Goal: Task Accomplishment & Management: Use online tool/utility

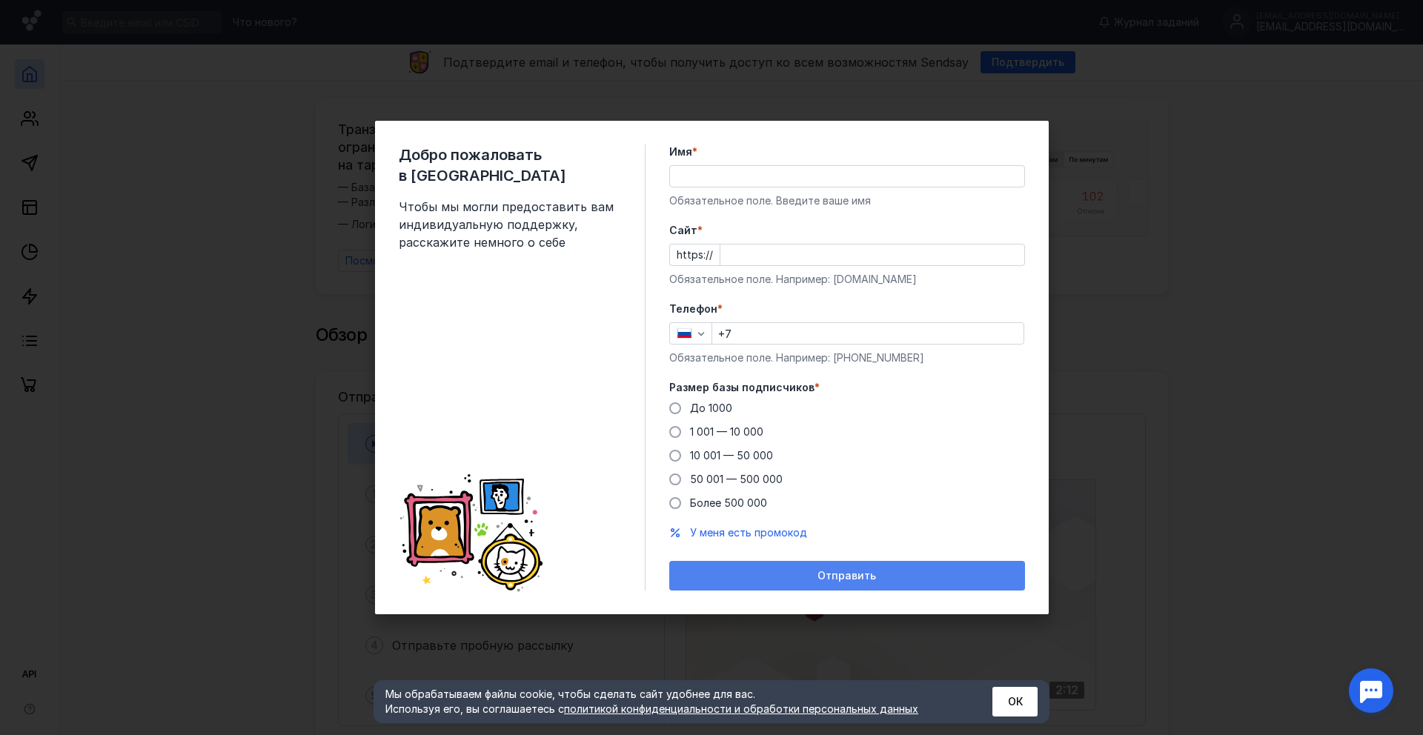
click at [717, 570] on div "Отправить" at bounding box center [847, 576] width 341 height 13
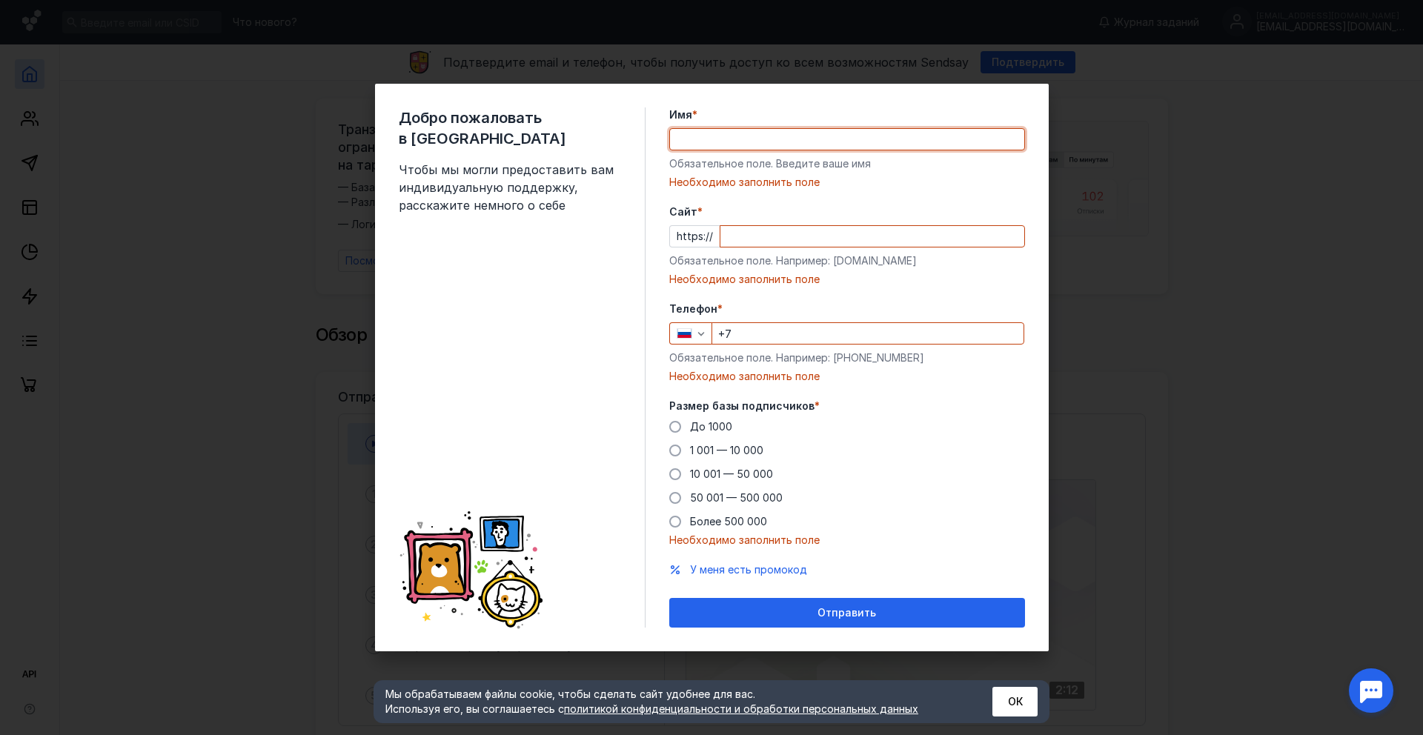
click at [758, 143] on input "Имя *" at bounding box center [847, 139] width 354 height 21
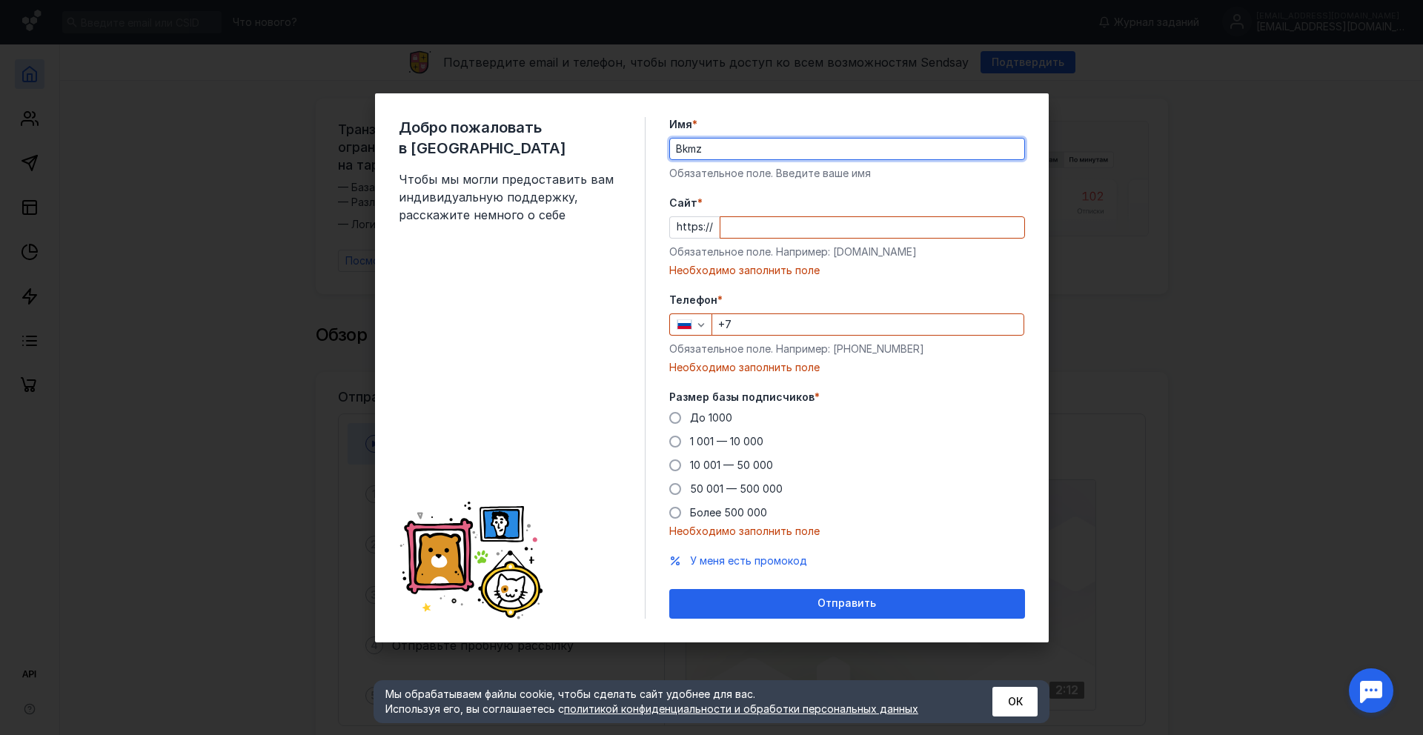
type input "Bkmz"
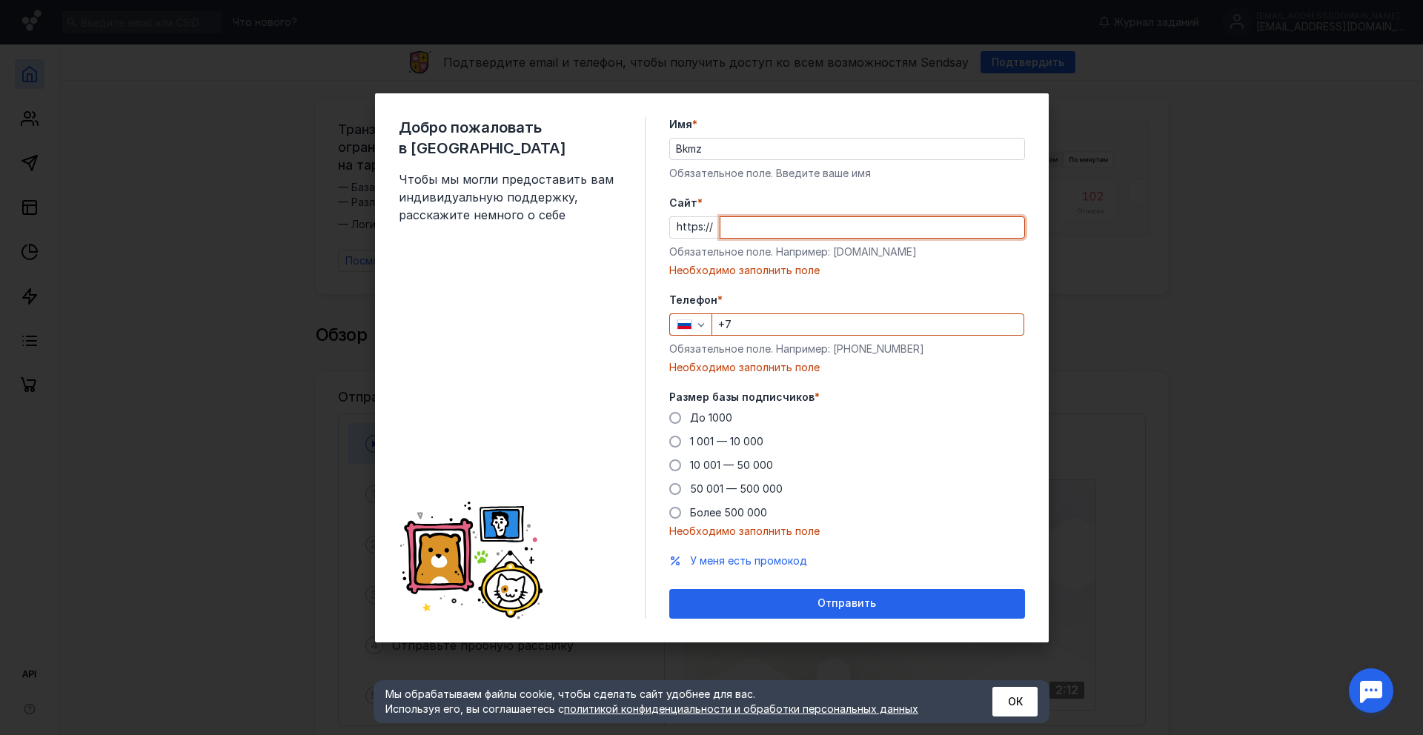
click at [760, 223] on input "Cайт *" at bounding box center [872, 227] width 304 height 21
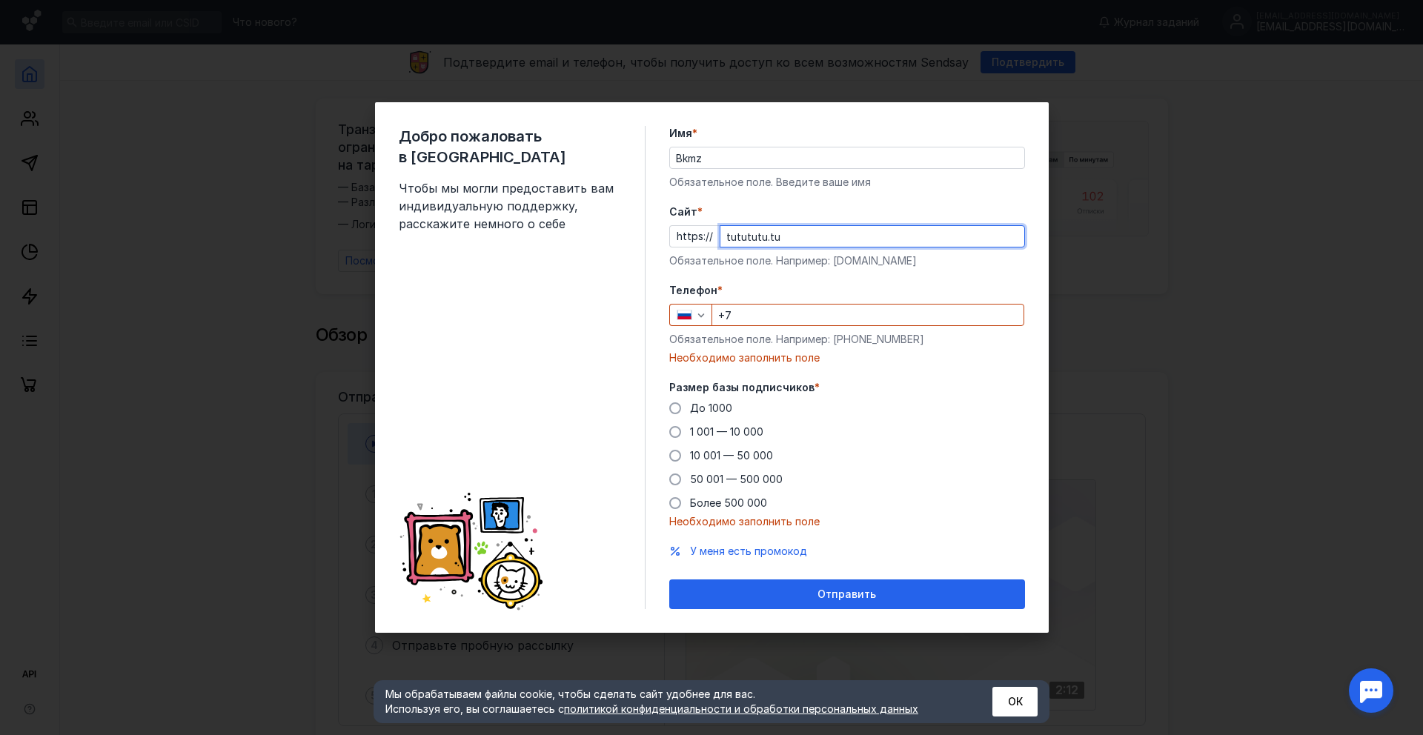
type input "tutututu.tu"
click at [775, 316] on input "+7" at bounding box center [867, 315] width 311 height 21
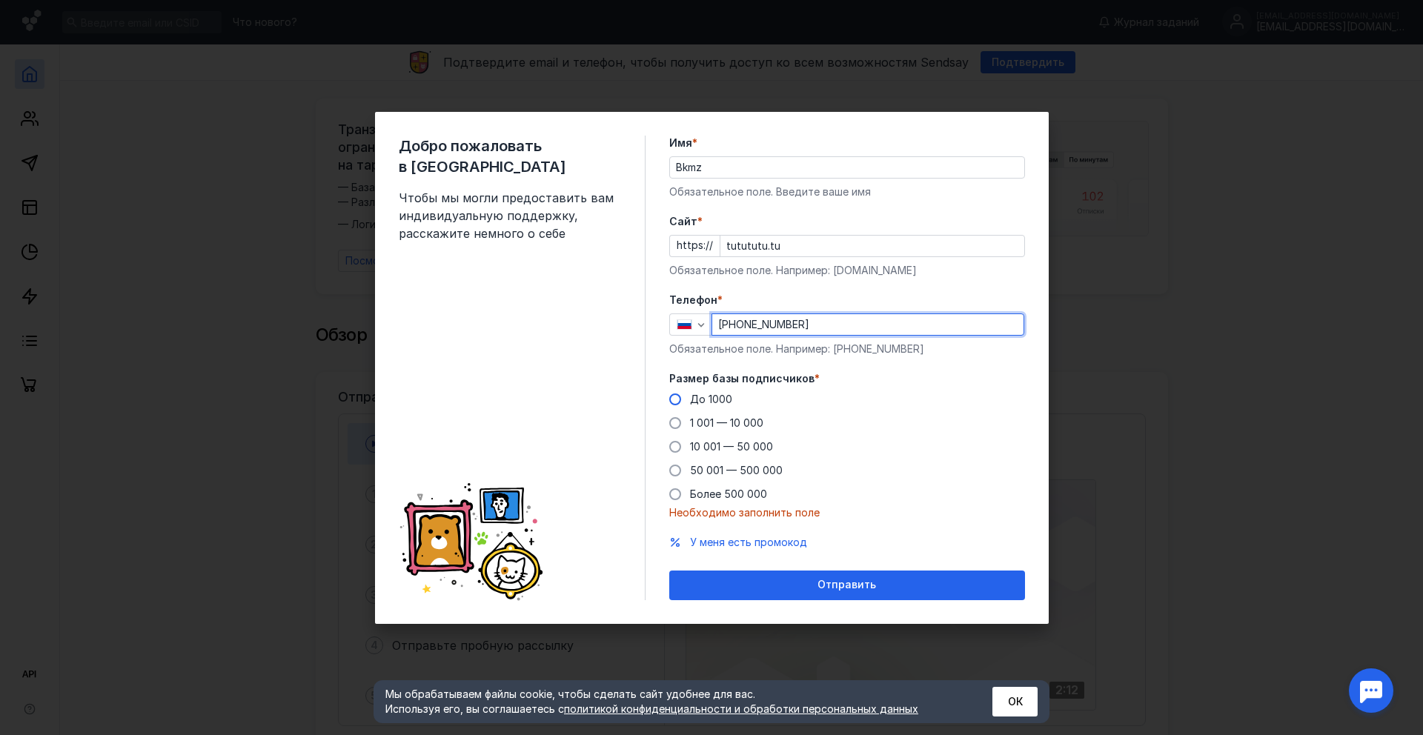
type input "[PHONE_NUMBER]"
click at [723, 398] on span "До 1000" at bounding box center [711, 399] width 42 height 13
click at [0, 0] on input "До 1000" at bounding box center [0, 0] width 0 height 0
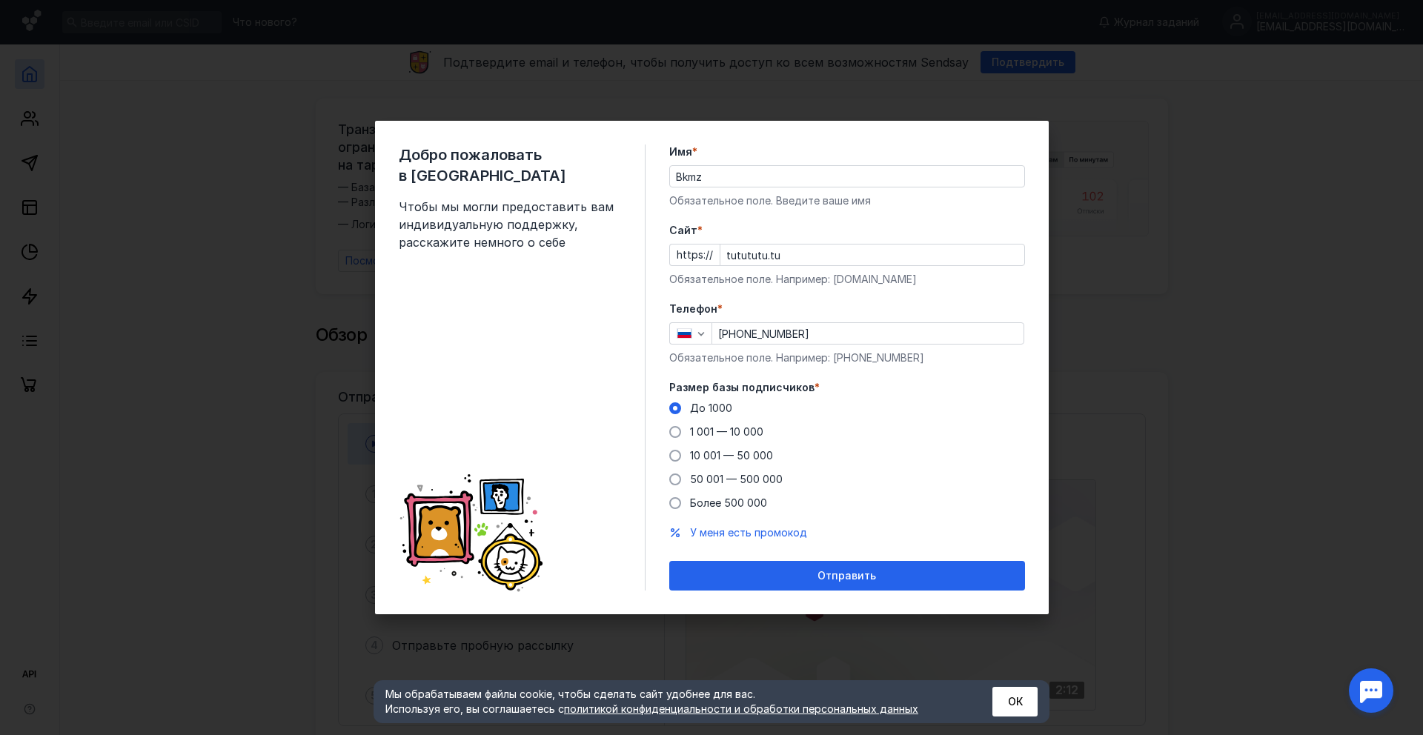
click at [757, 563] on div "Отправить" at bounding box center [847, 576] width 356 height 30
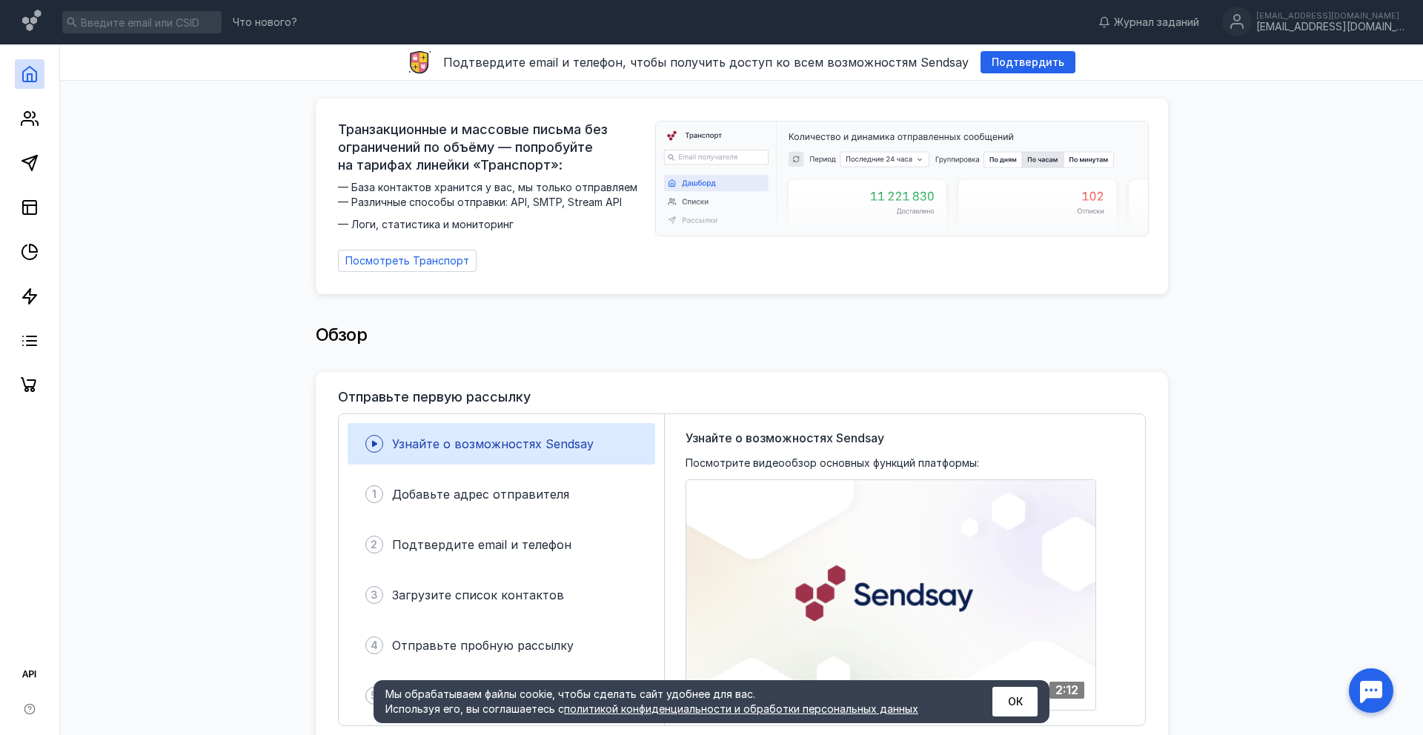
click at [44, 139] on div at bounding box center [29, 222] width 59 height 356
click at [38, 152] on link at bounding box center [30, 163] width 30 height 30
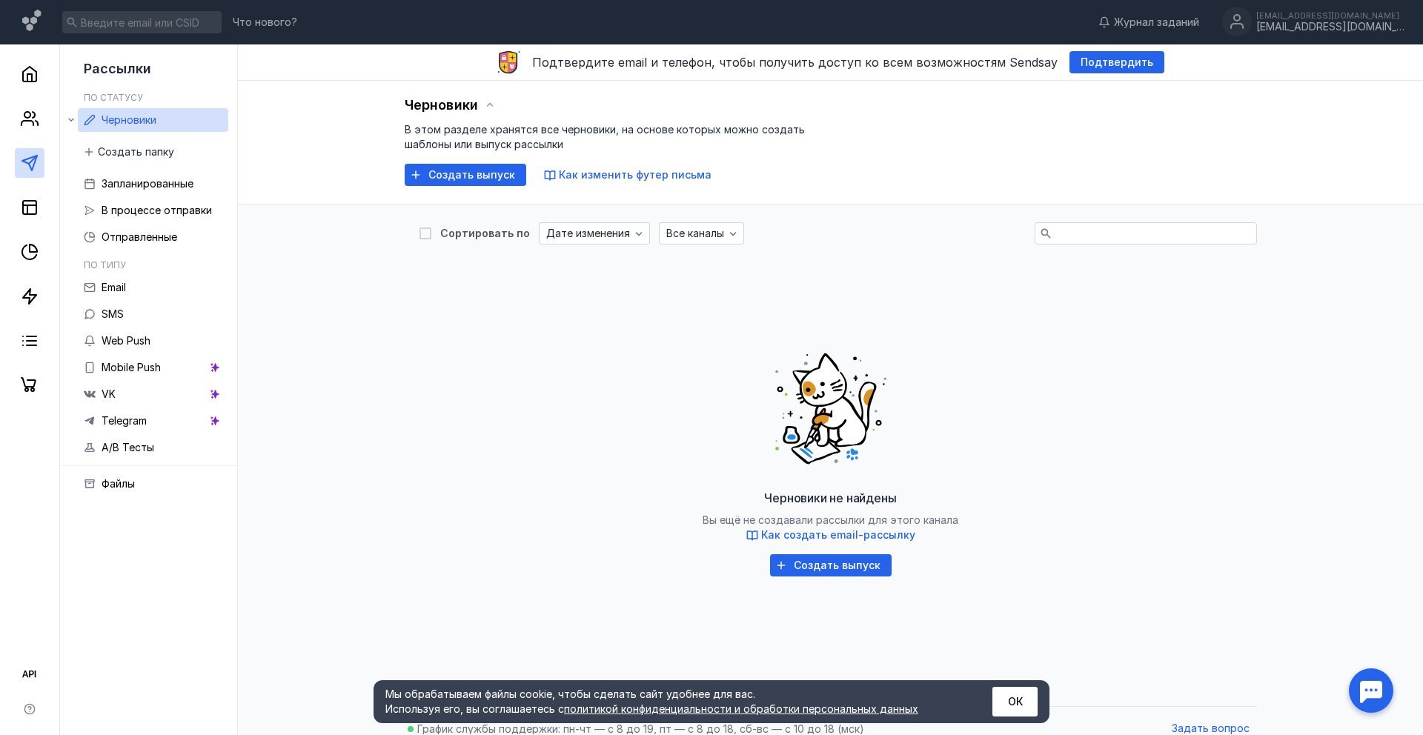
click at [445, 188] on div "Черновики В этом разделе хранятся все черновики, на основе которых можно создат…" at bounding box center [830, 143] width 1185 height 124
click at [445, 170] on span "Создать выпуск" at bounding box center [471, 175] width 87 height 13
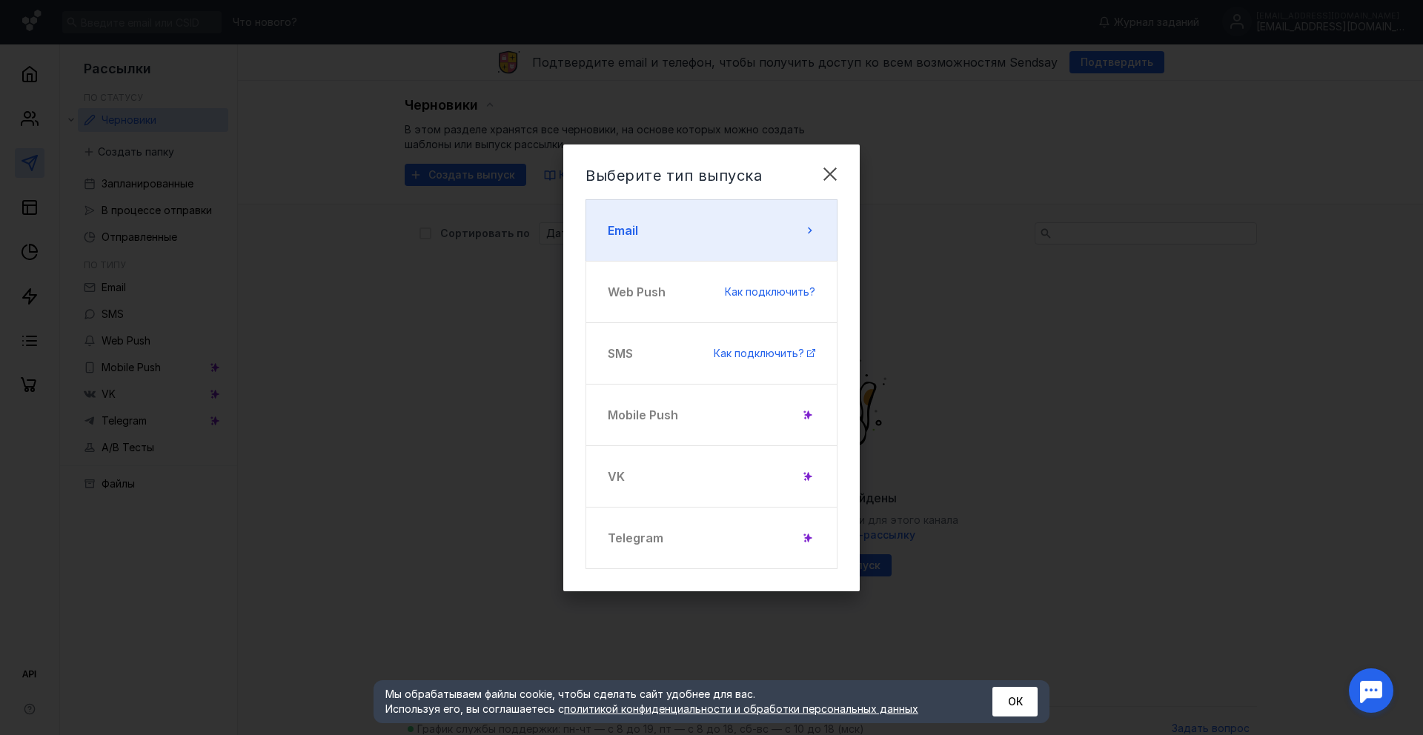
click at [648, 211] on button "Email" at bounding box center [712, 230] width 252 height 62
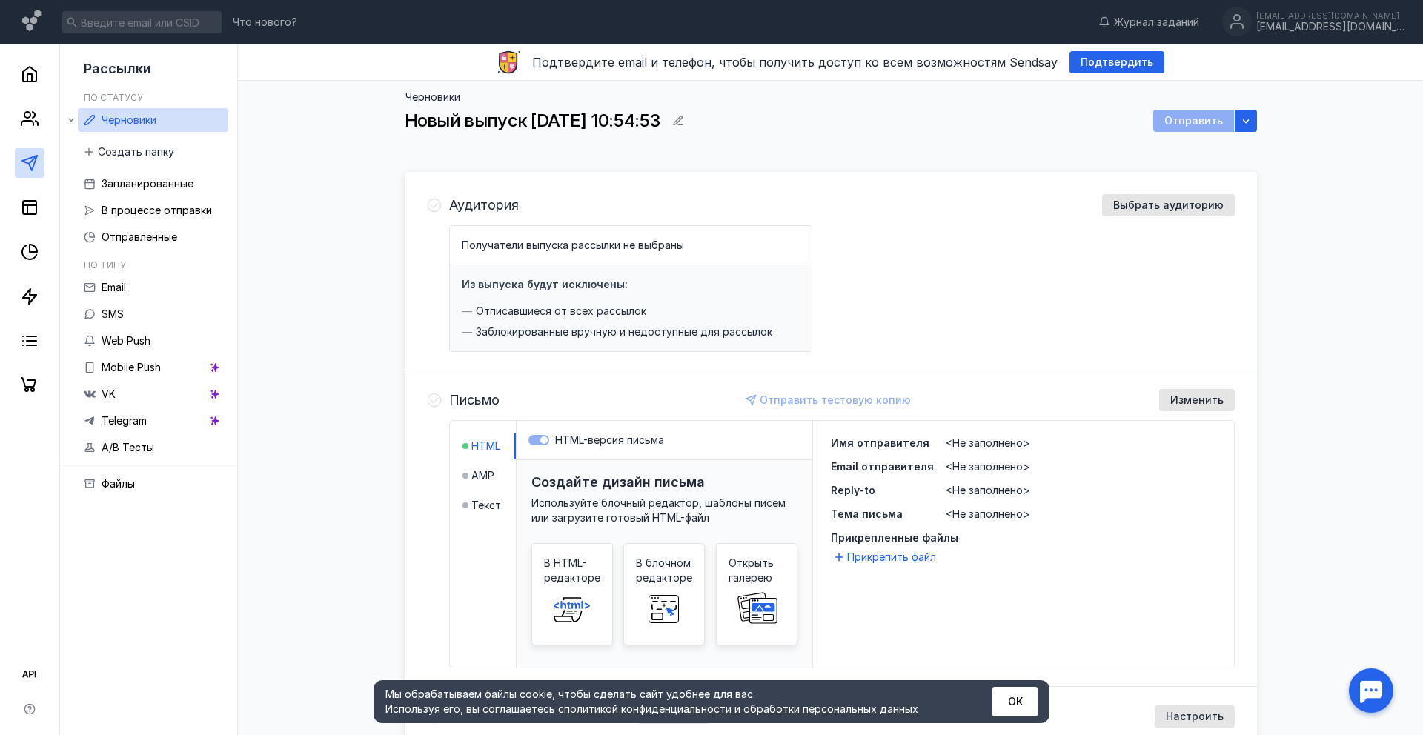
click at [493, 444] on span "HTML" at bounding box center [485, 446] width 29 height 15
click at [563, 587] on span at bounding box center [571, 609] width 47 height 47
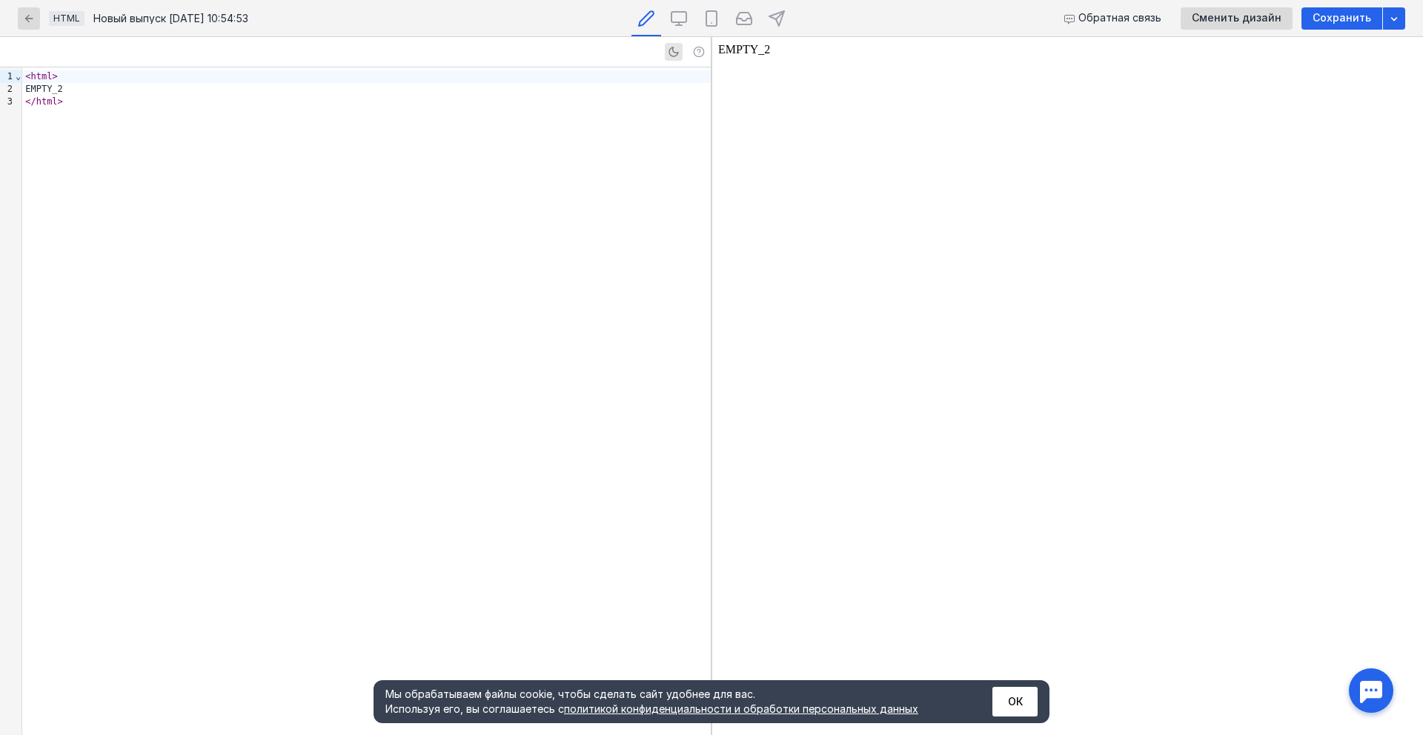
click at [335, 133] on div "< html > EMPTY_2 </ html >" at bounding box center [366, 401] width 689 height 668
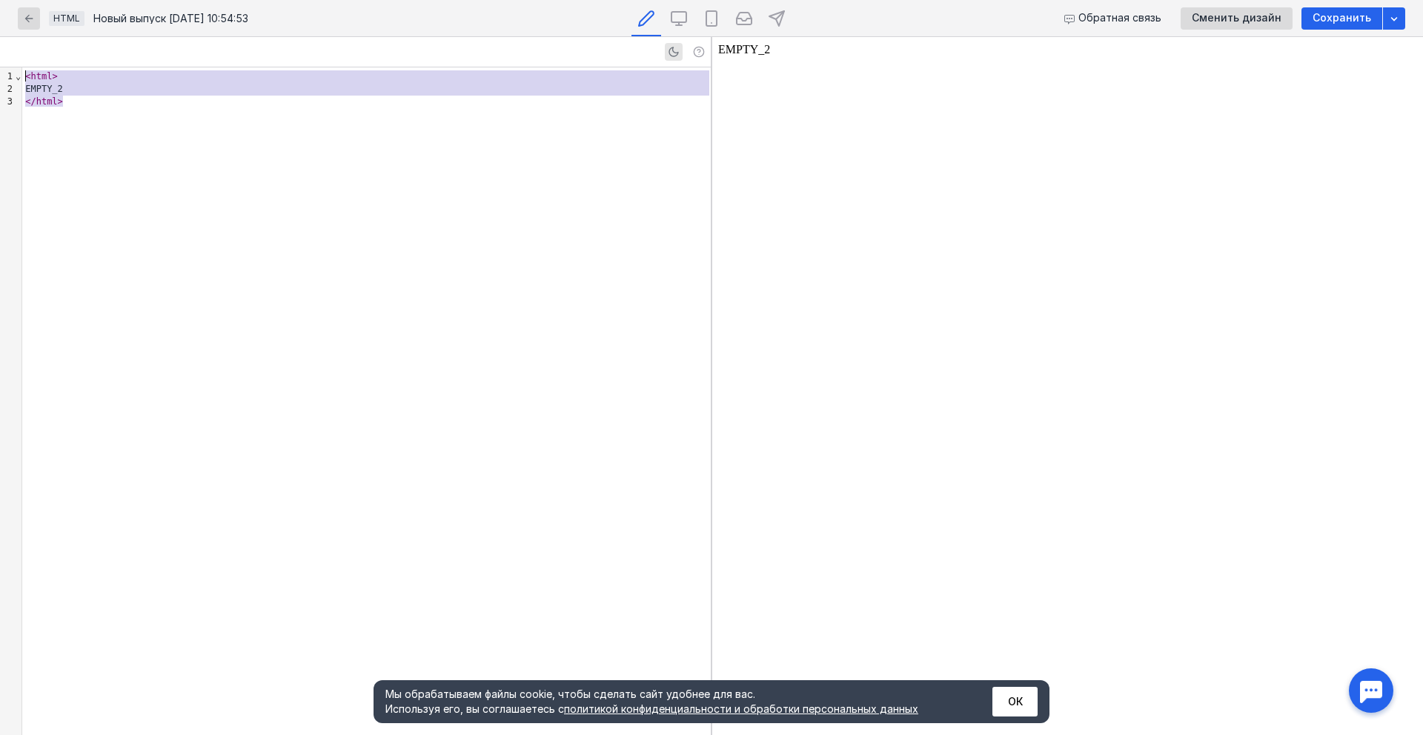
drag, startPoint x: 322, startPoint y: 137, endPoint x: 13, endPoint y: 75, distance: 316.0
click at [13, 75] on div "9 1 2 3 › ⌄ < html > EMPTY_2 </ html >" at bounding box center [355, 401] width 711 height 668
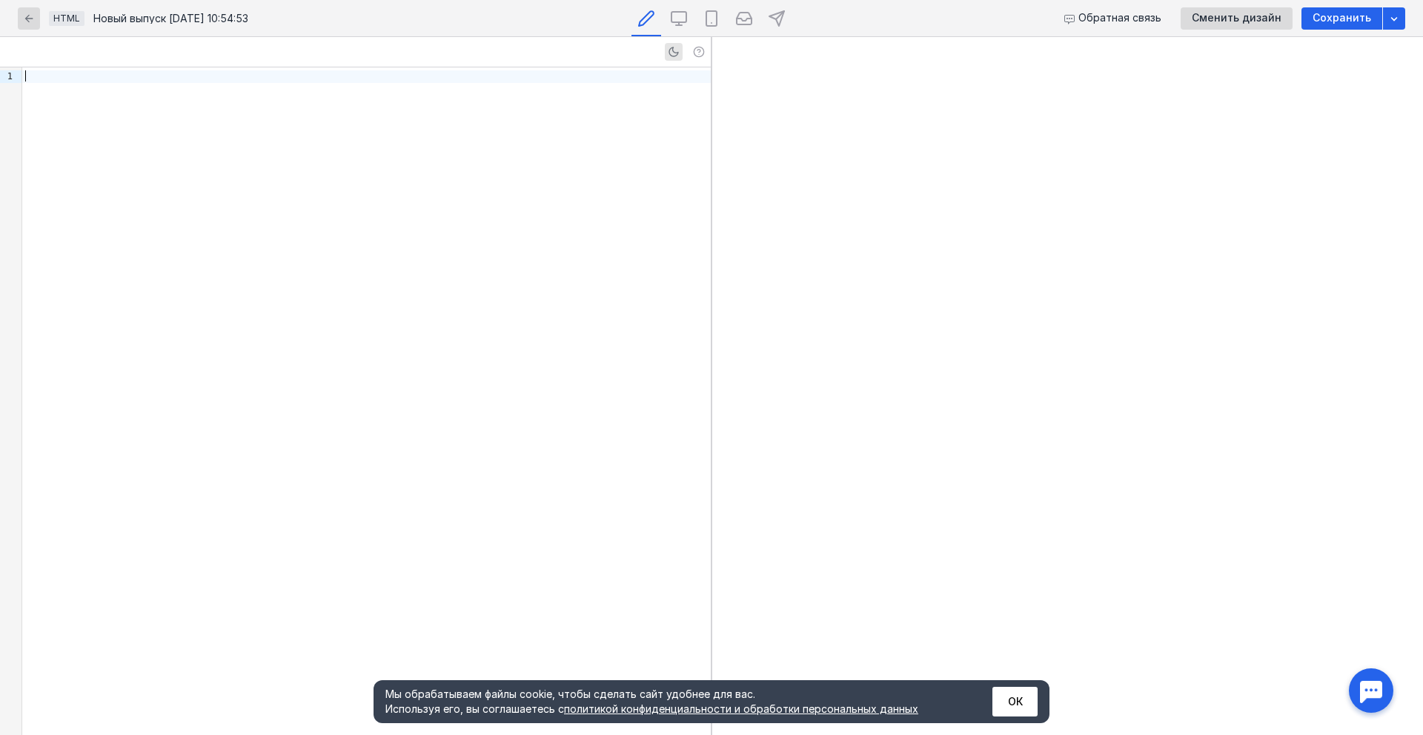
scroll to position [3757, 0]
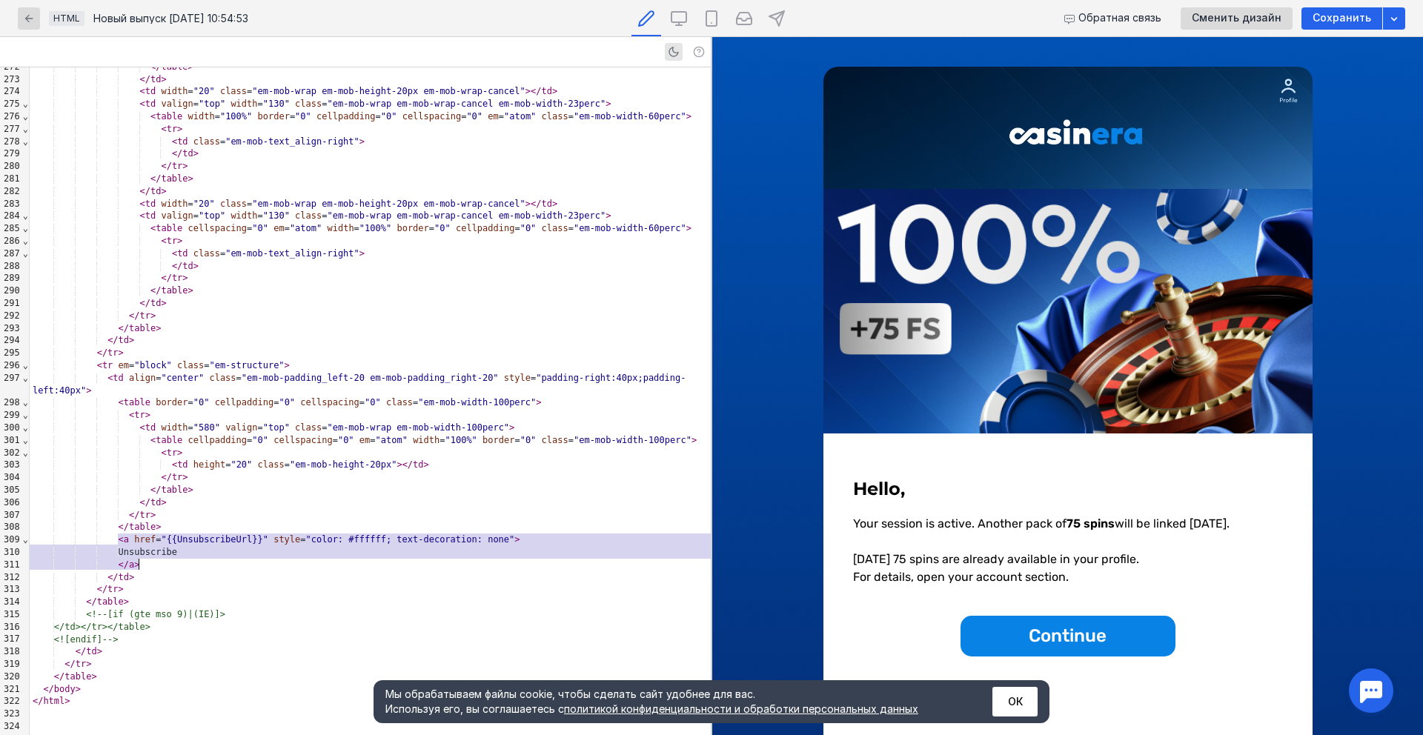
scroll to position [3758, 0]
drag, startPoint x: 157, startPoint y: 560, endPoint x: 116, endPoint y: 542, distance: 44.5
copy div "< a href = "{{UnsubscribeUrl}}" style = "color: #ffffff; text-decoration: none"…"
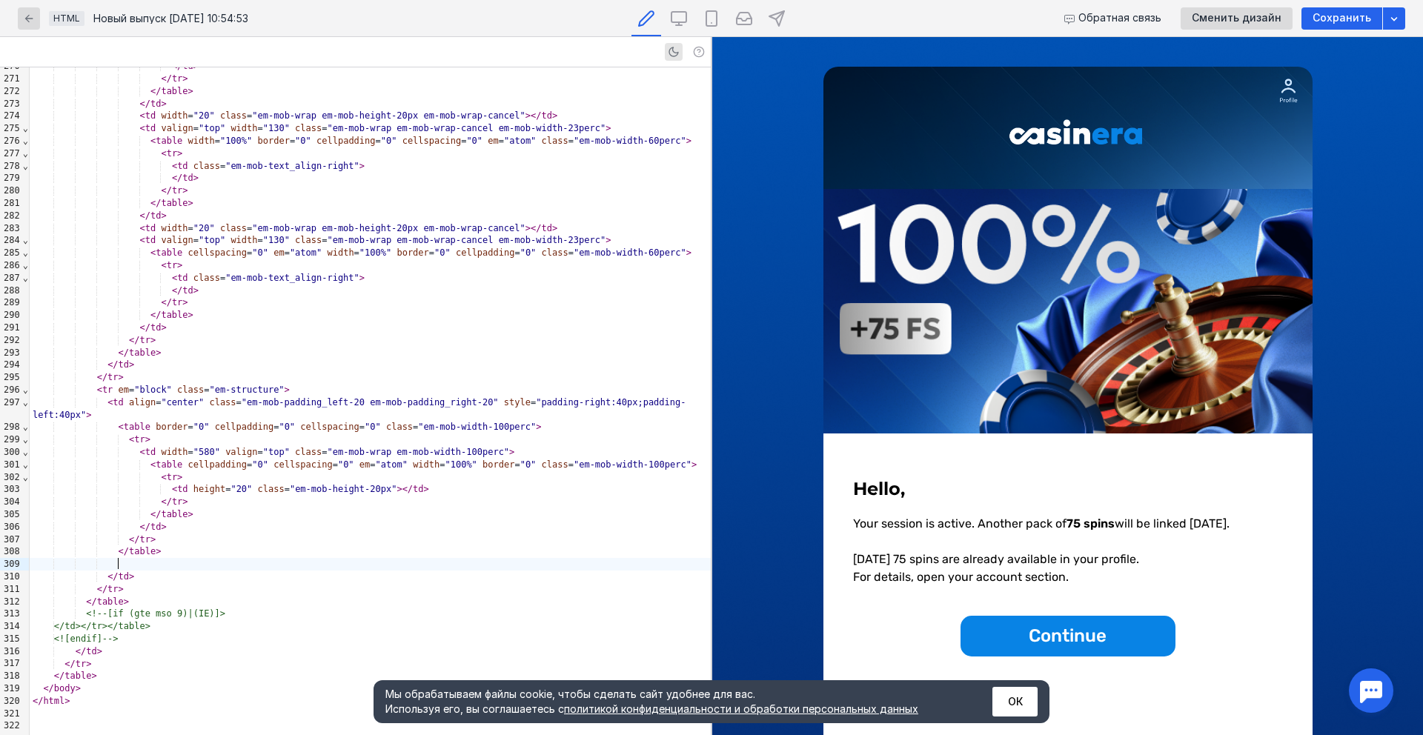
scroll to position [3733, 0]
click at [172, 539] on div "</ tr >" at bounding box center [370, 540] width 681 height 13
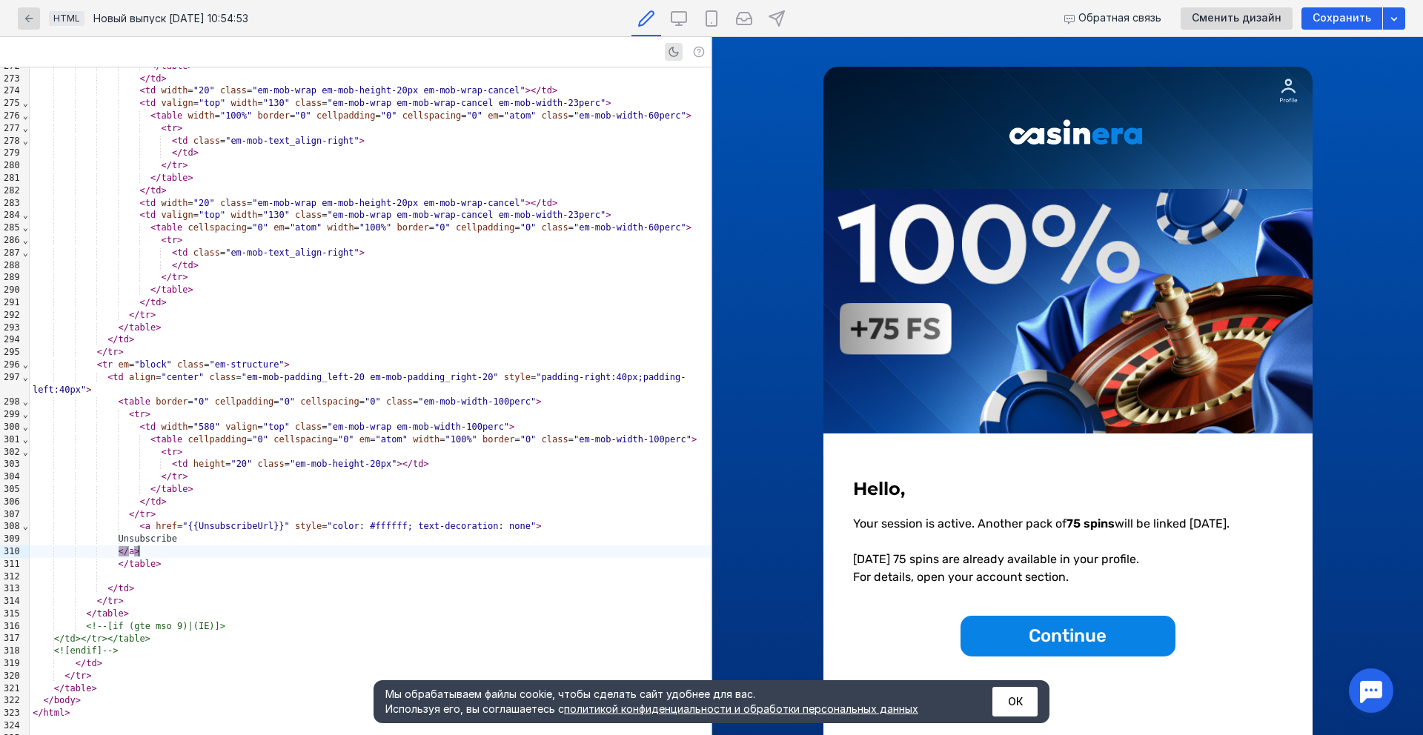
scroll to position [90, 0]
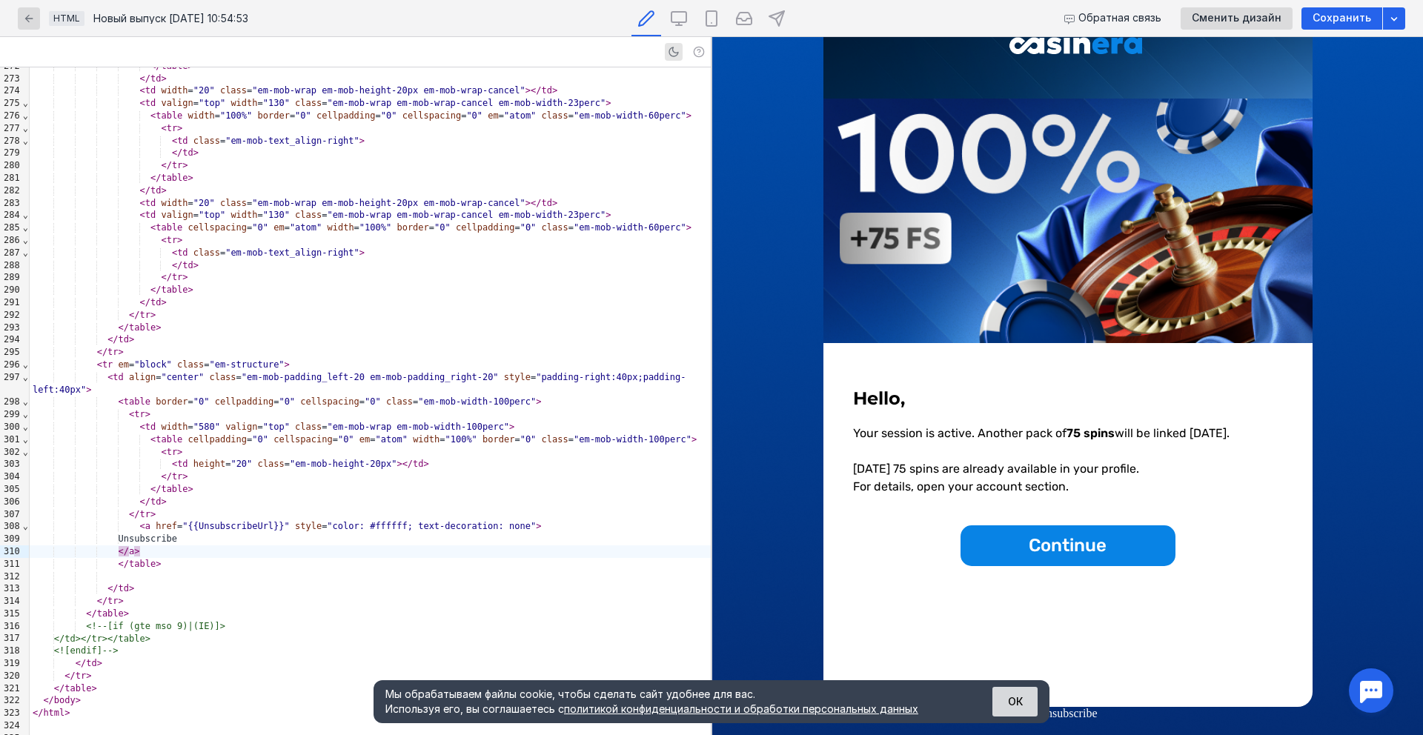
click at [1019, 689] on button "ОК" at bounding box center [1014, 702] width 45 height 30
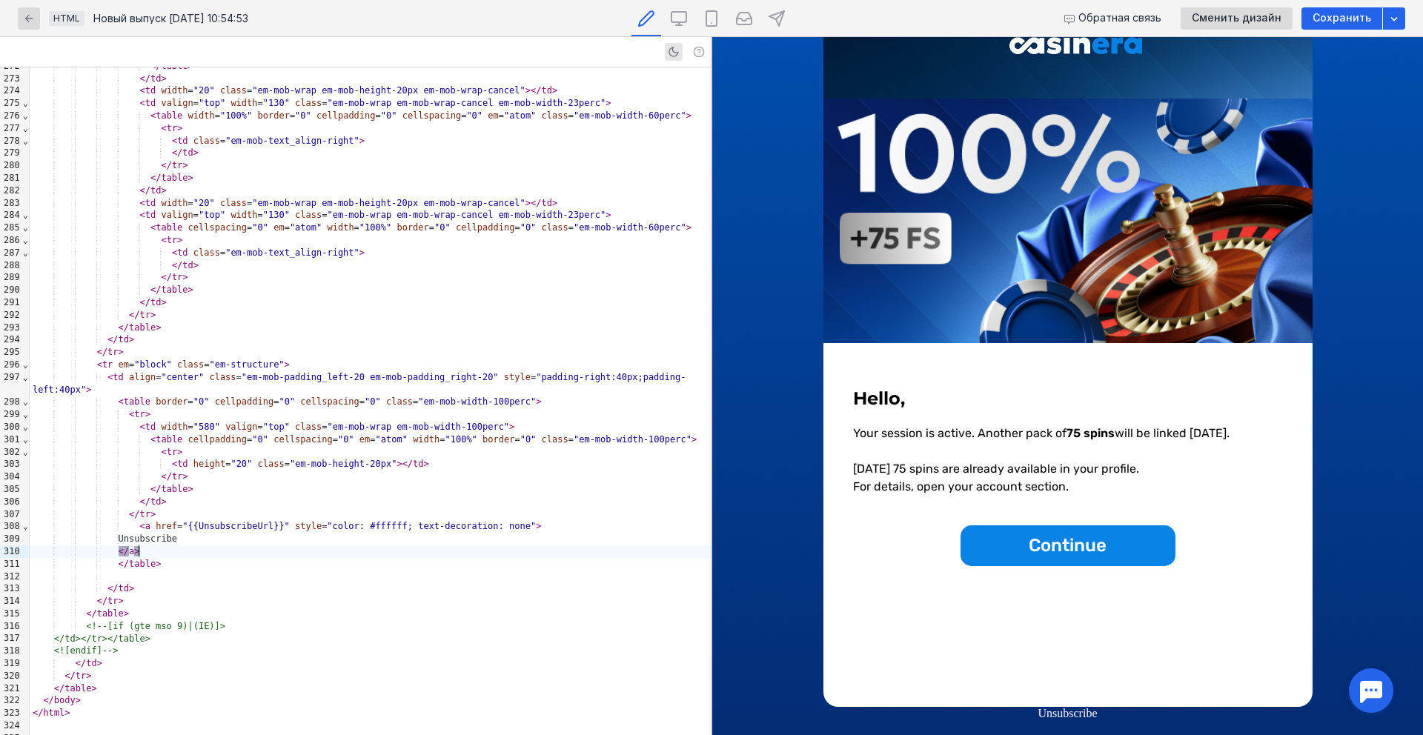
click at [462, 548] on div "</ a >" at bounding box center [370, 552] width 681 height 13
click at [437, 574] on div at bounding box center [370, 577] width 681 height 13
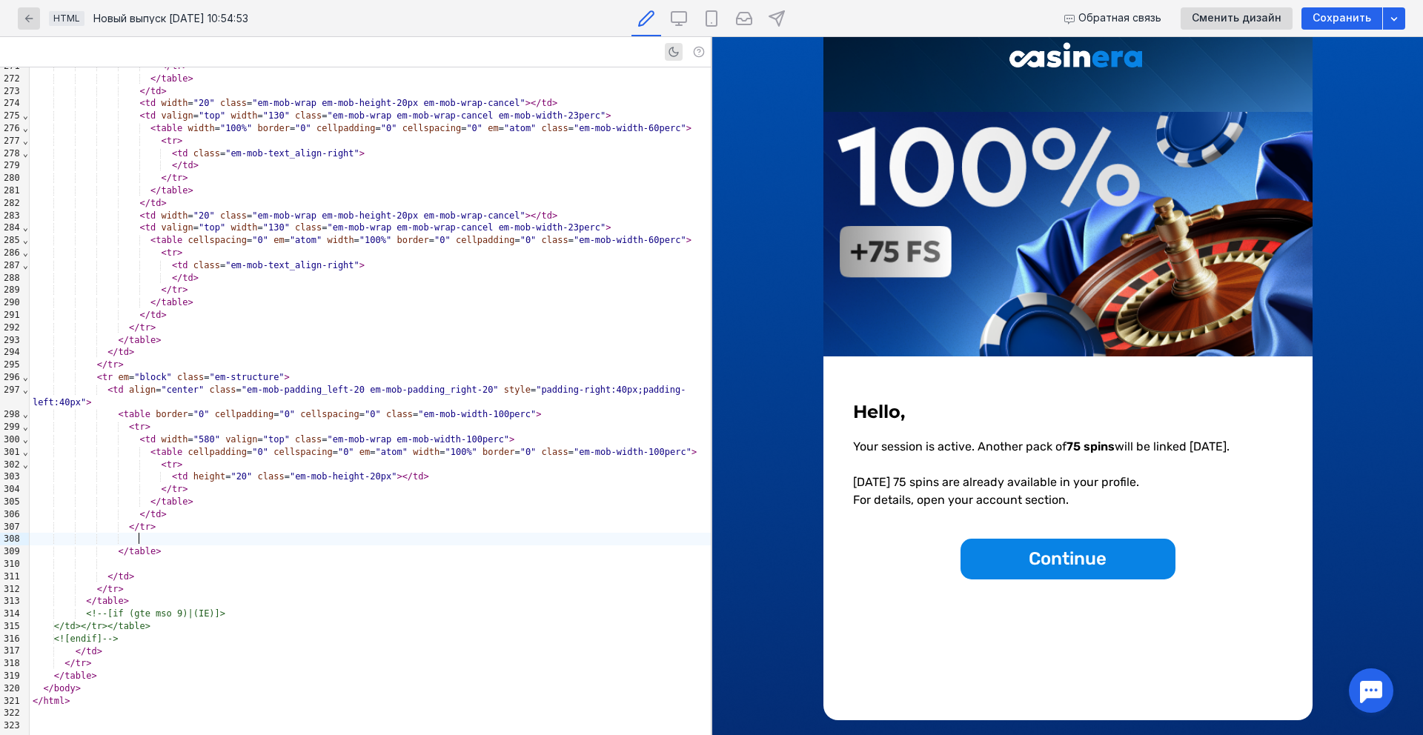
scroll to position [3745, 0]
click at [190, 508] on div "</ td >" at bounding box center [370, 514] width 681 height 13
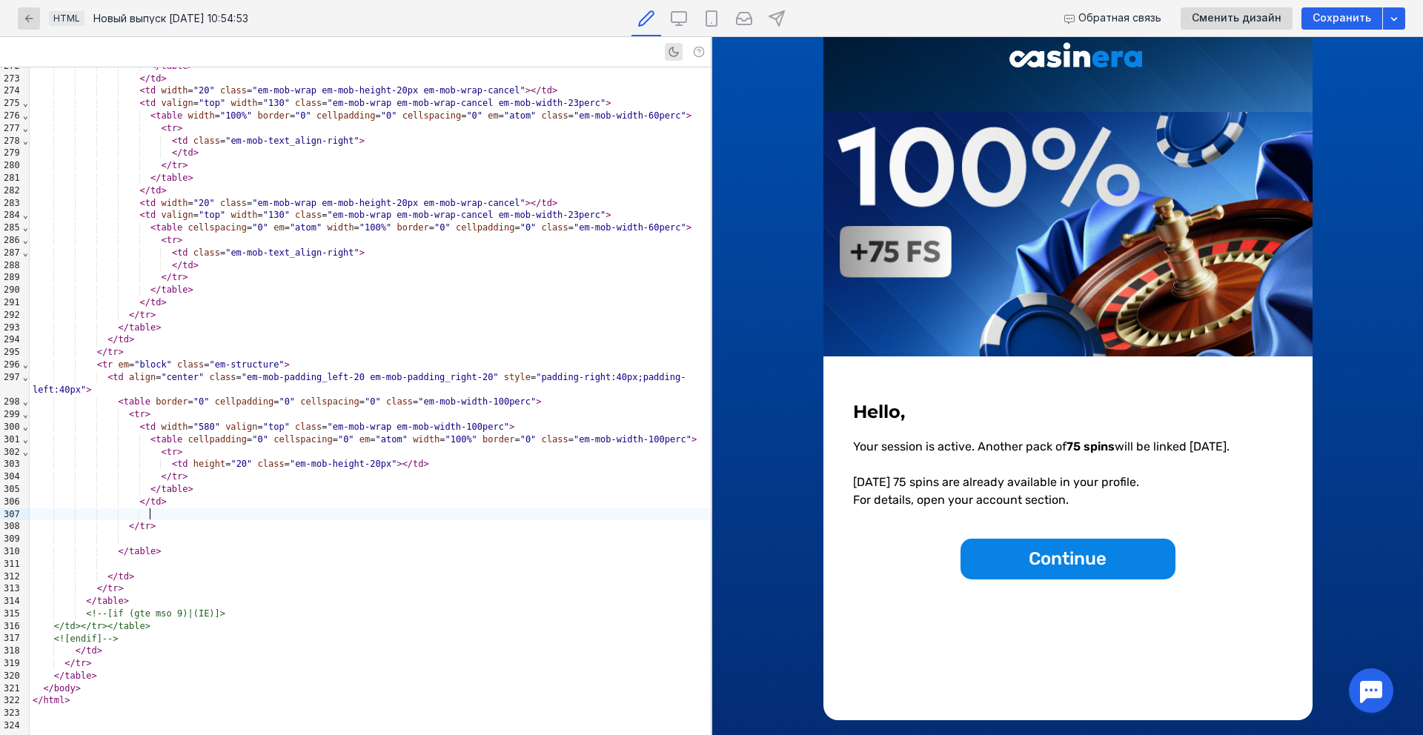
scroll to position [77, 0]
click at [234, 494] on div "</ table >" at bounding box center [370, 489] width 681 height 13
click at [225, 475] on div "</ tr >" at bounding box center [370, 477] width 681 height 13
click at [457, 460] on div "< td height = "20" class = "em-mob-height-20px" > </ td >" at bounding box center [370, 464] width 681 height 13
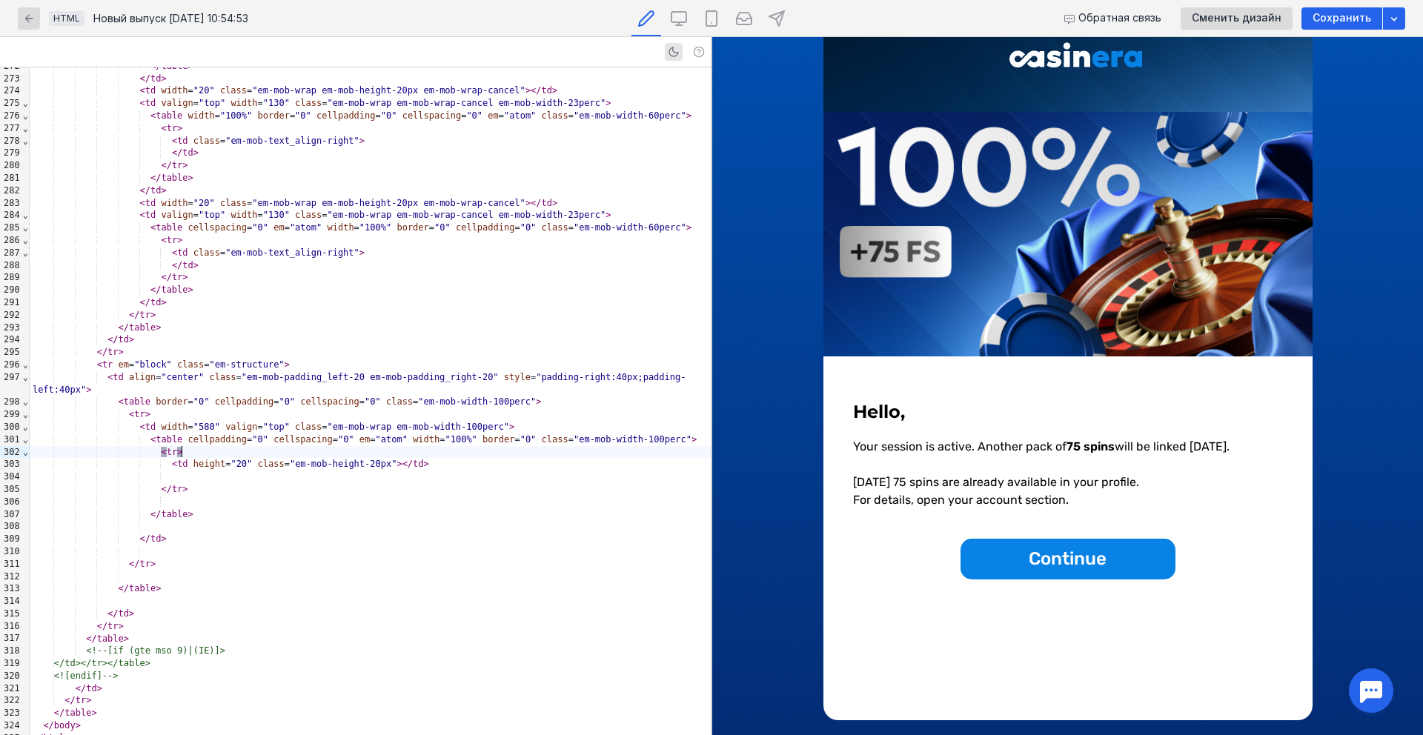
click at [299, 451] on div "< tr >" at bounding box center [370, 452] width 681 height 13
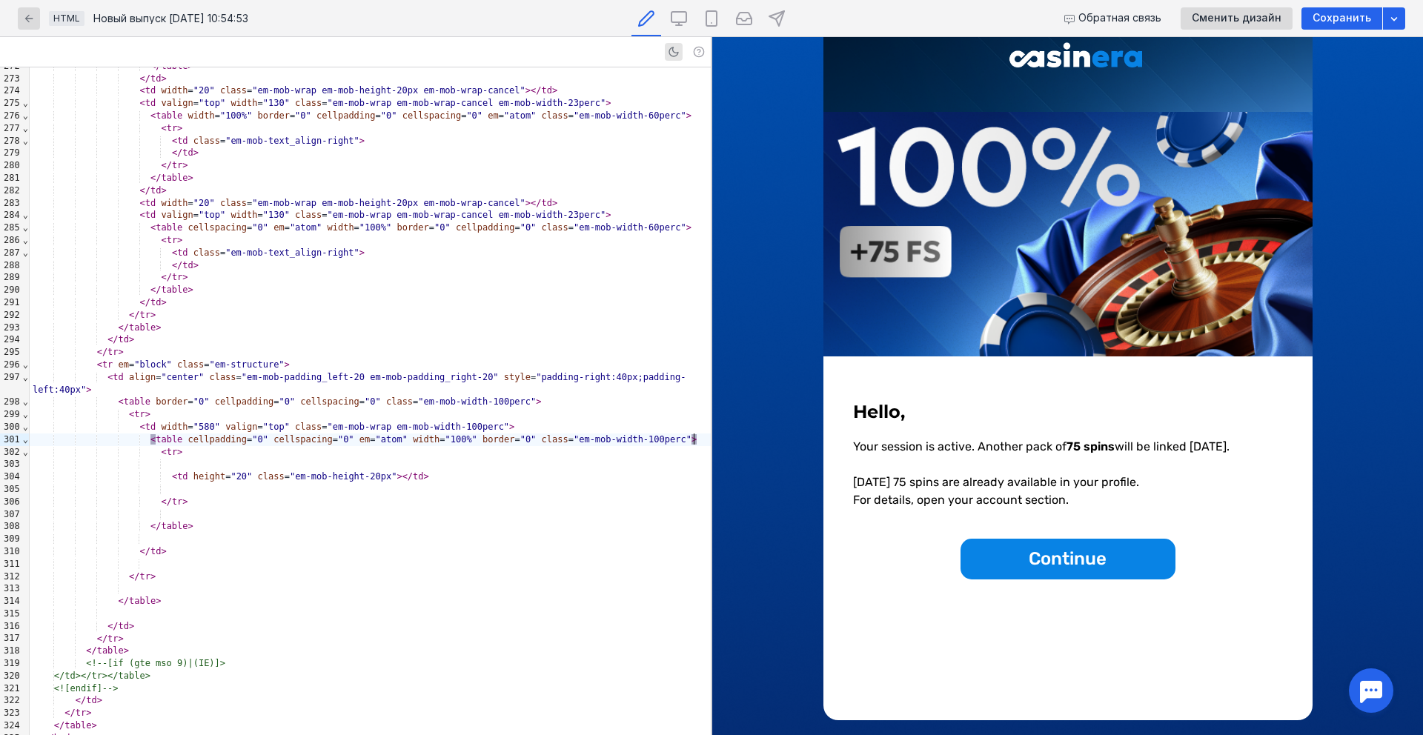
click at [698, 437] on div "< table cellpadding = "0" cellspacing = "0" em = "atom" width = "100%" border =…" at bounding box center [370, 440] width 681 height 13
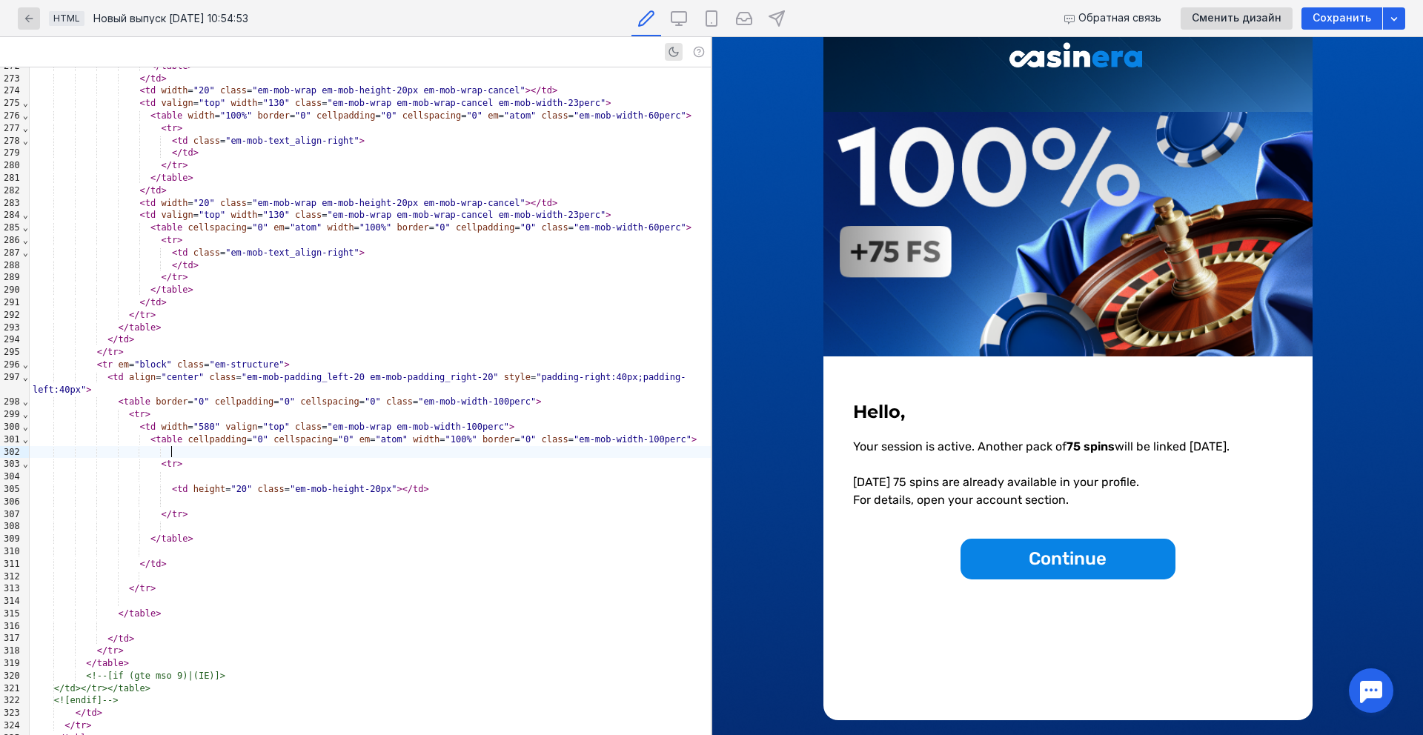
click at [603, 427] on div "< td width = "580" valign = "top" class = "em-mob-wrap em-mob-width-100perc" >" at bounding box center [370, 427] width 681 height 13
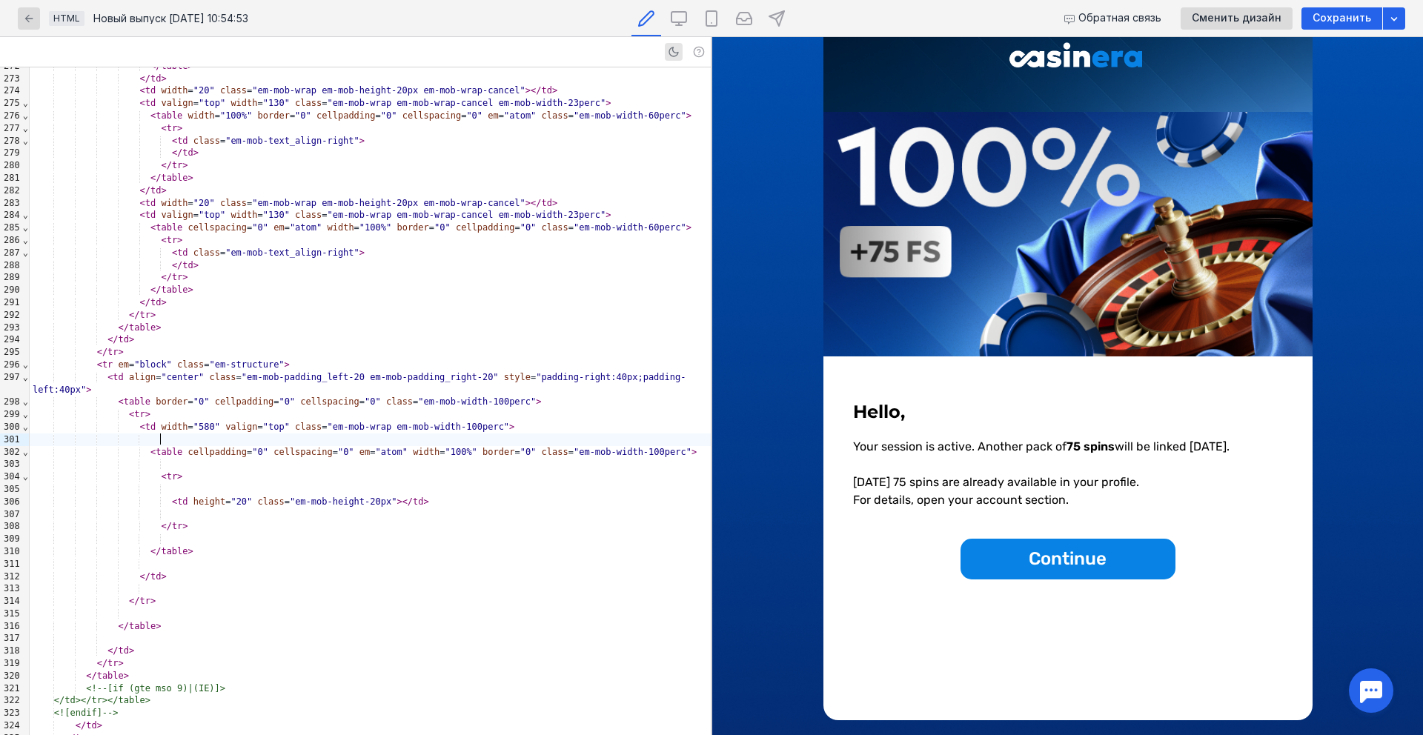
click at [553, 414] on div "< tr >" at bounding box center [370, 414] width 681 height 13
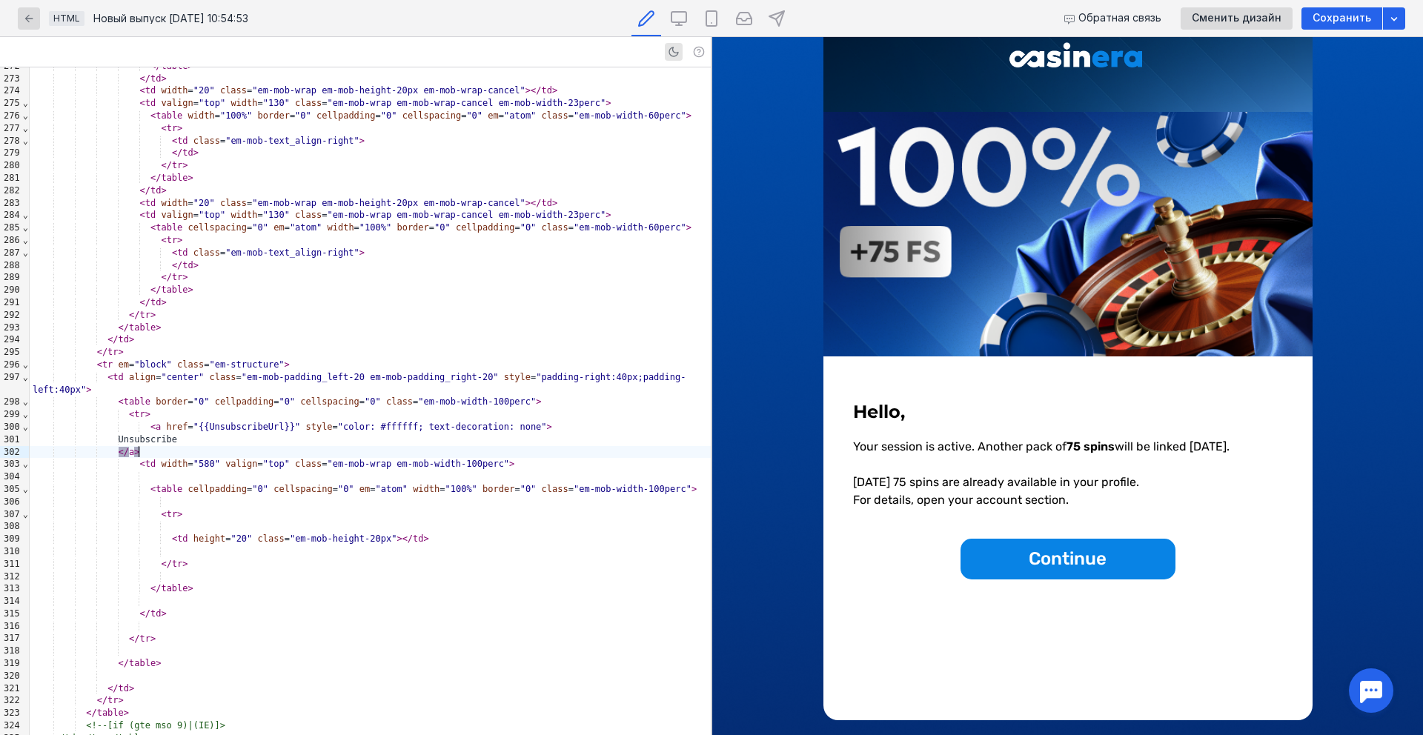
scroll to position [0, 0]
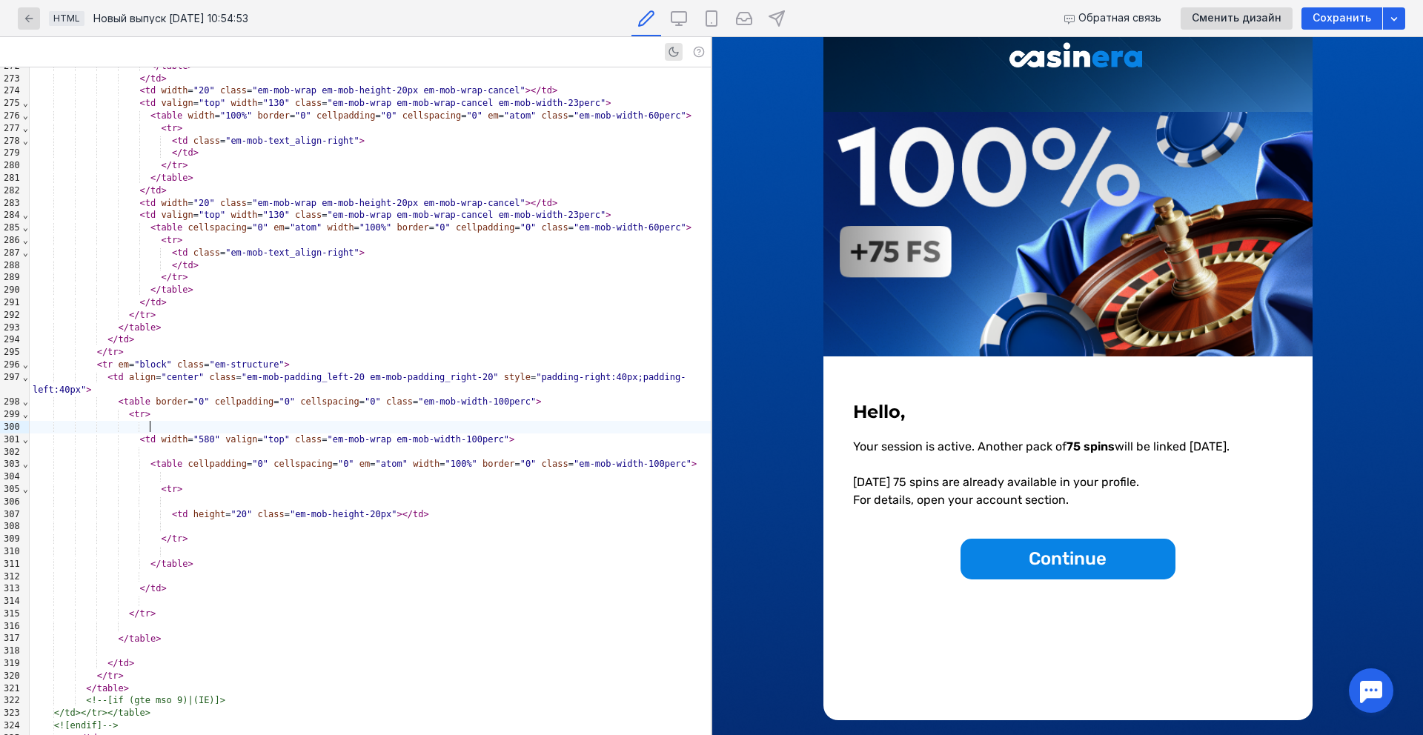
click at [563, 396] on div "< table border = "0" cellpadding = "0" cellspacing = "0" class = "em-mob-width-…" at bounding box center [370, 402] width 681 height 13
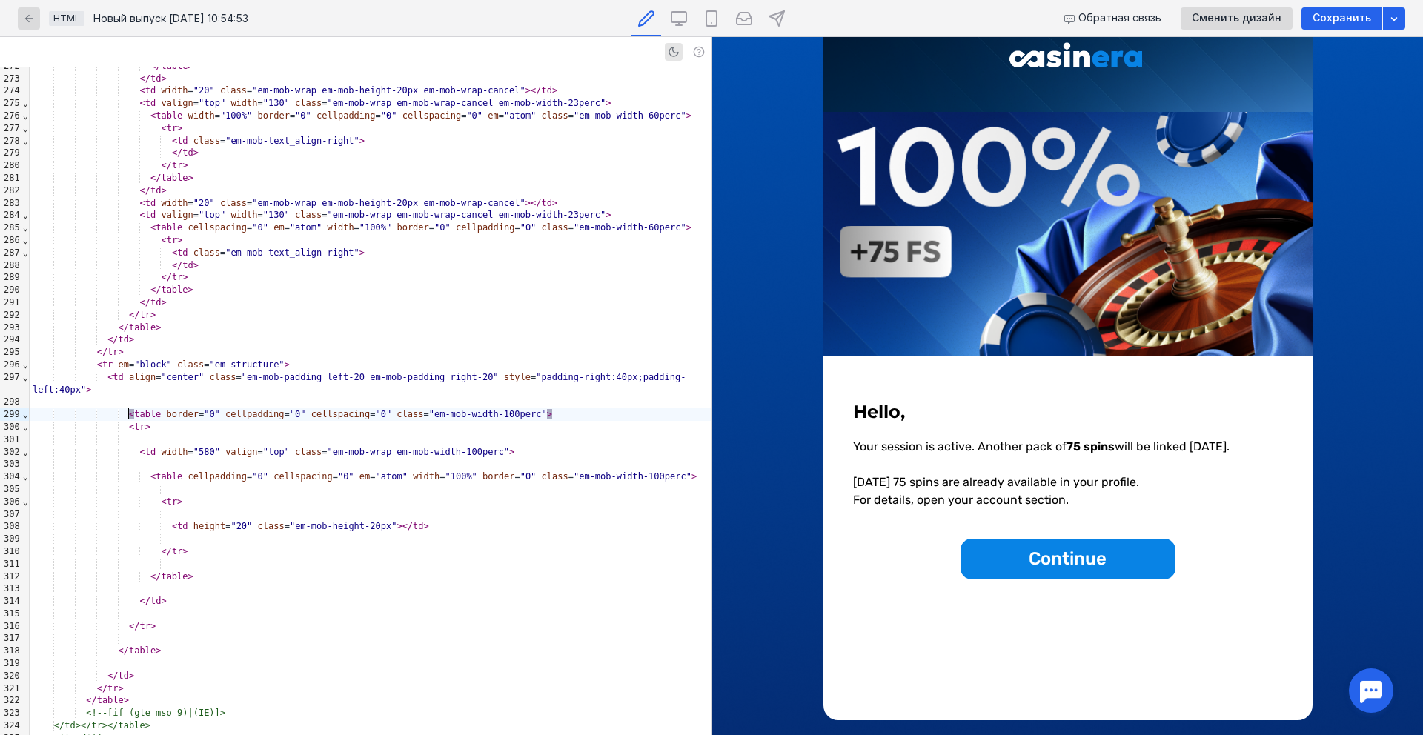
click at [501, 389] on div "< td align = "center" class = "em-mob-padding_left-20 em-mob-padding_right-20" …" at bounding box center [370, 383] width 681 height 25
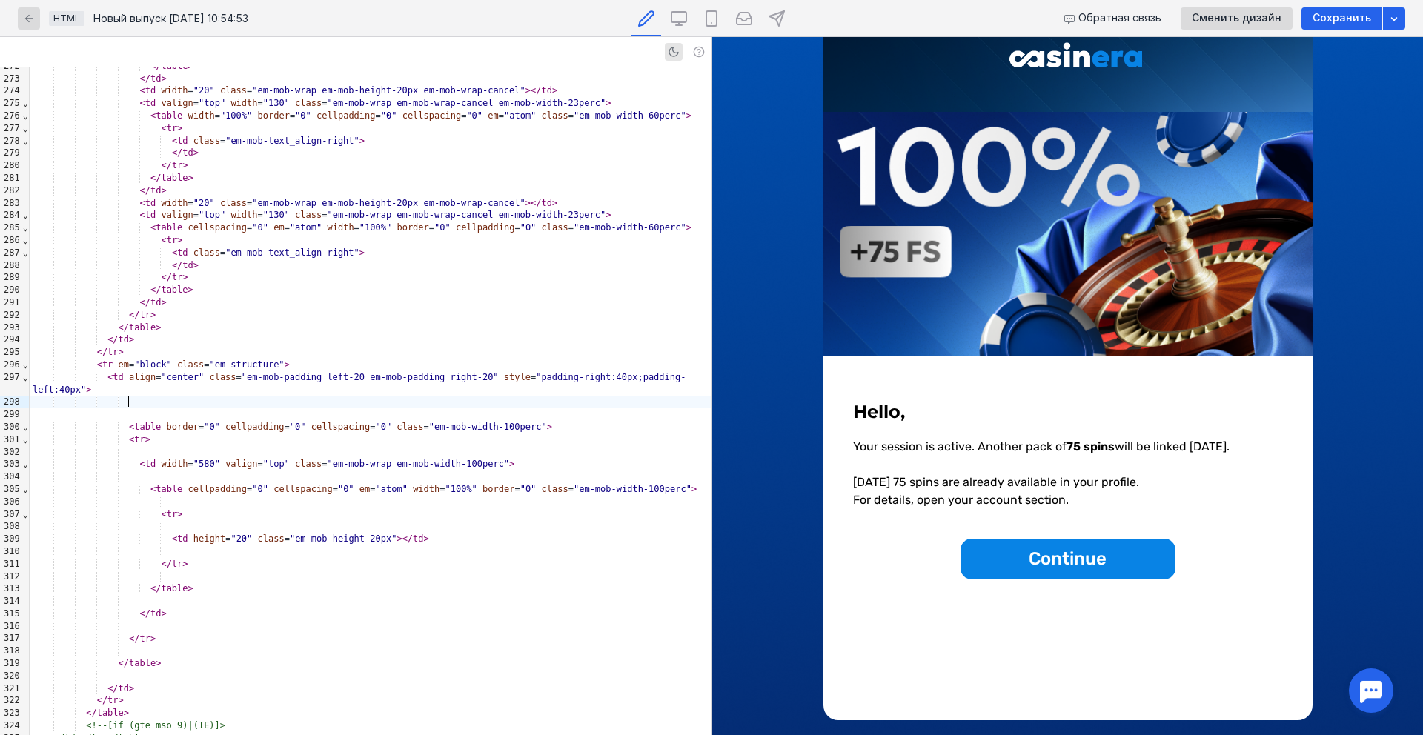
click at [416, 360] on div "< tr em = "block" class = "em-structure" >" at bounding box center [370, 365] width 681 height 13
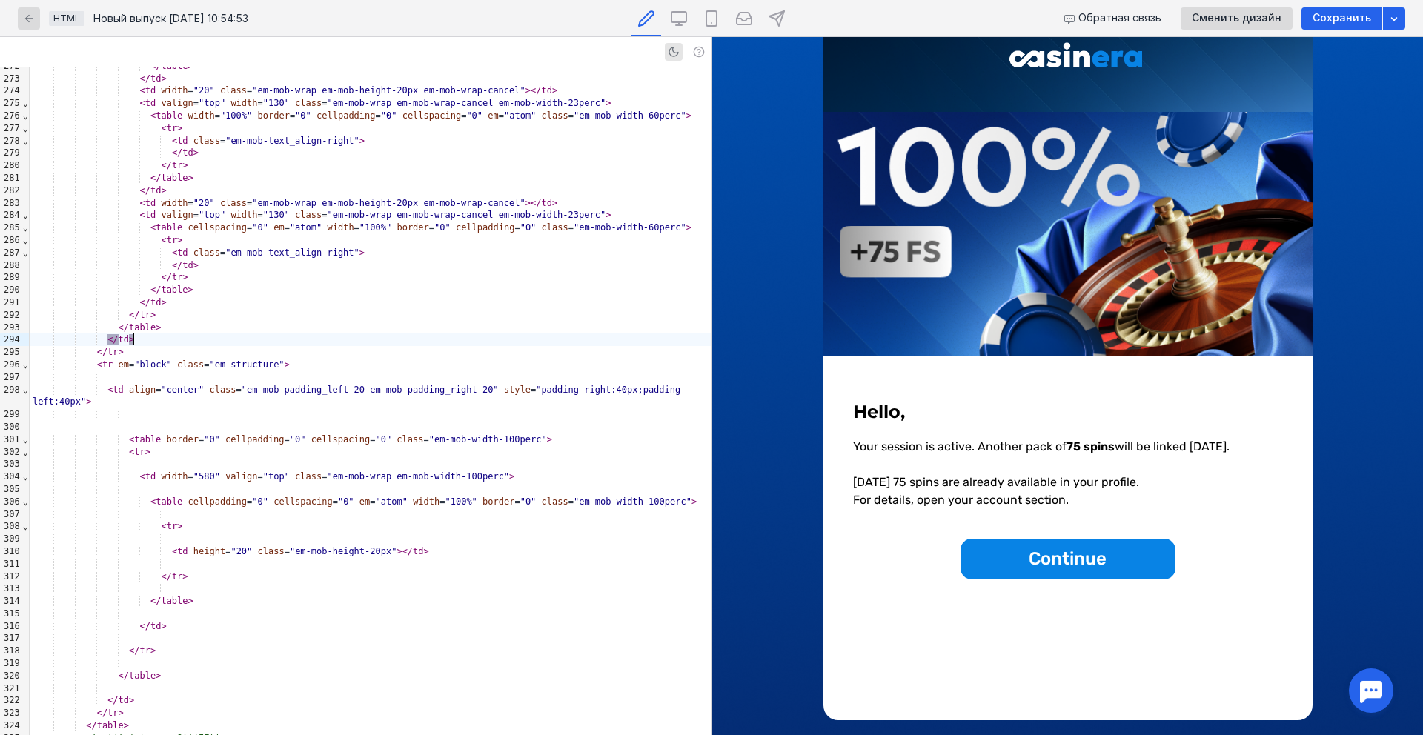
click at [359, 345] on div "</ td >" at bounding box center [370, 340] width 681 height 13
click at [348, 354] on div "</ tr >" at bounding box center [370, 352] width 681 height 13
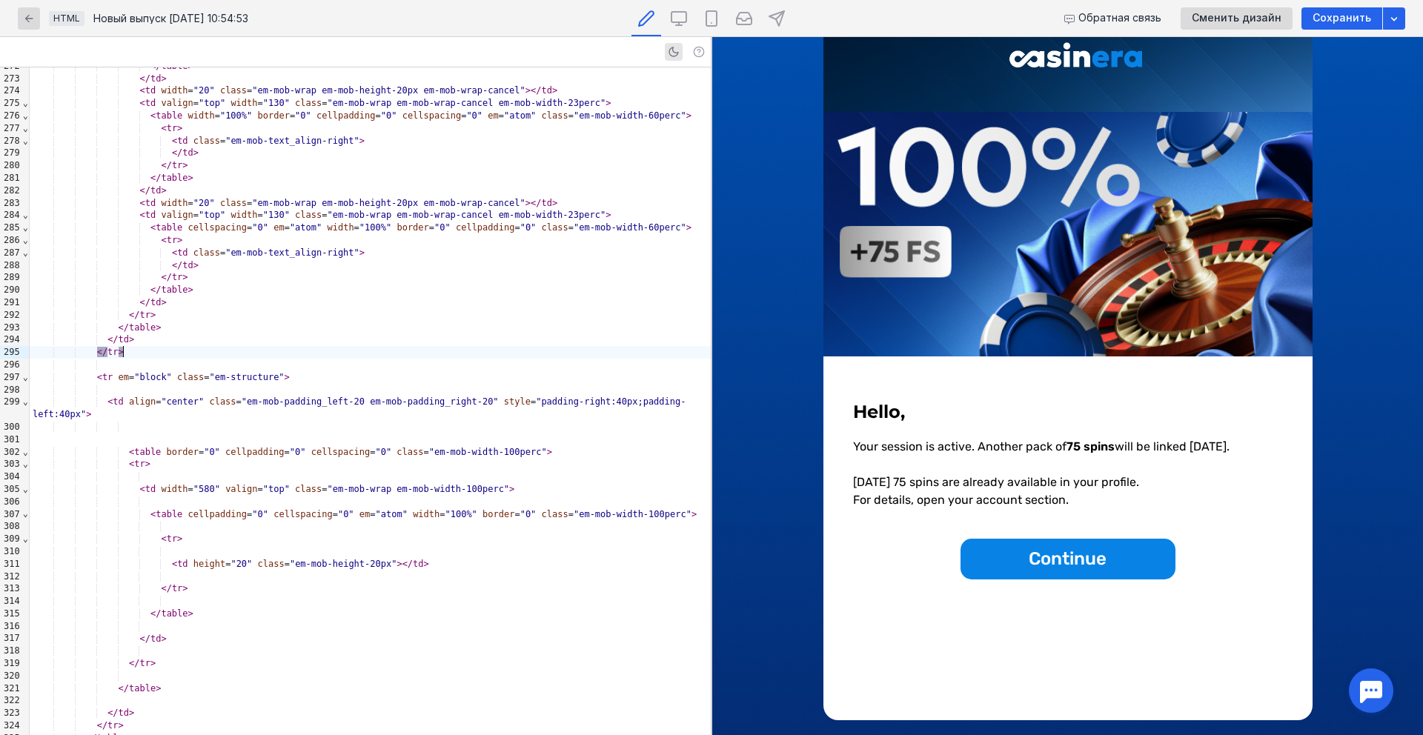
click at [321, 351] on div "</ tr >" at bounding box center [370, 352] width 681 height 13
click at [316, 344] on div "</ td >" at bounding box center [370, 340] width 681 height 13
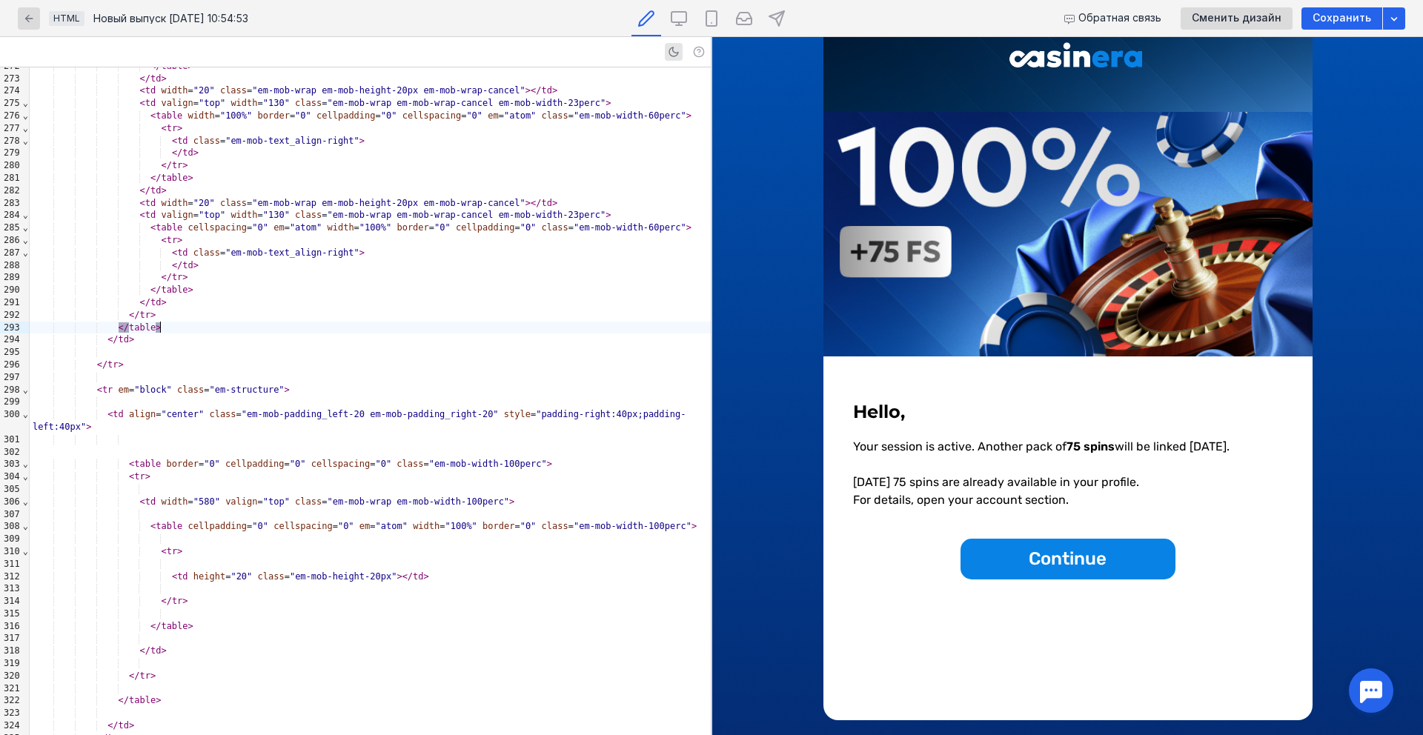
click at [201, 330] on div "</ table >" at bounding box center [370, 328] width 681 height 13
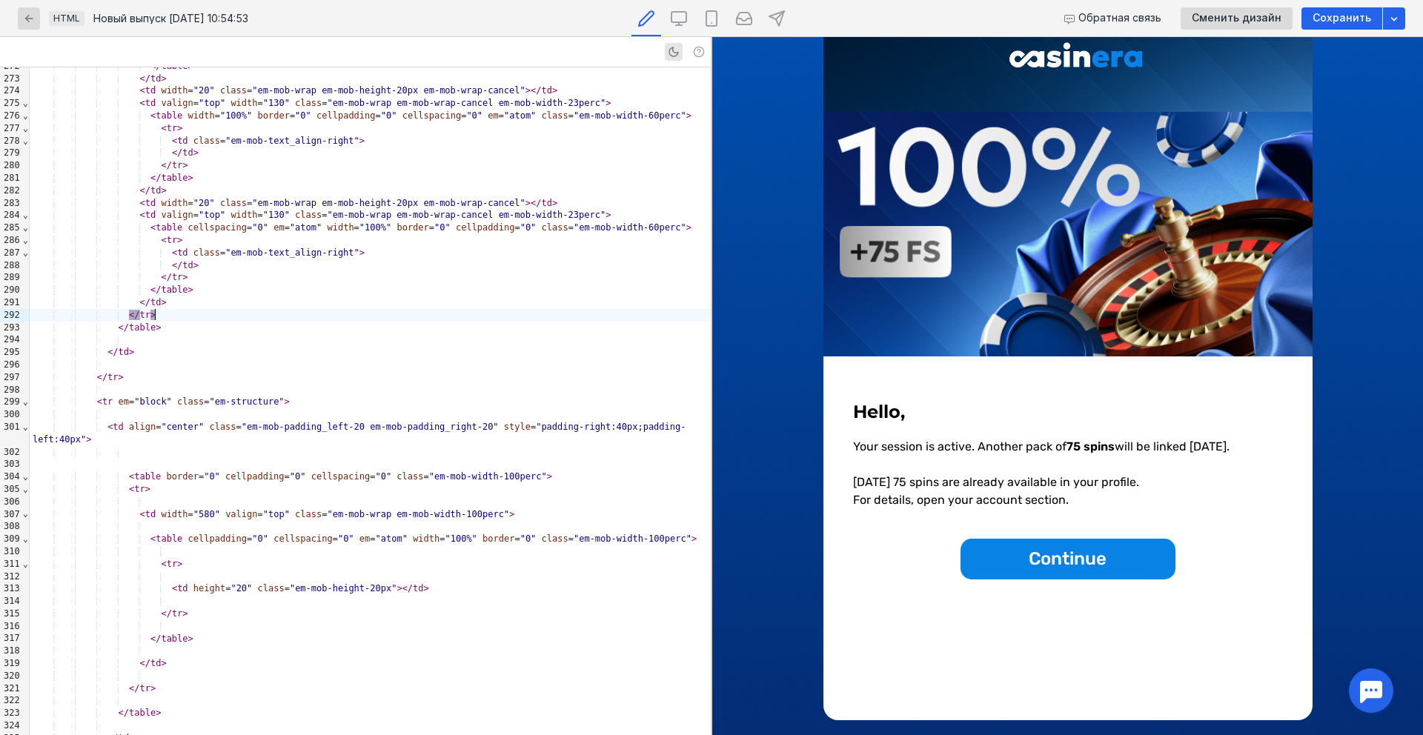
click at [177, 314] on div "</ tr >" at bounding box center [370, 315] width 681 height 13
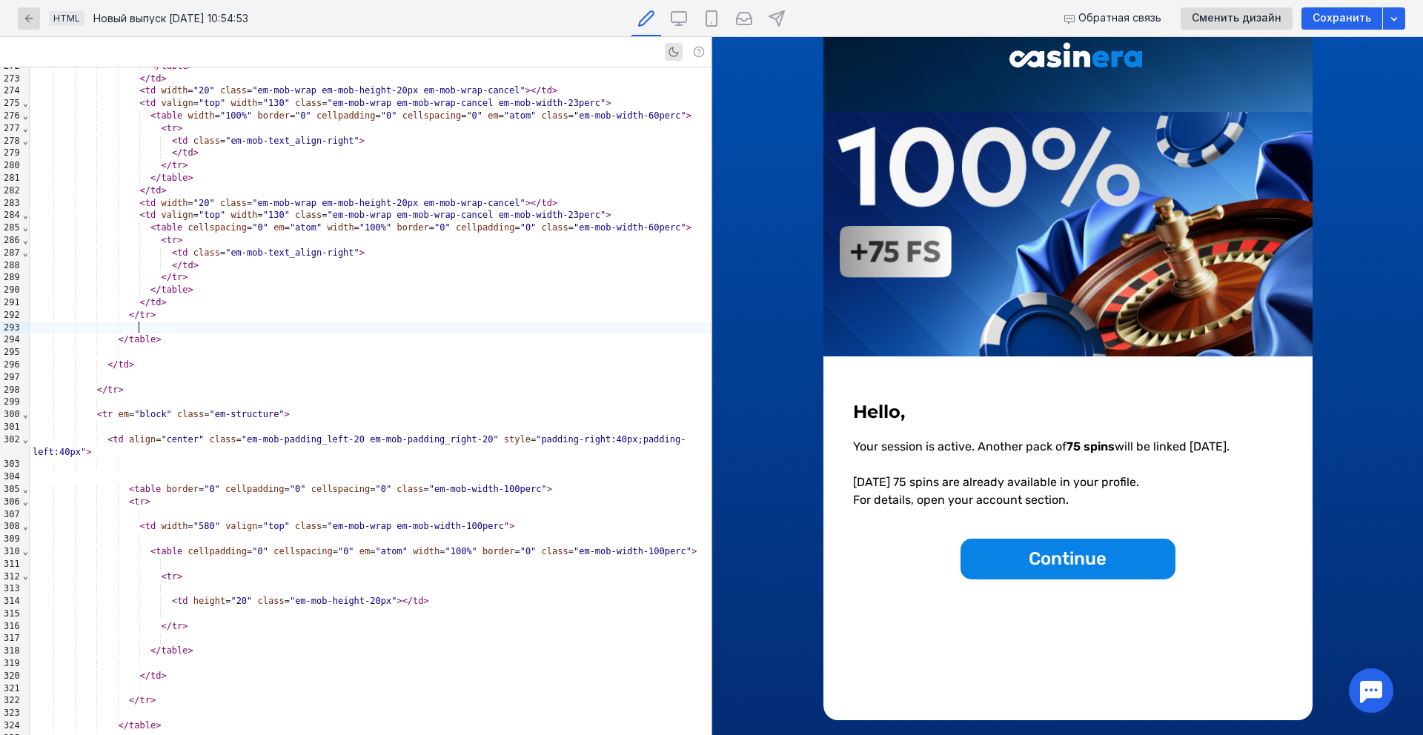
click at [219, 302] on div "</ td >" at bounding box center [370, 302] width 681 height 13
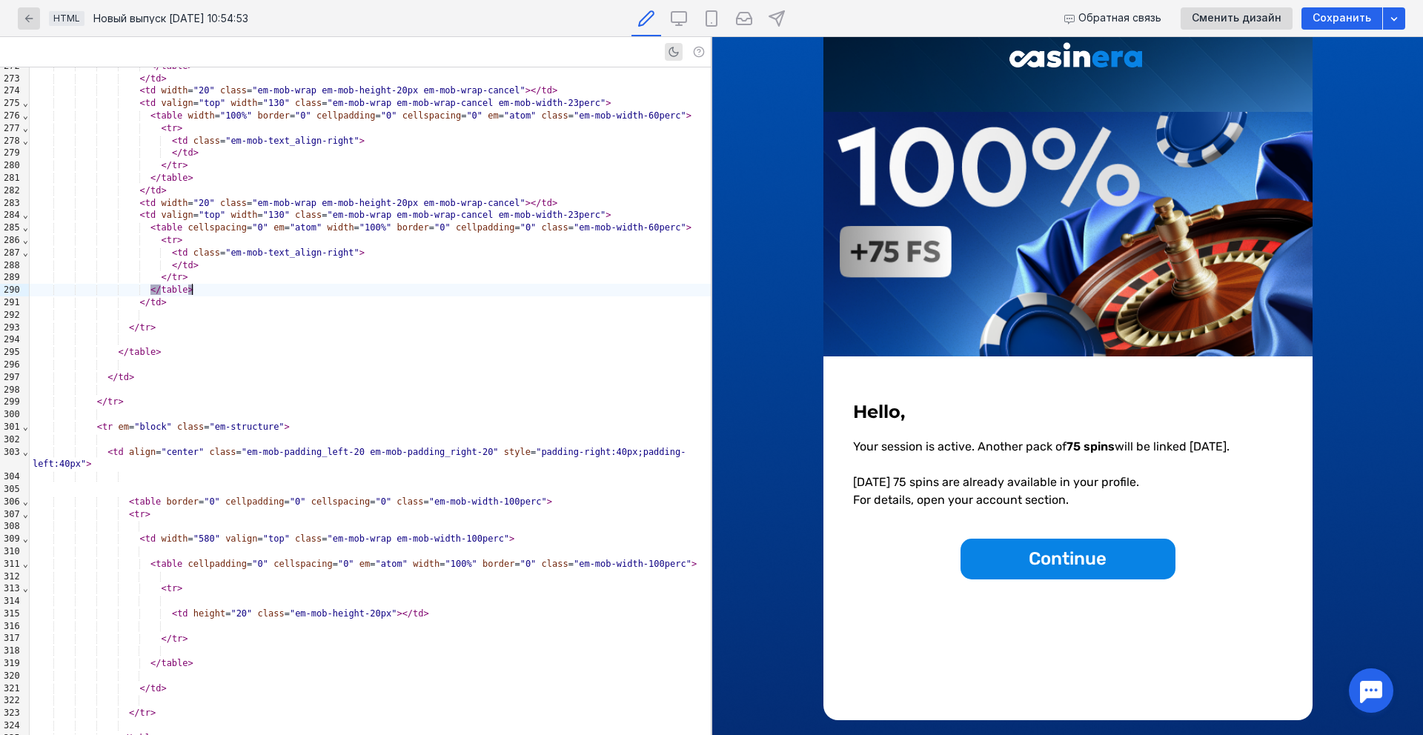
click at [230, 293] on div "</ table >" at bounding box center [370, 290] width 681 height 13
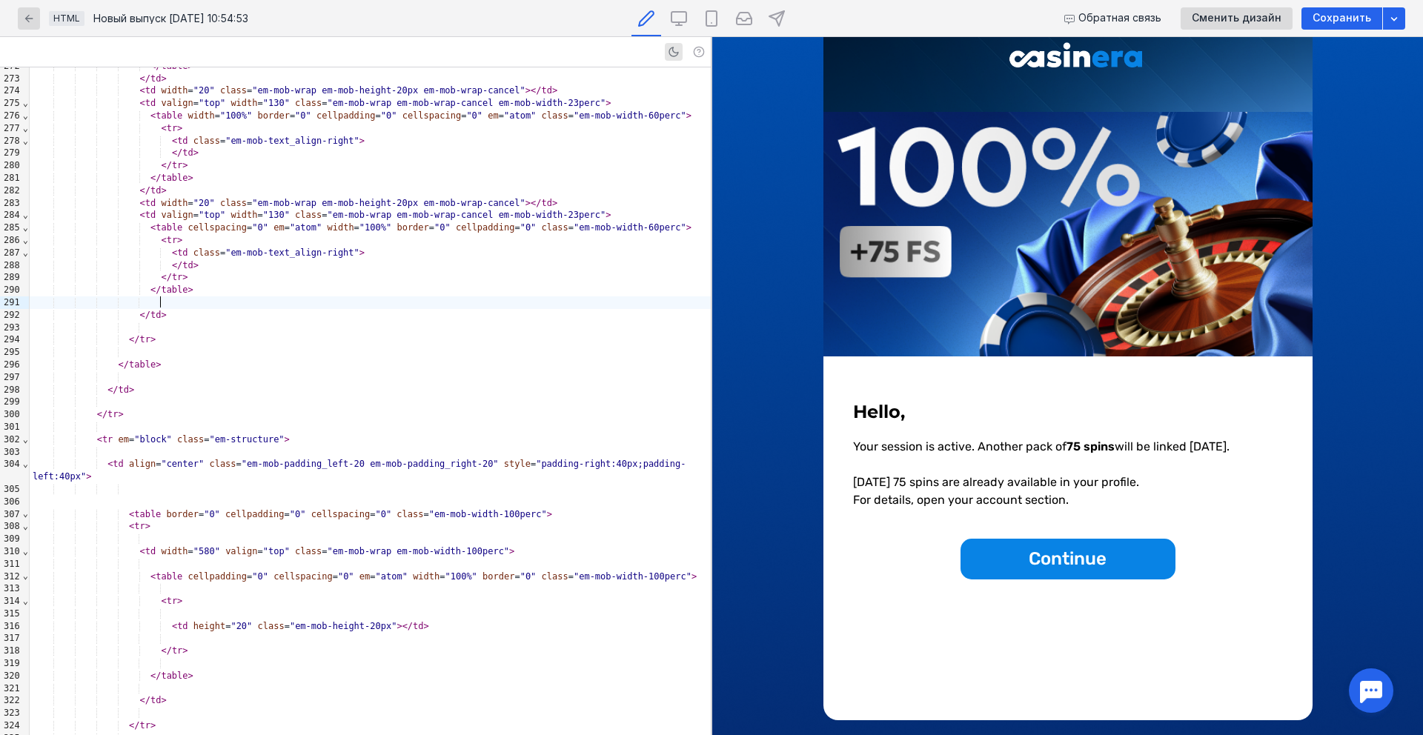
click at [239, 279] on div "</ tr >" at bounding box center [370, 277] width 681 height 13
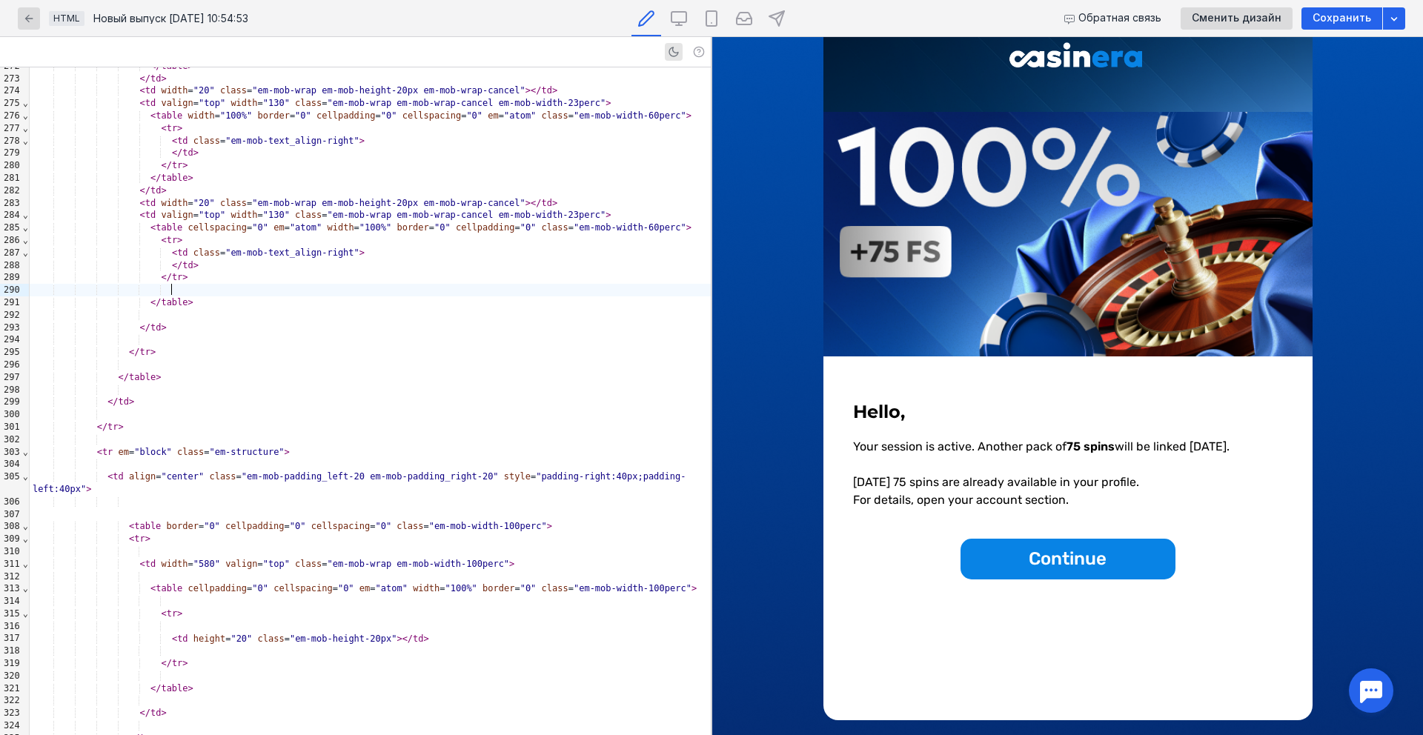
click at [232, 265] on div "</ td >" at bounding box center [370, 265] width 681 height 13
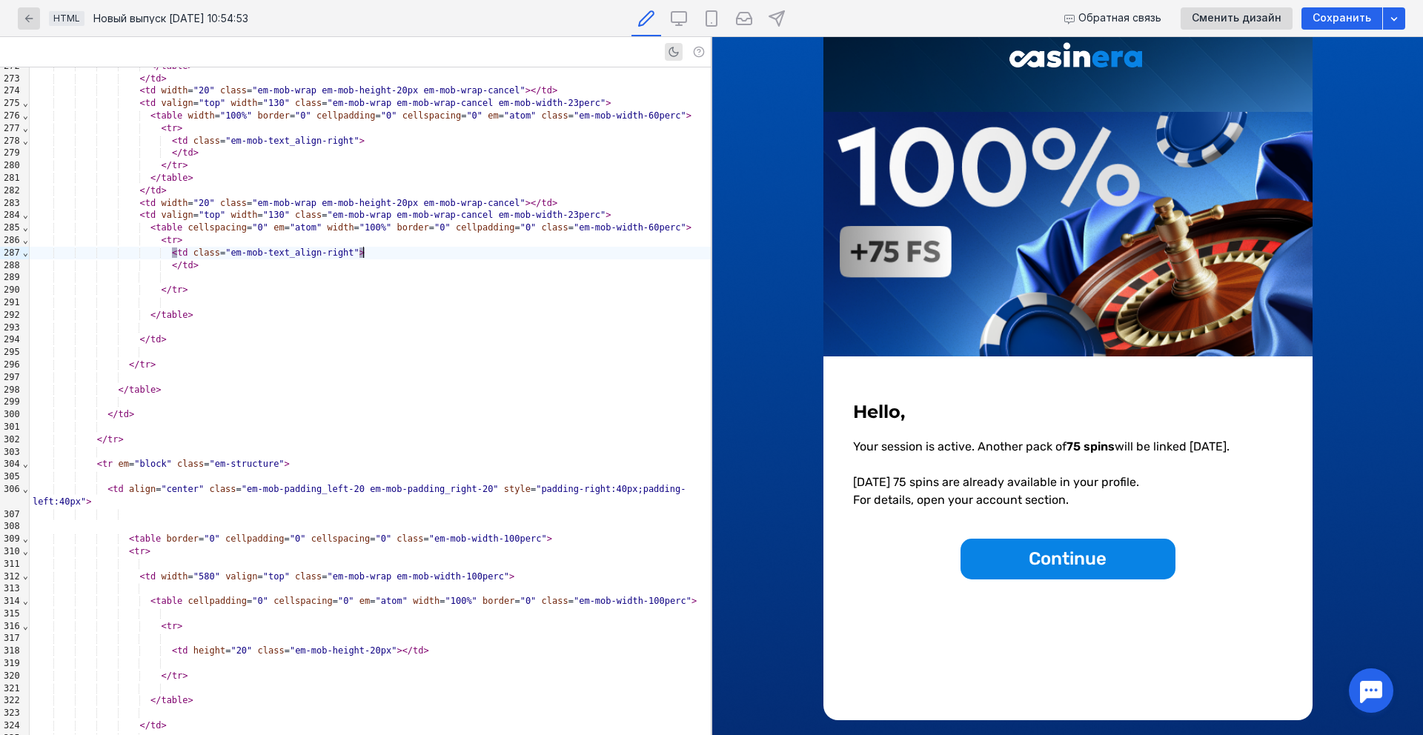
click at [379, 248] on div "< td class = "em-mob-text_align-right" >" at bounding box center [370, 253] width 681 height 13
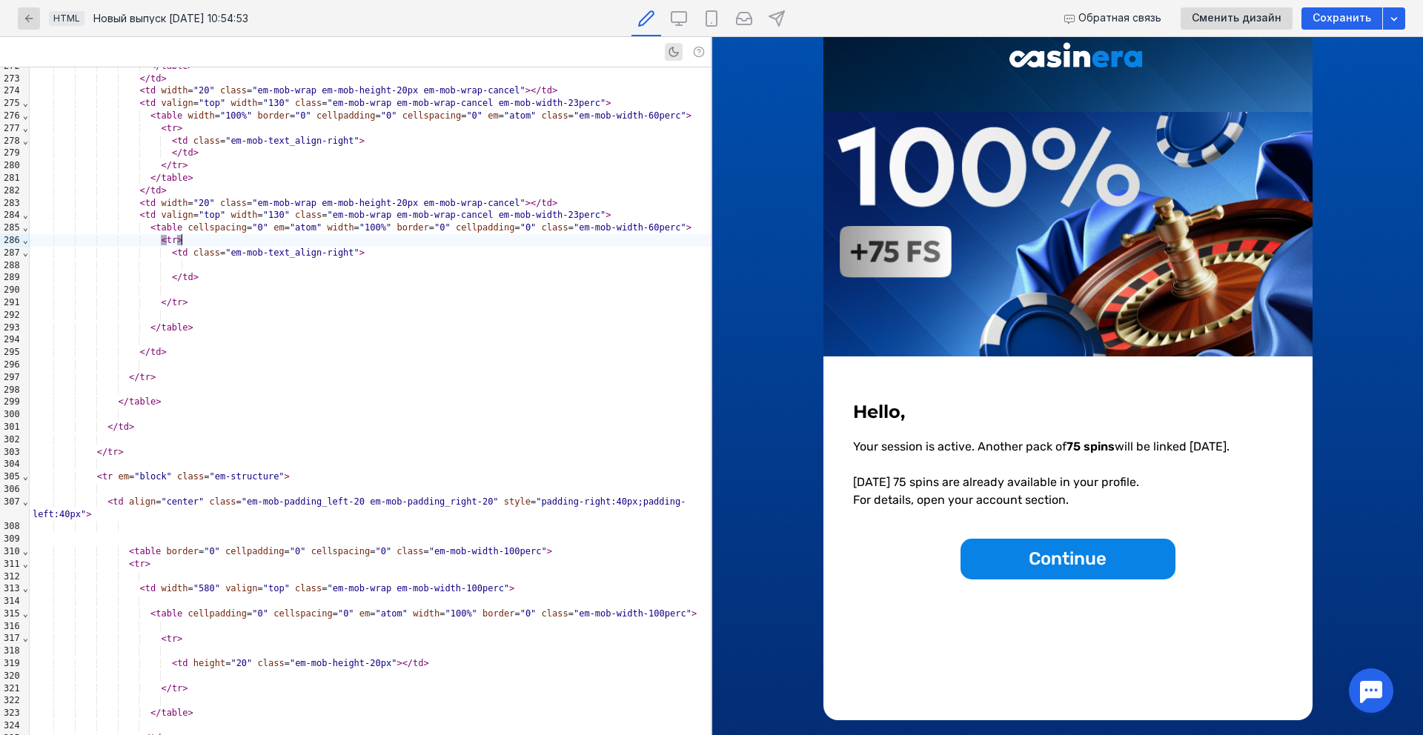
click at [322, 236] on div "< tr >" at bounding box center [370, 240] width 681 height 13
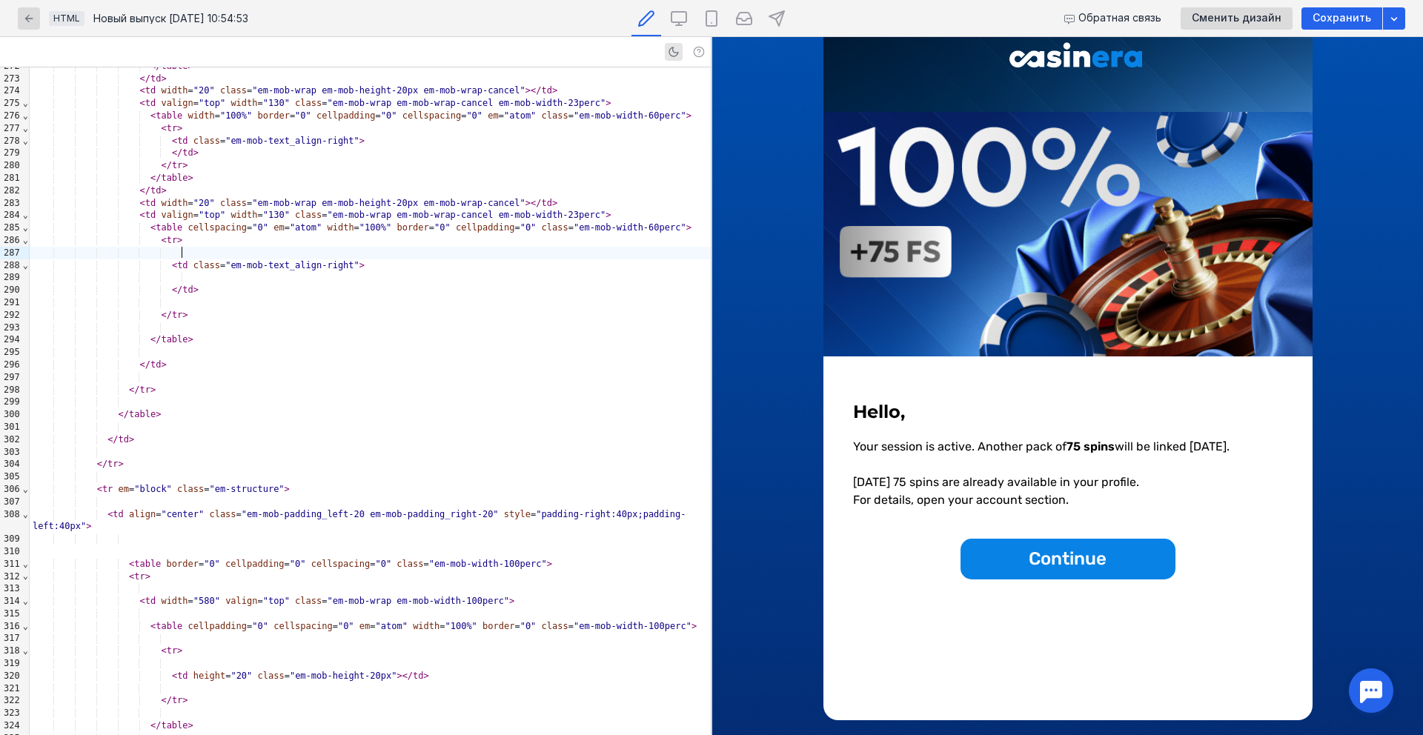
click at [218, 179] on div "</ table >" at bounding box center [370, 178] width 681 height 13
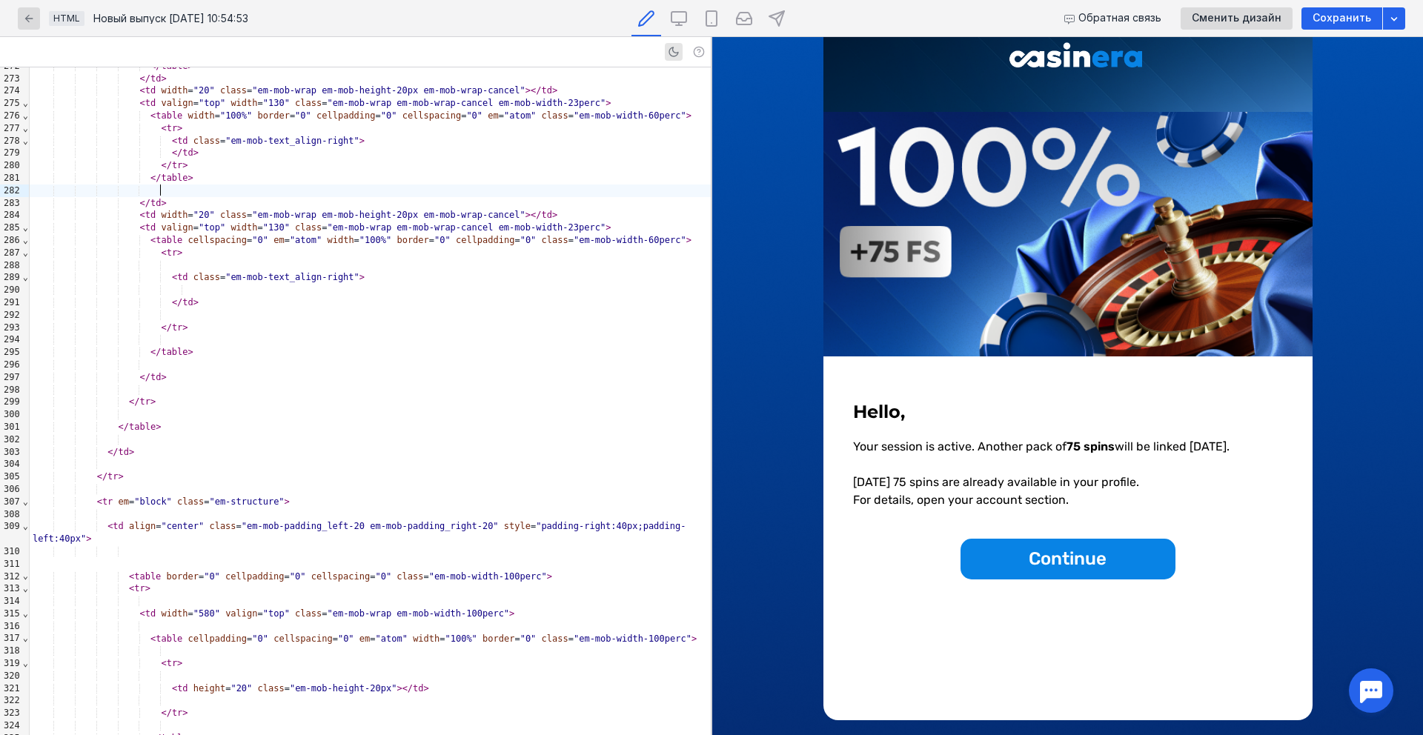
click at [224, 163] on div "</ tr >" at bounding box center [370, 165] width 681 height 13
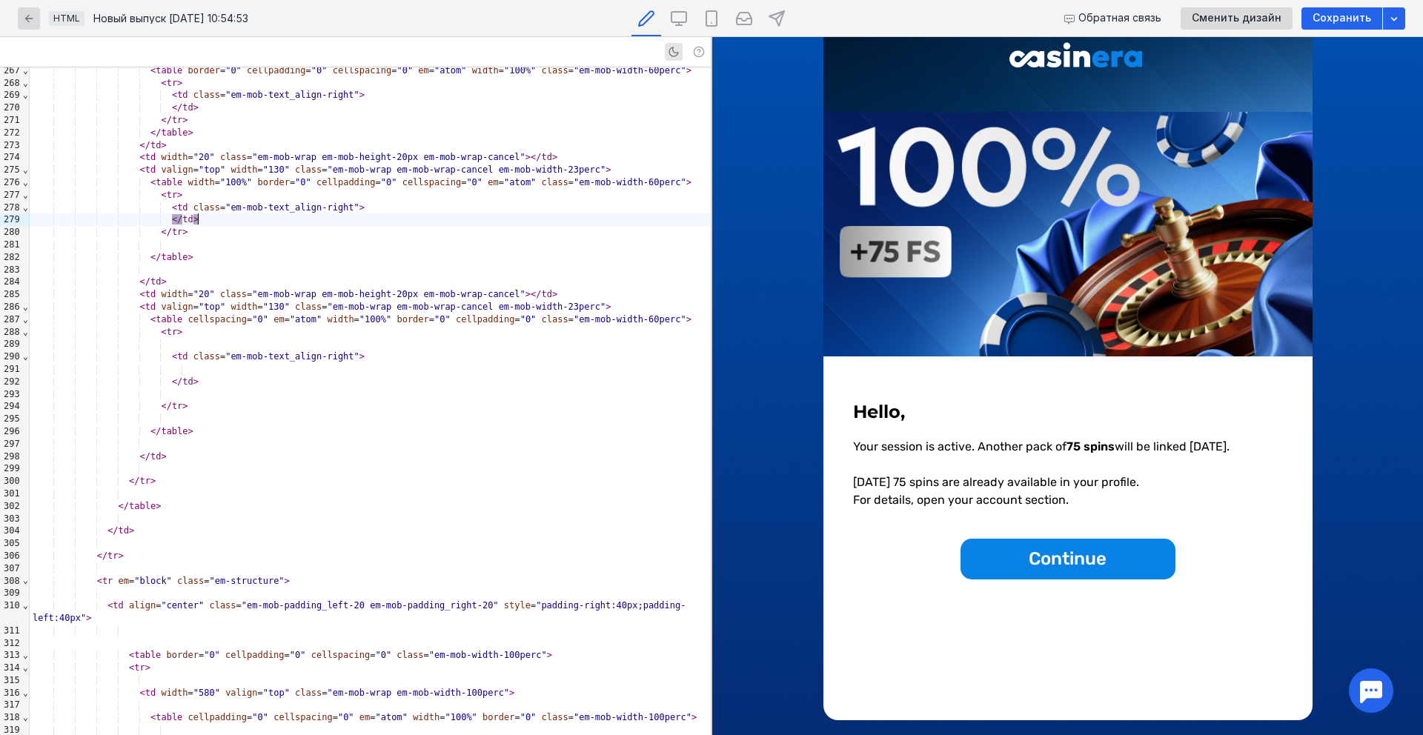
click at [200, 218] on div "</ td >" at bounding box center [370, 219] width 681 height 13
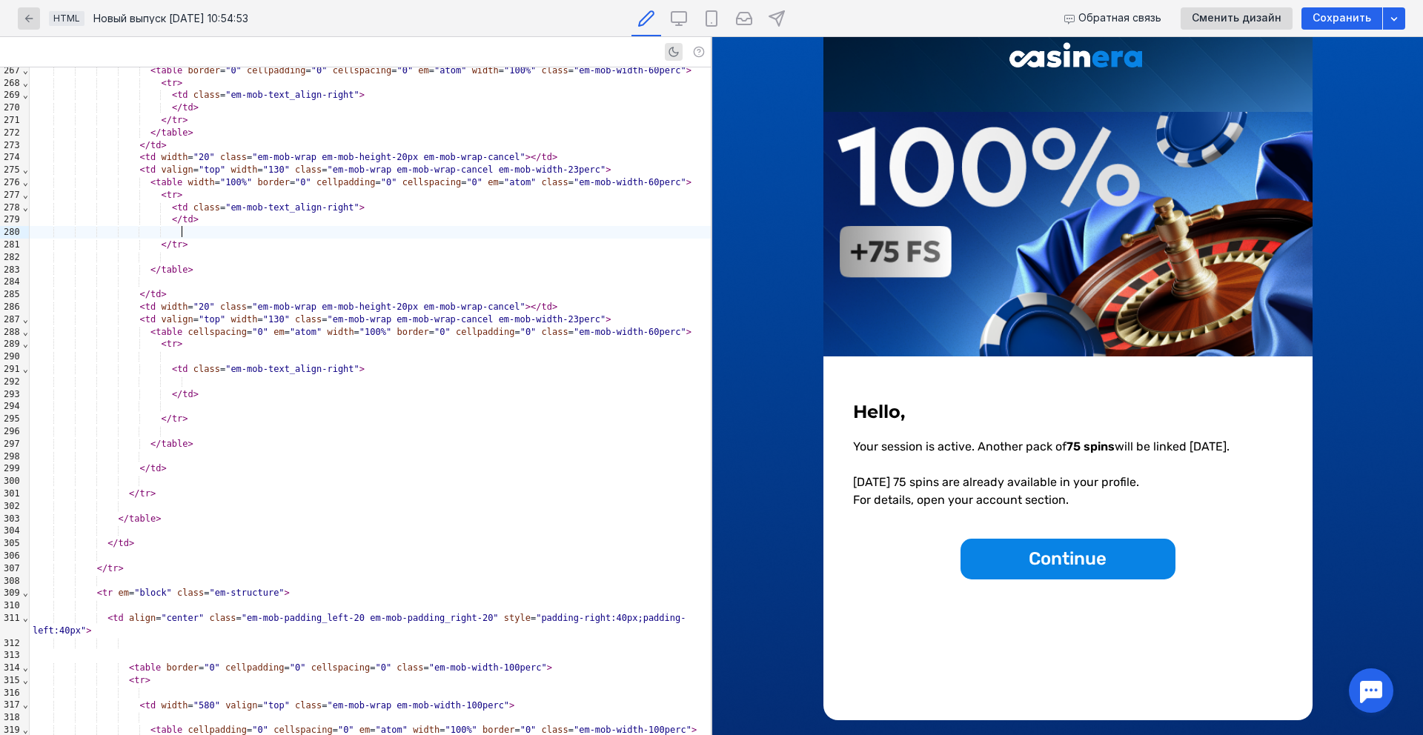
click at [213, 190] on div "< tr >" at bounding box center [370, 195] width 681 height 13
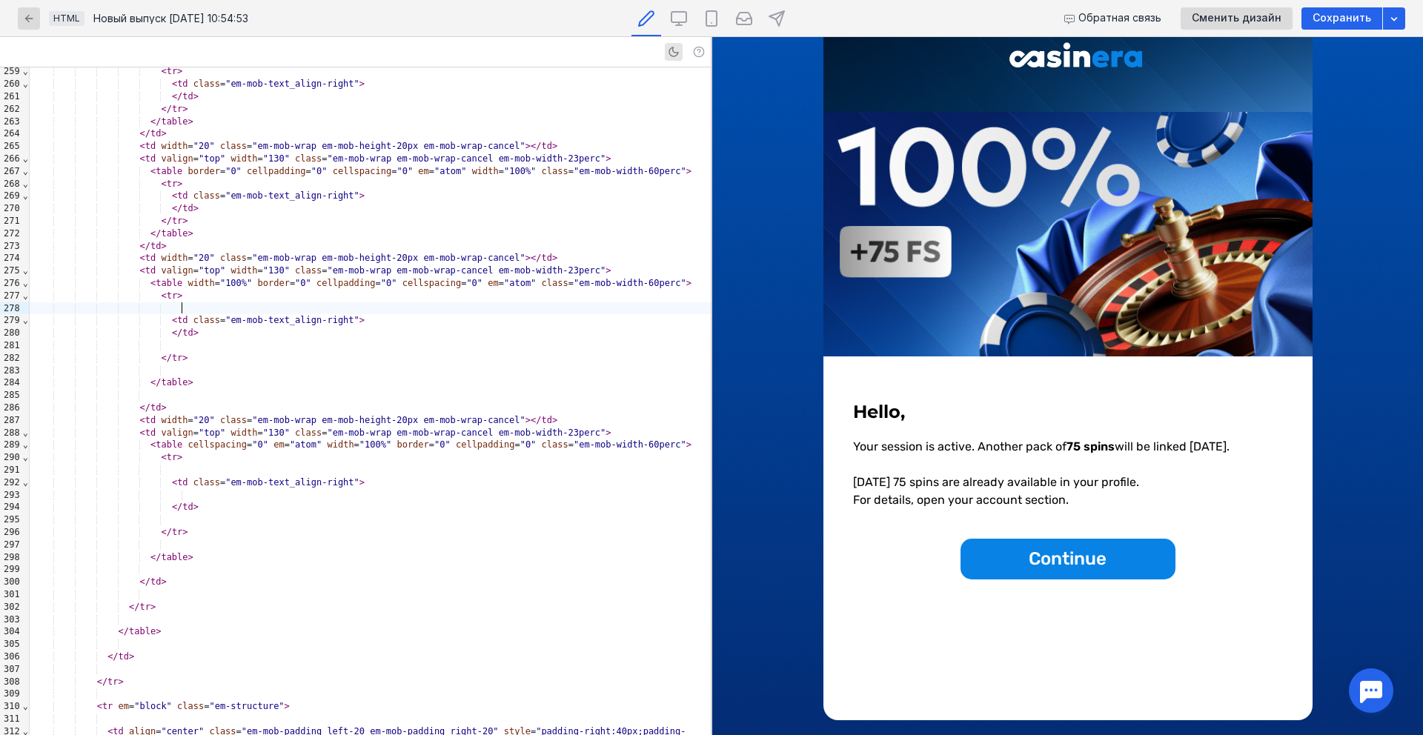
click at [637, 271] on div "< td valign = "top" width = "130" class = "em-mob-wrap em-mob-wrap-cancel em-mo…" at bounding box center [370, 271] width 681 height 13
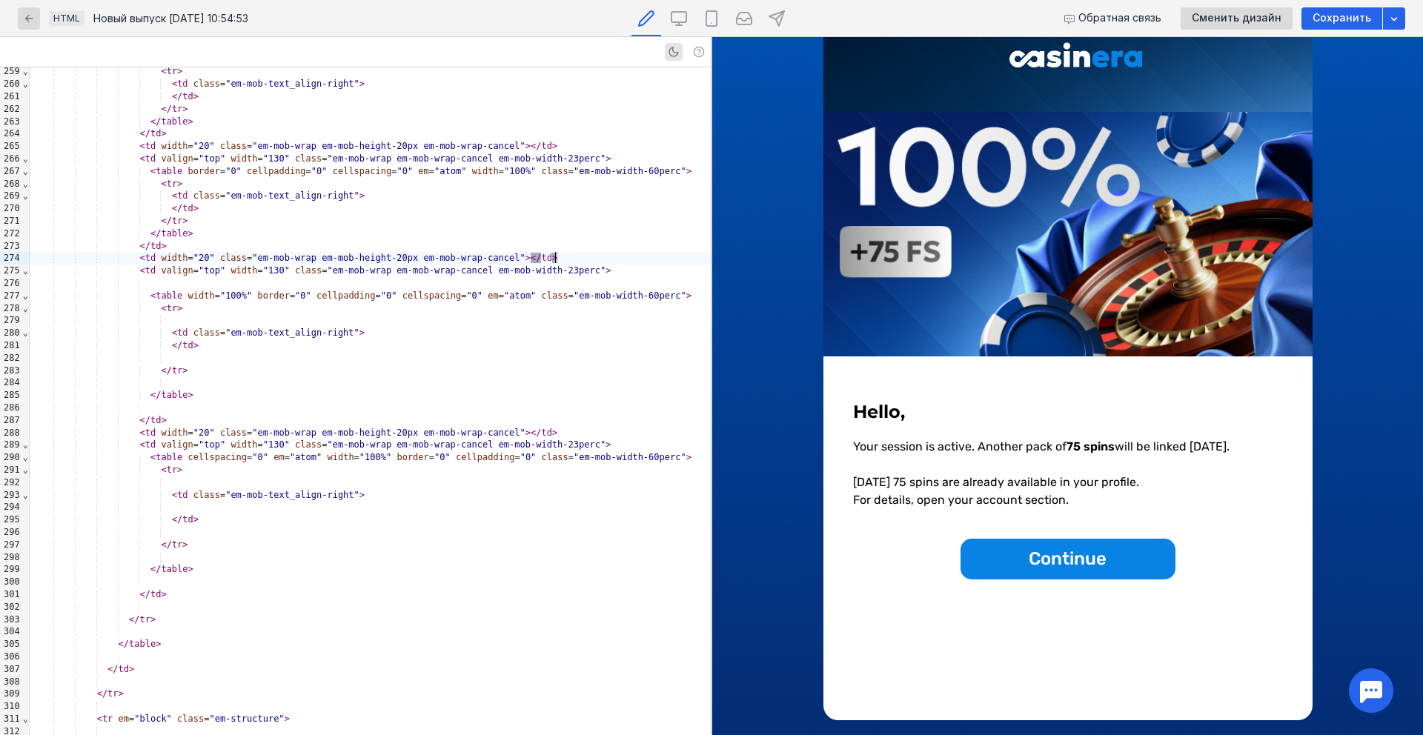
click at [608, 253] on div "< td width = "20" class = "em-mob-wrap em-mob-height-20px em-mob-wrap-cancel" >…" at bounding box center [370, 258] width 681 height 13
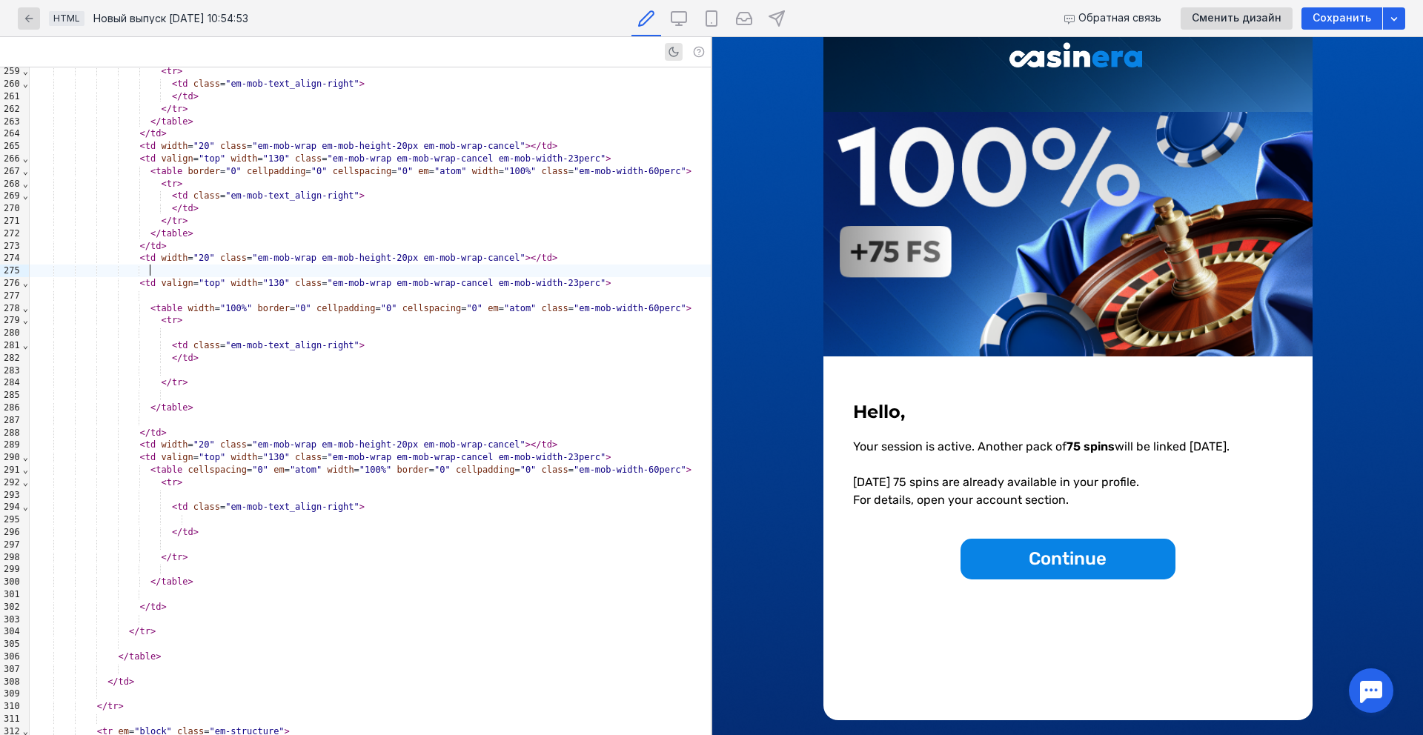
click at [480, 244] on div "</ td >" at bounding box center [370, 246] width 681 height 13
click at [469, 236] on div "</ table >" at bounding box center [370, 234] width 681 height 13
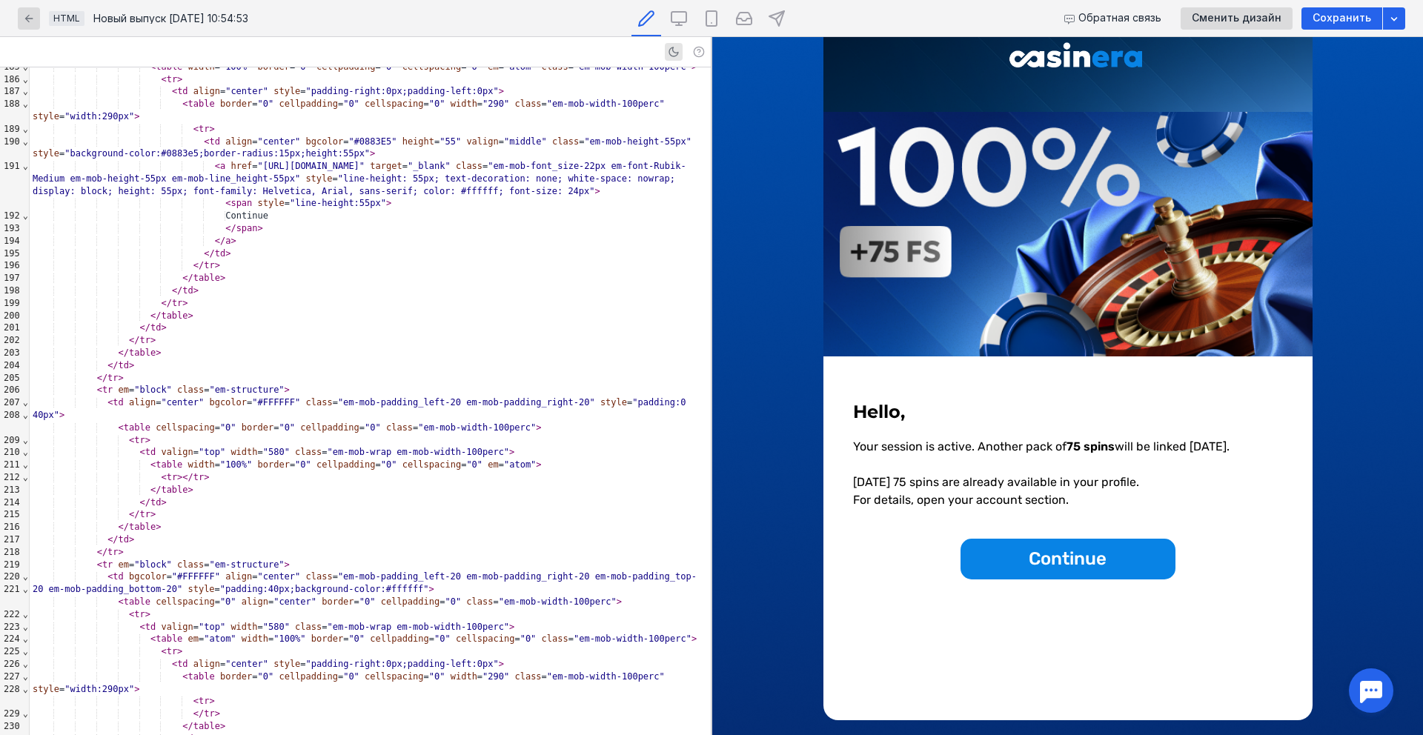
click at [142, 385] on div "</ tr >" at bounding box center [370, 378] width 681 height 13
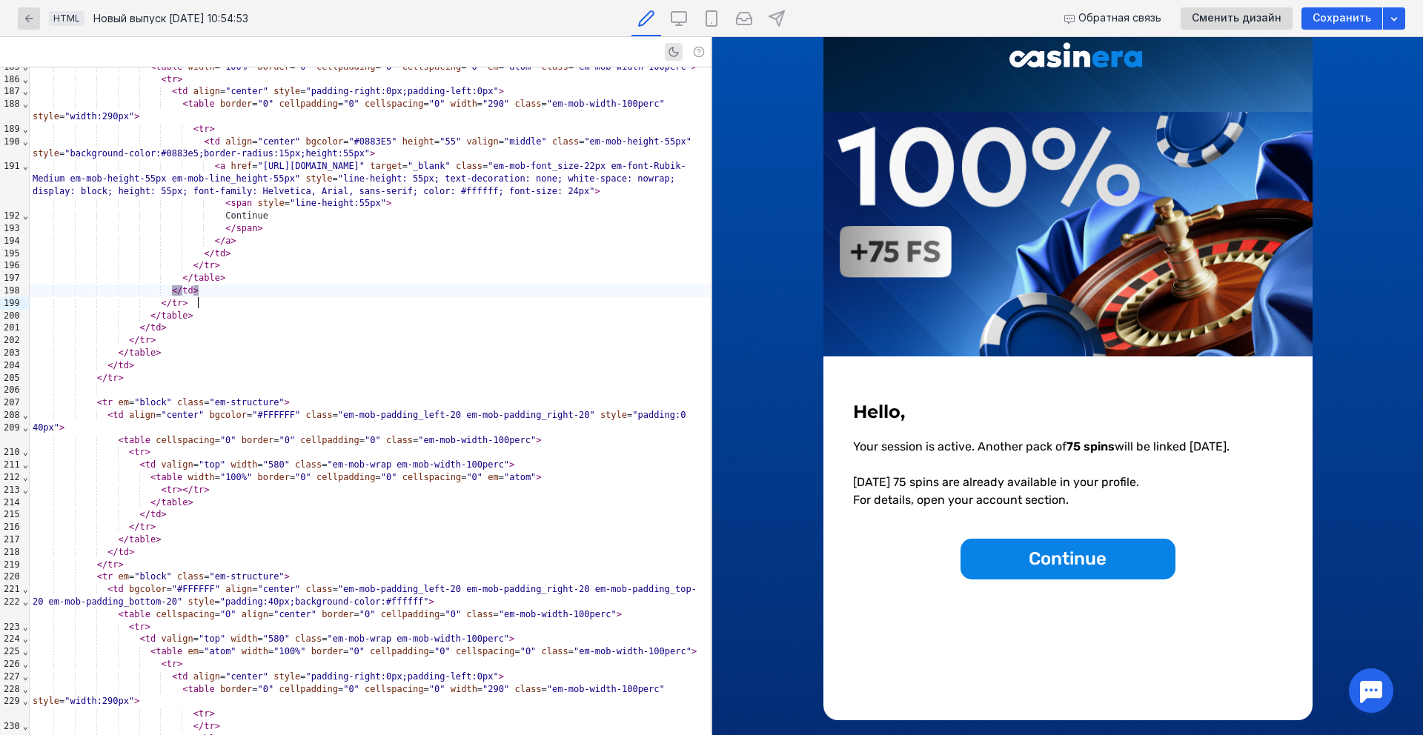
click at [315, 297] on div "</ td >" at bounding box center [370, 291] width 681 height 13
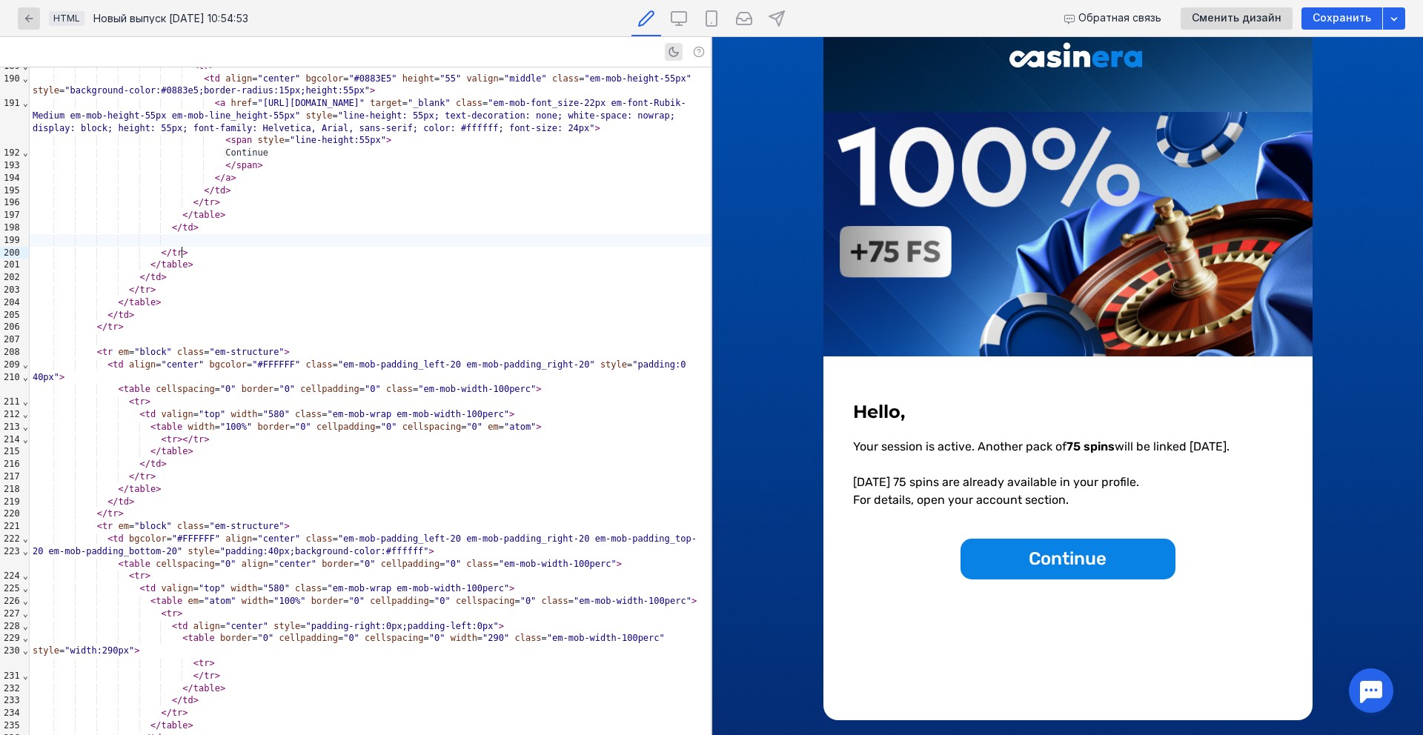
scroll to position [2796, 0]
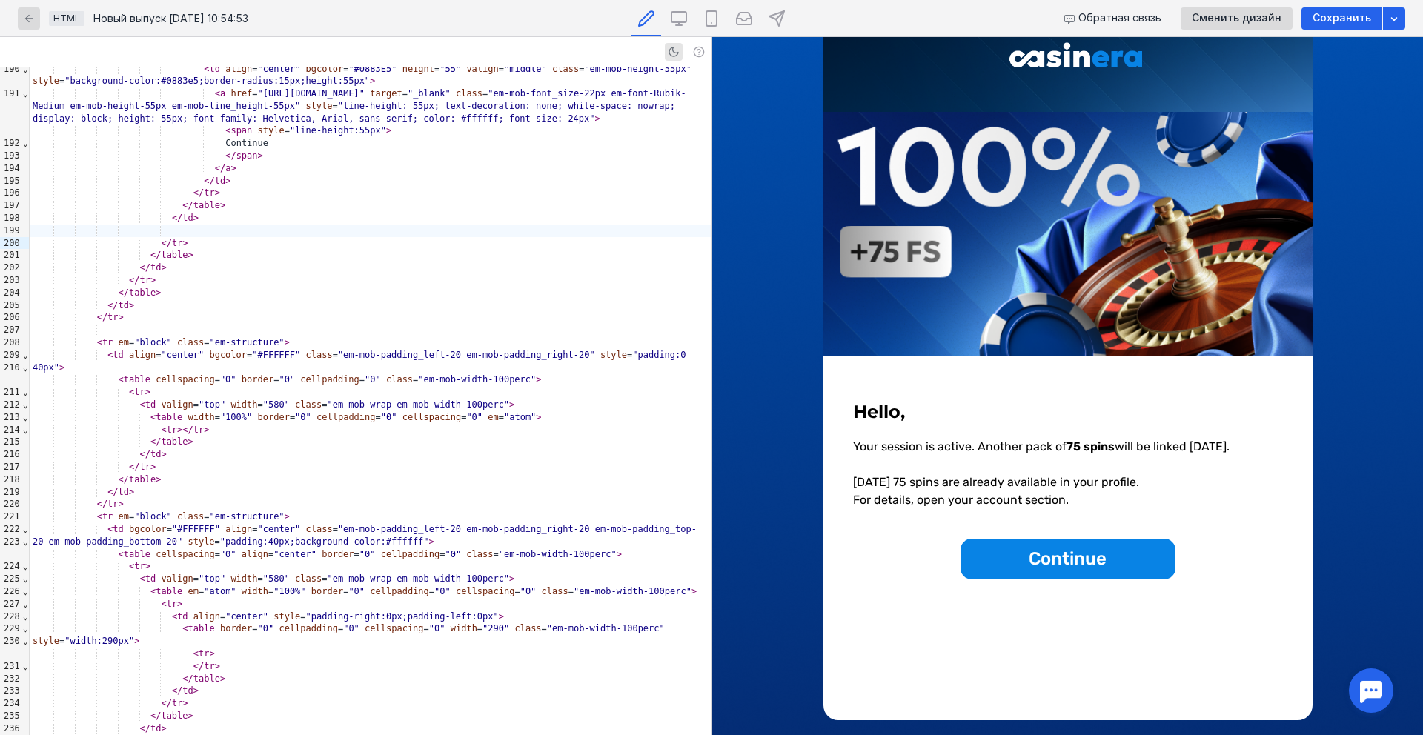
click at [162, 511] on div "</ tr >" at bounding box center [370, 504] width 681 height 13
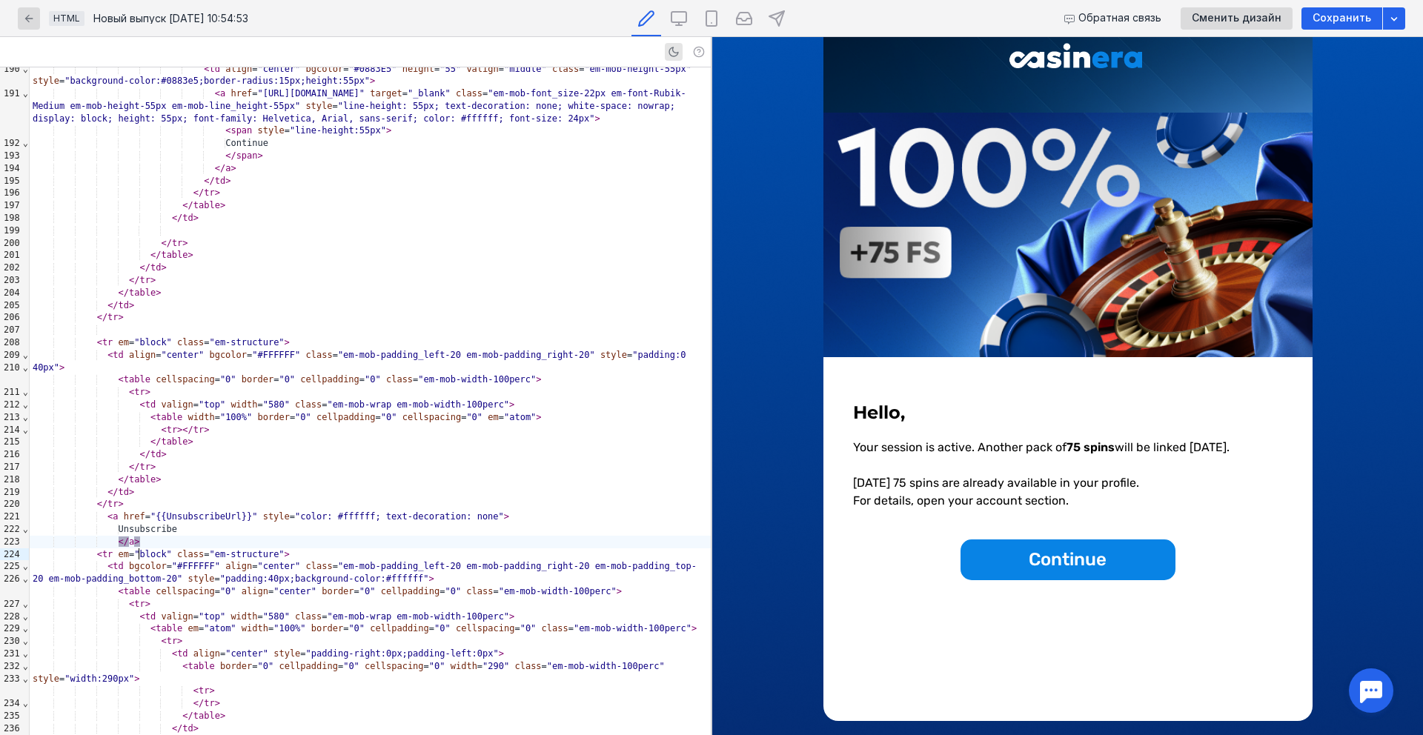
scroll to position [77, 0]
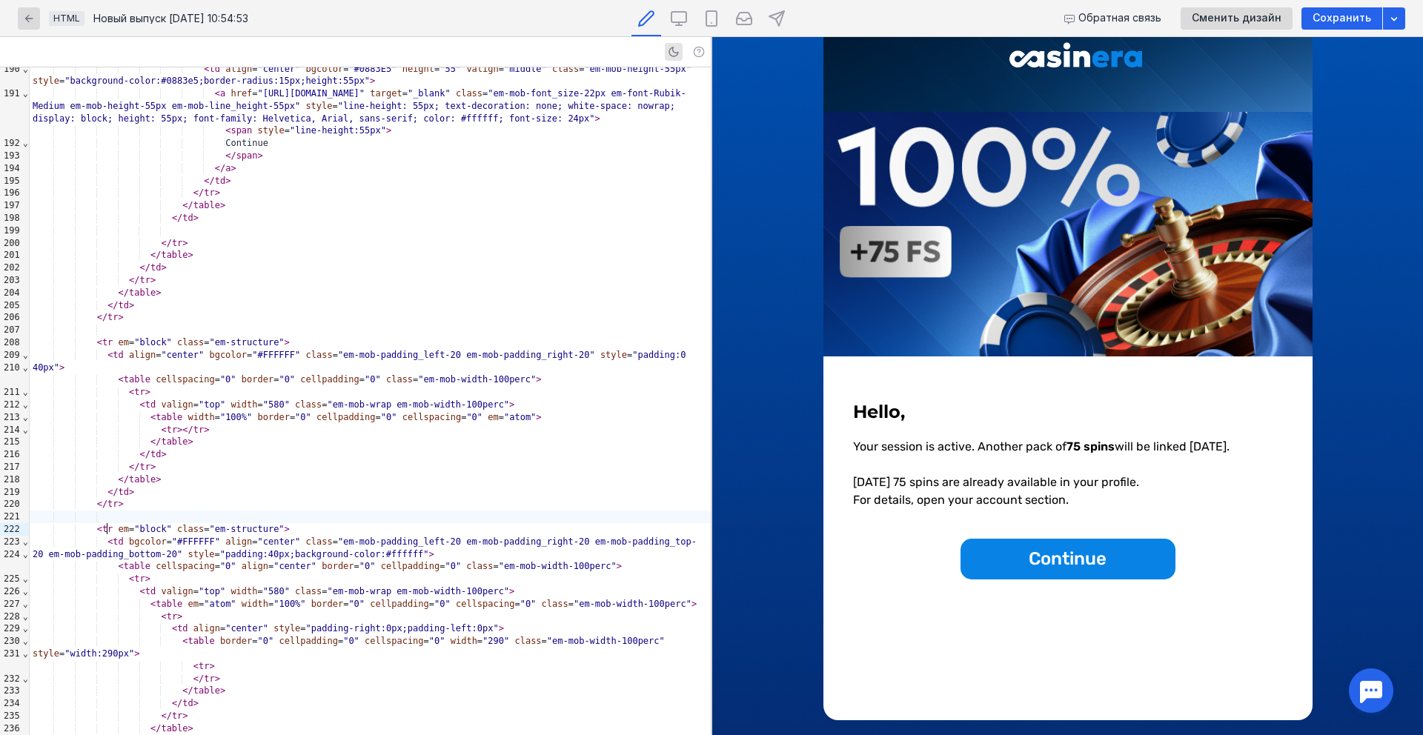
click at [143, 511] on div "</ tr >" at bounding box center [370, 504] width 681 height 13
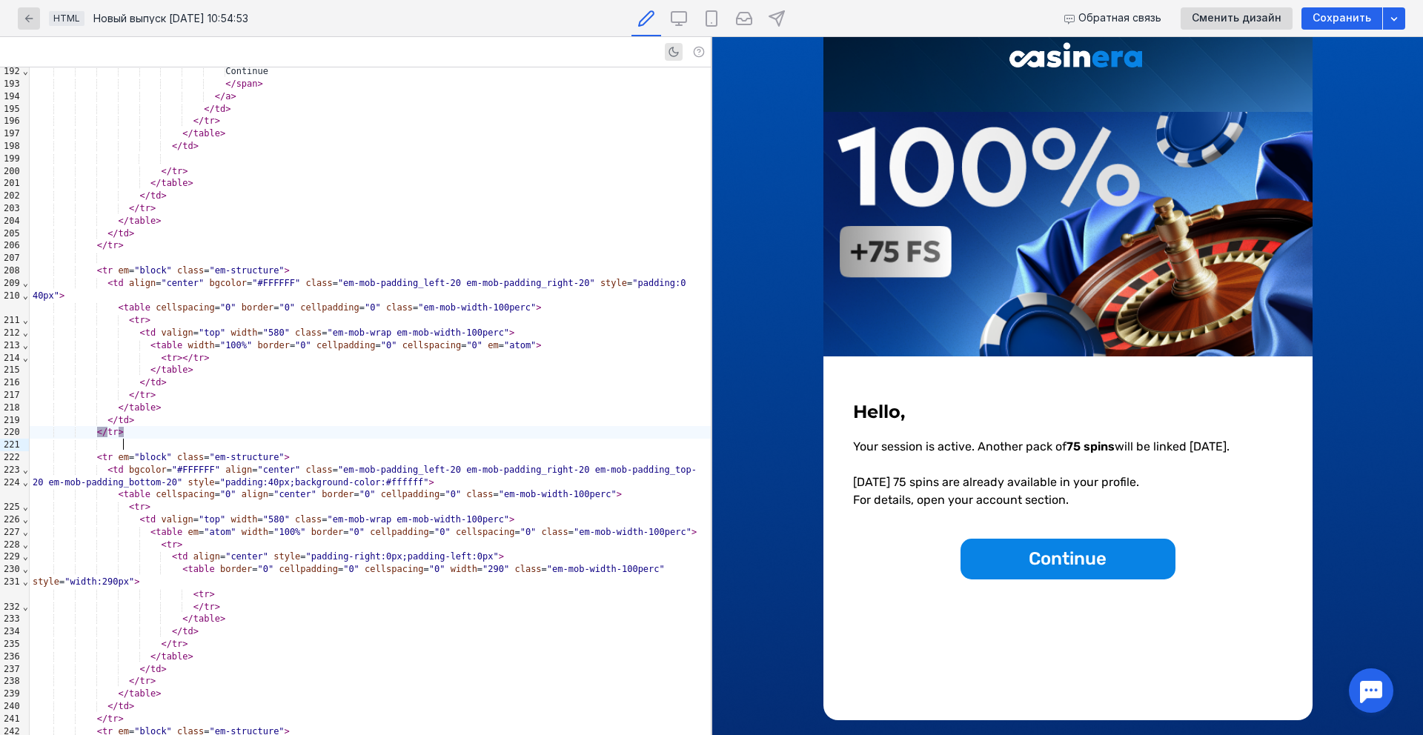
scroll to position [2891, 0]
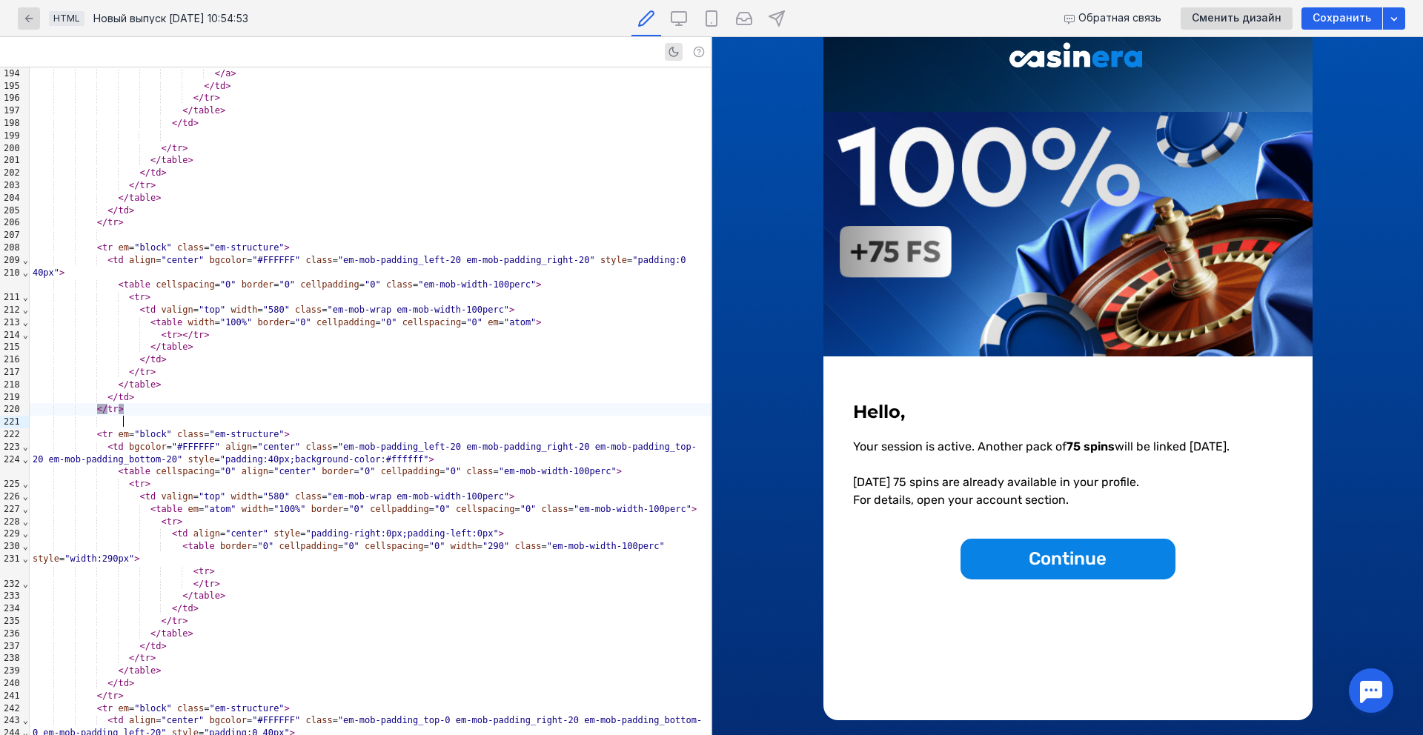
click at [251, 578] on div "< tr >" at bounding box center [370, 572] width 681 height 13
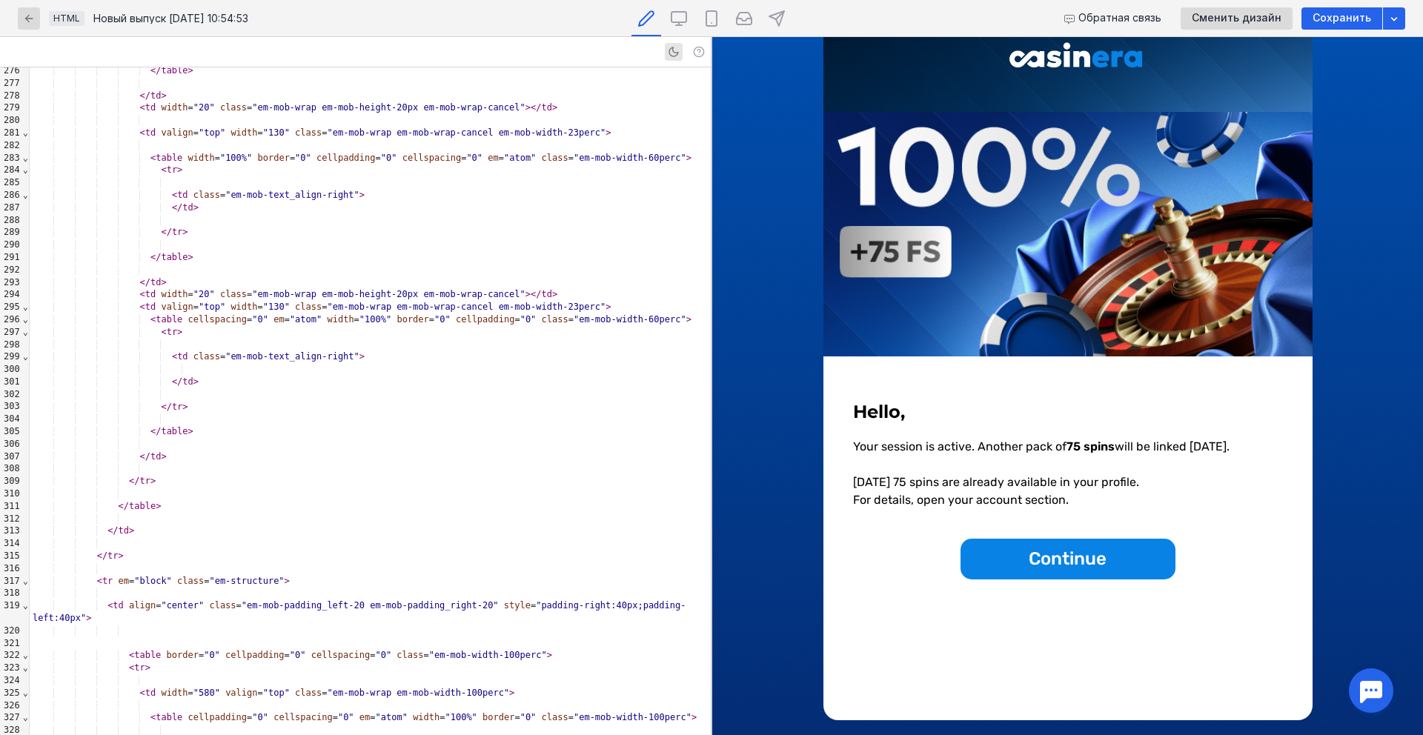
scroll to position [4331, 0]
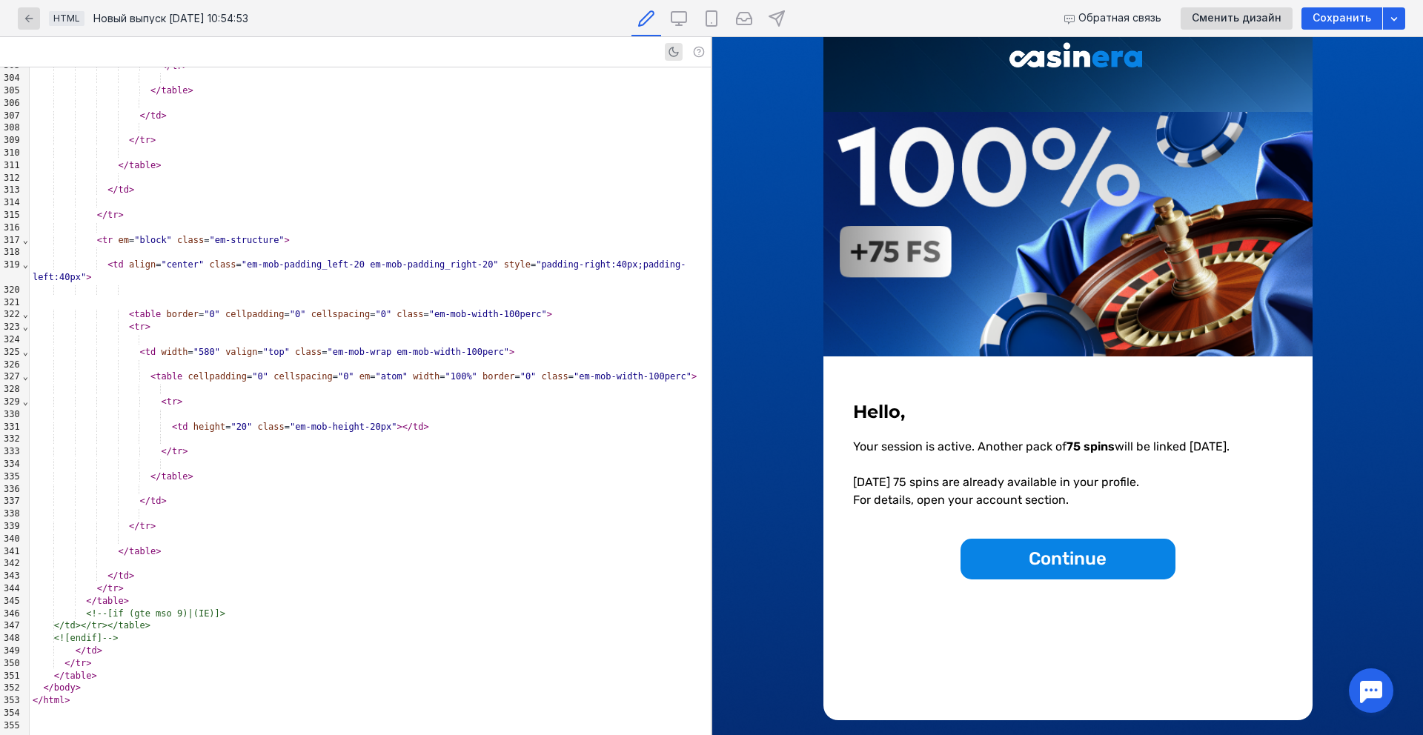
click at [1022, 564] on link "Continue" at bounding box center [1068, 559] width 215 height 41
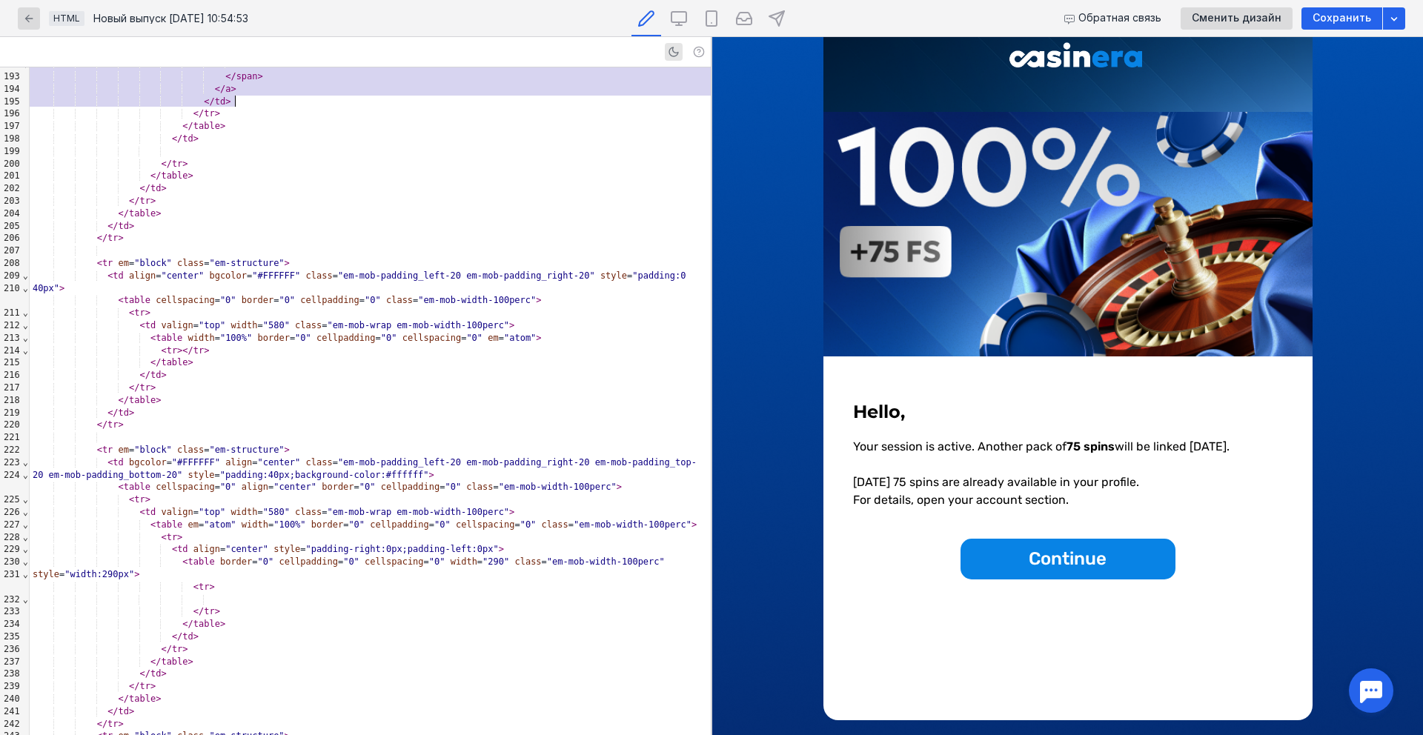
scroll to position [2876, 0]
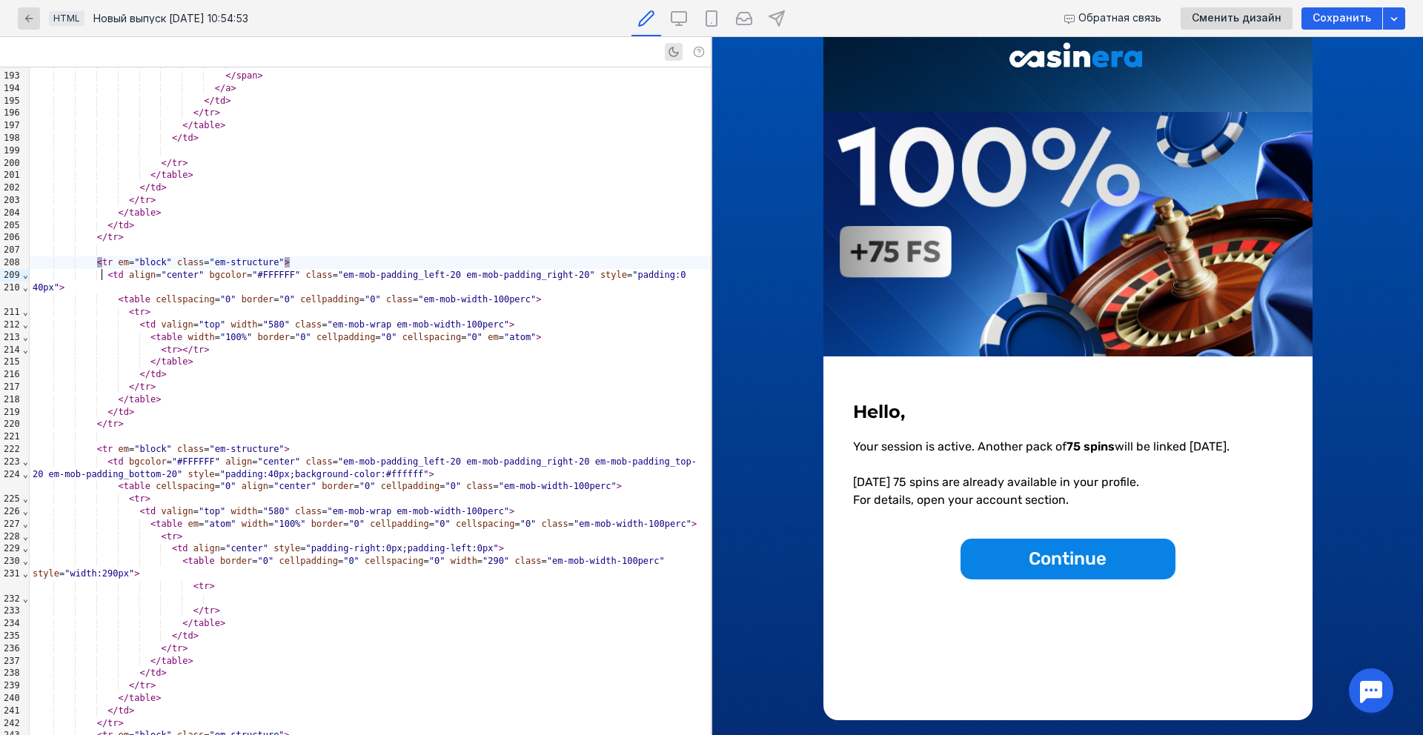
click at [102, 268] on span "tr" at bounding box center [107, 262] width 10 height 10
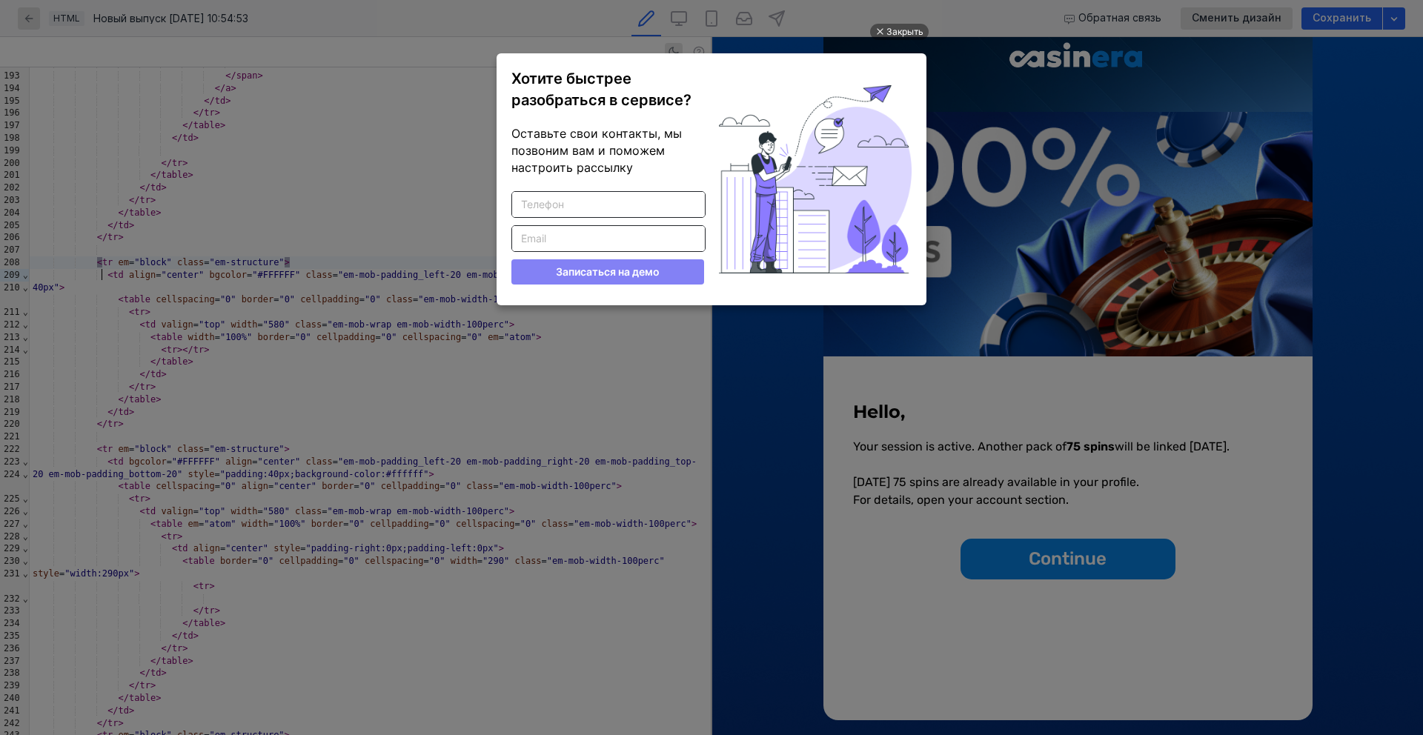
scroll to position [0, 0]
click at [898, 33] on div "Закрыть" at bounding box center [904, 32] width 37 height 16
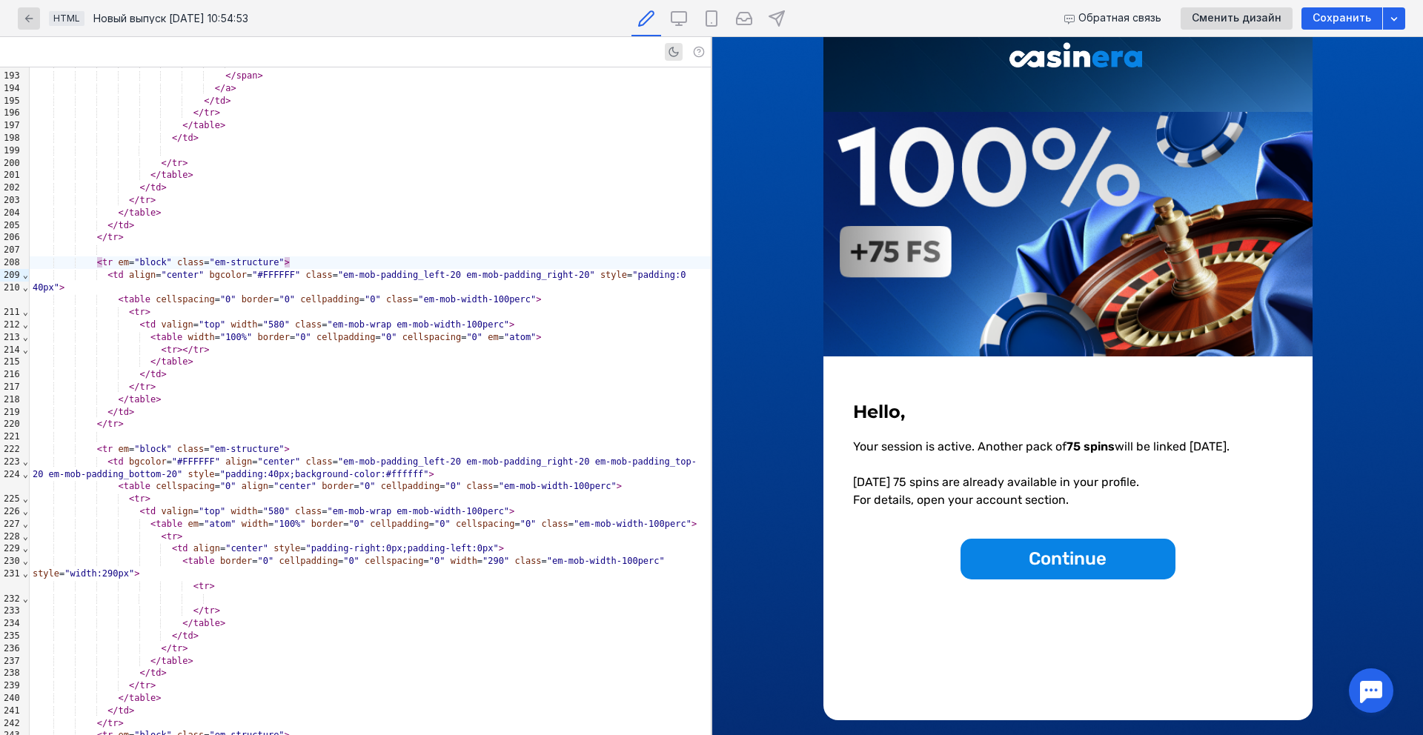
click at [24, 279] on span "⌄" at bounding box center [25, 275] width 7 height 10
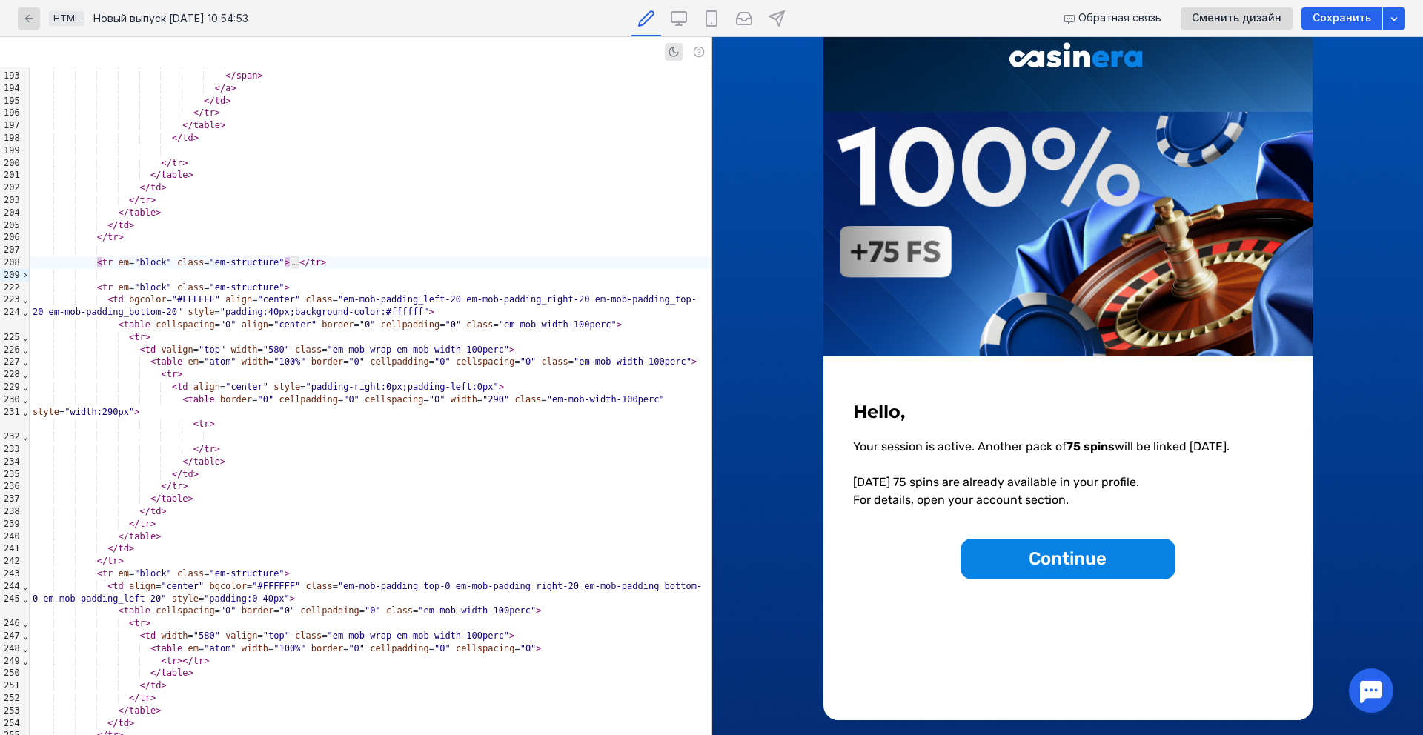
click at [27, 298] on span "⌄" at bounding box center [25, 299] width 7 height 10
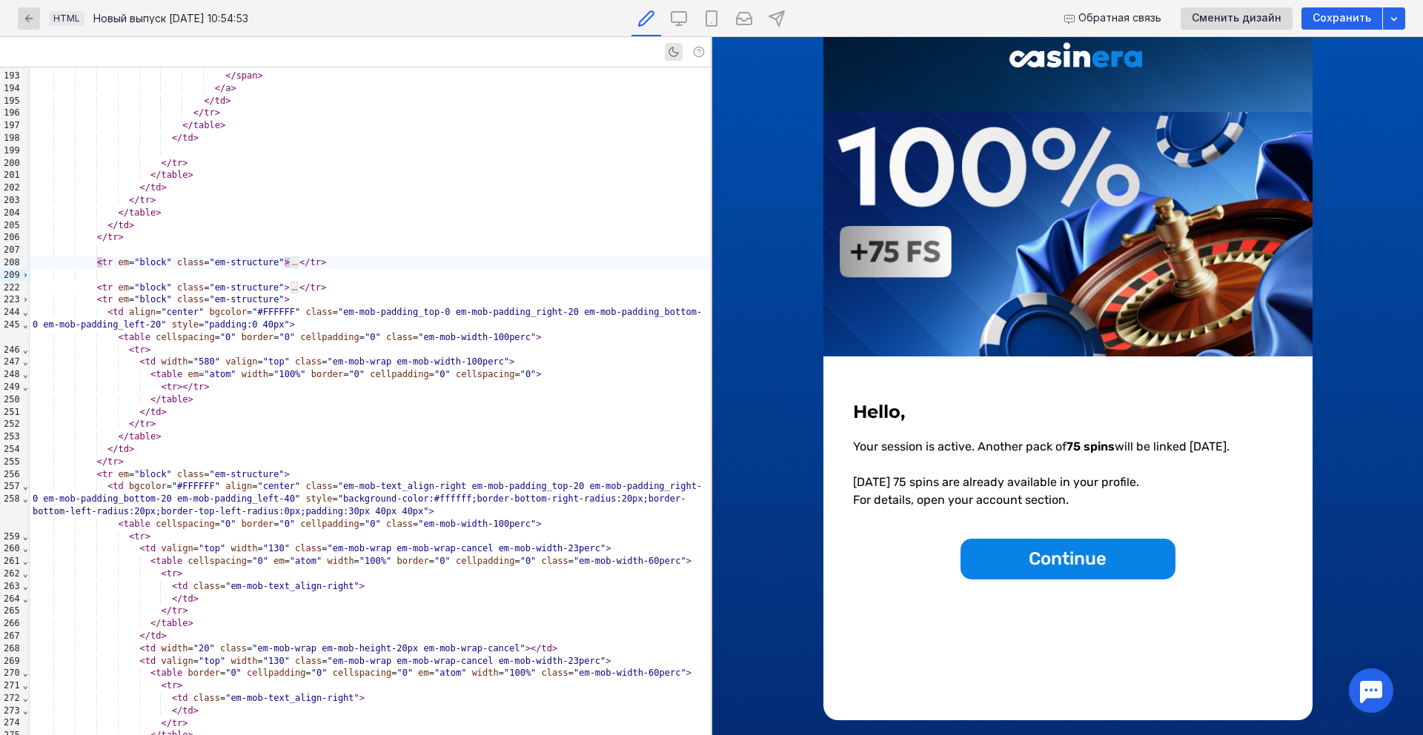
click at [25, 315] on span "⌄" at bounding box center [25, 312] width 7 height 10
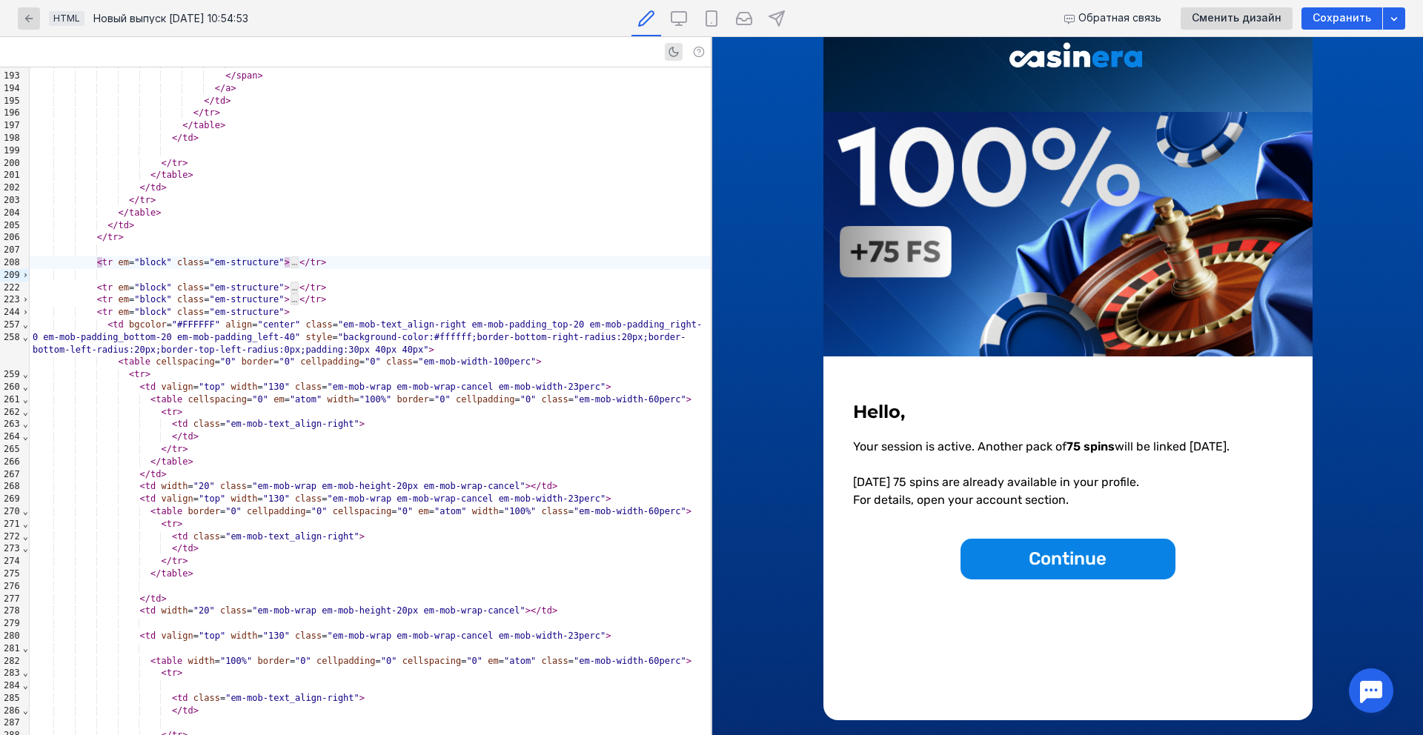
click at [24, 328] on span "⌄" at bounding box center [25, 324] width 7 height 10
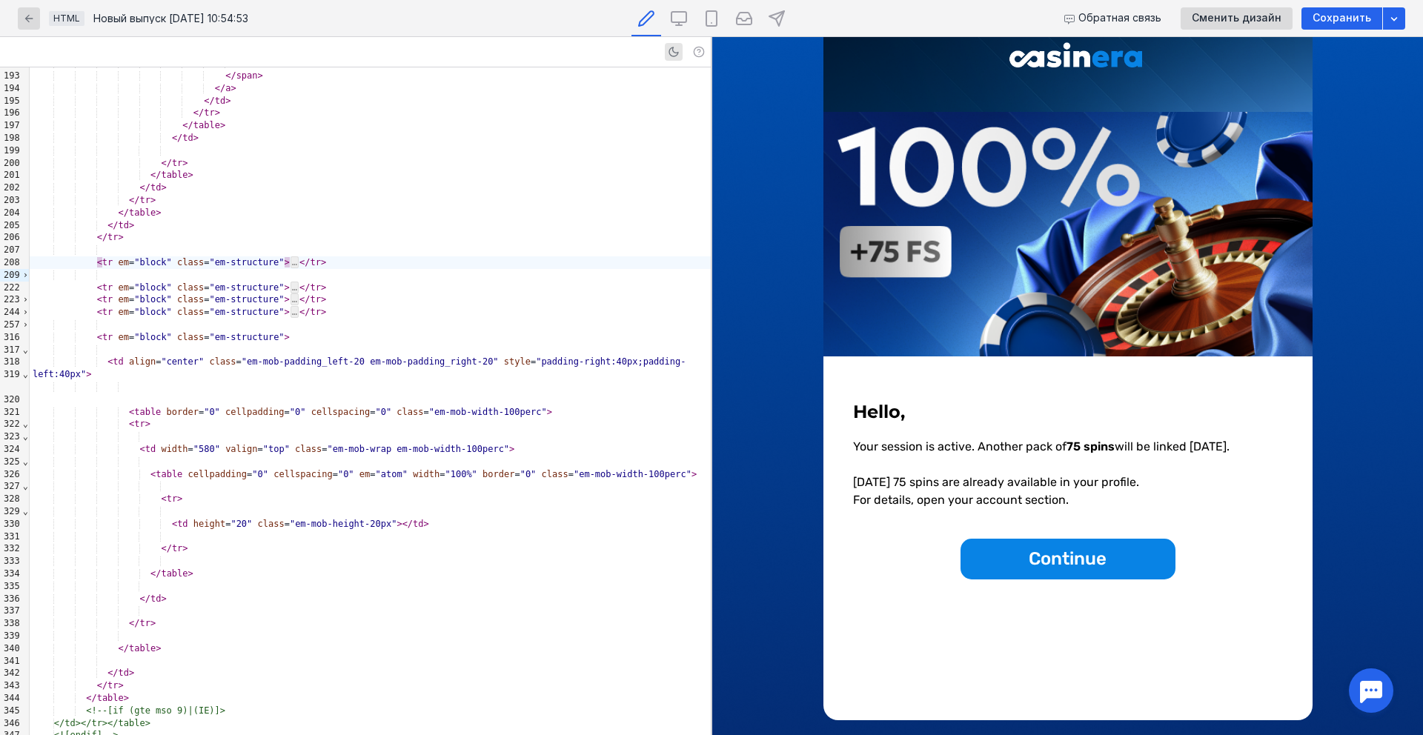
click at [25, 350] on span "⌄" at bounding box center [25, 350] width 7 height 10
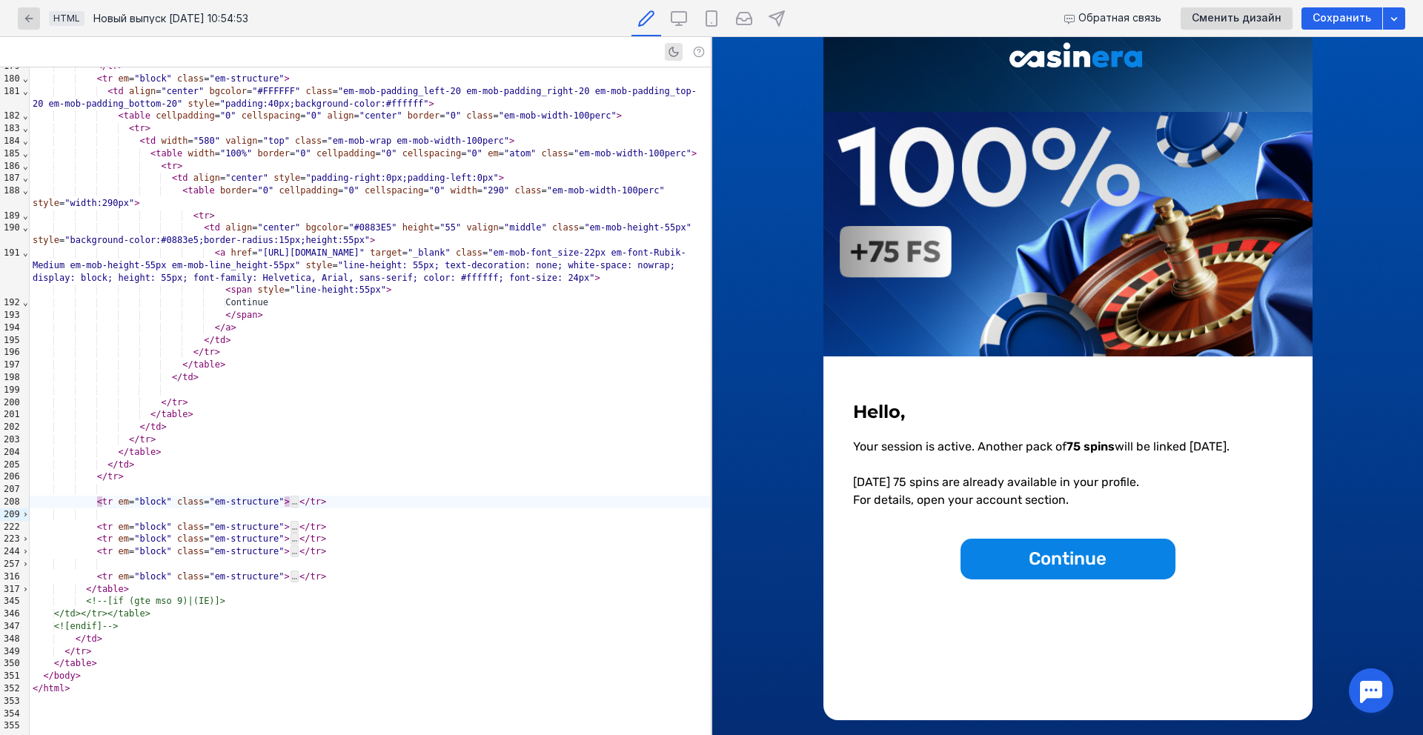
scroll to position [2637, 0]
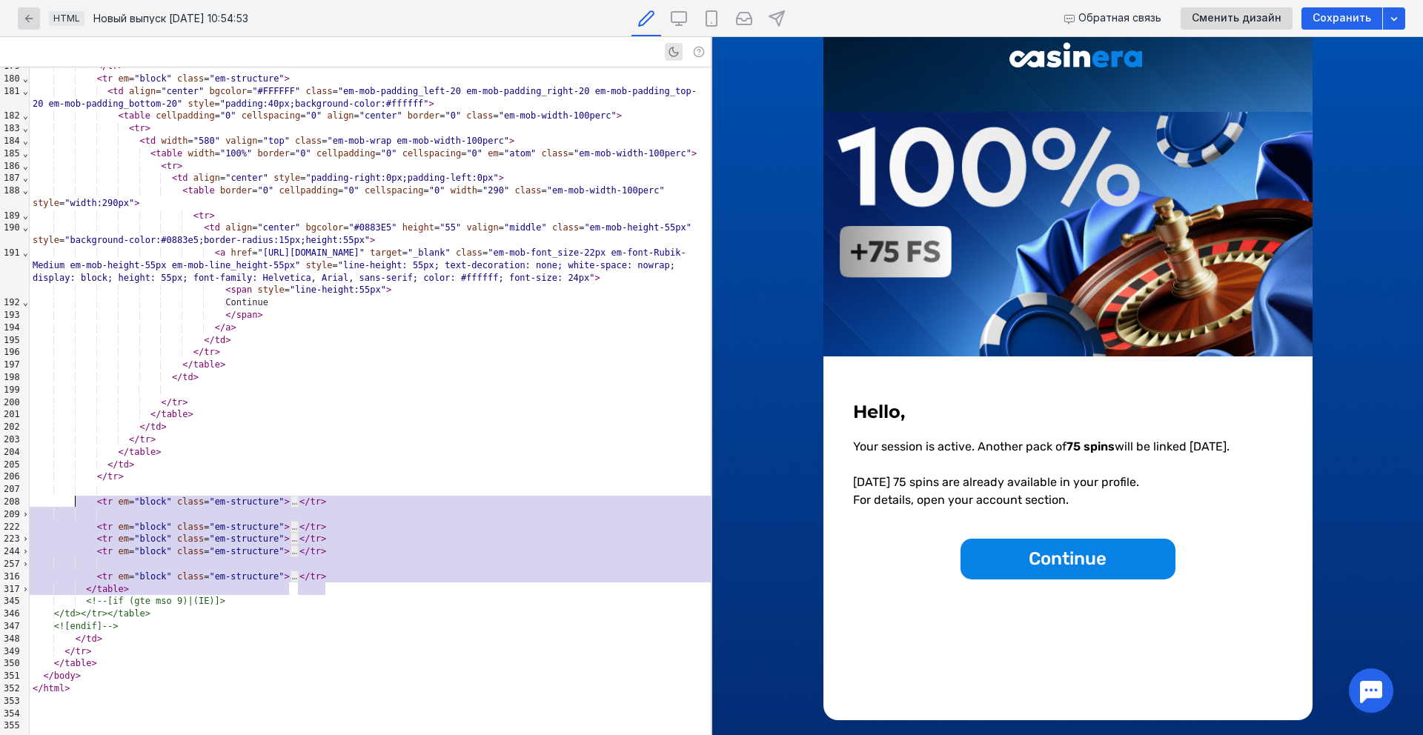
drag, startPoint x: 336, startPoint y: 591, endPoint x: 84, endPoint y: 504, distance: 267.2
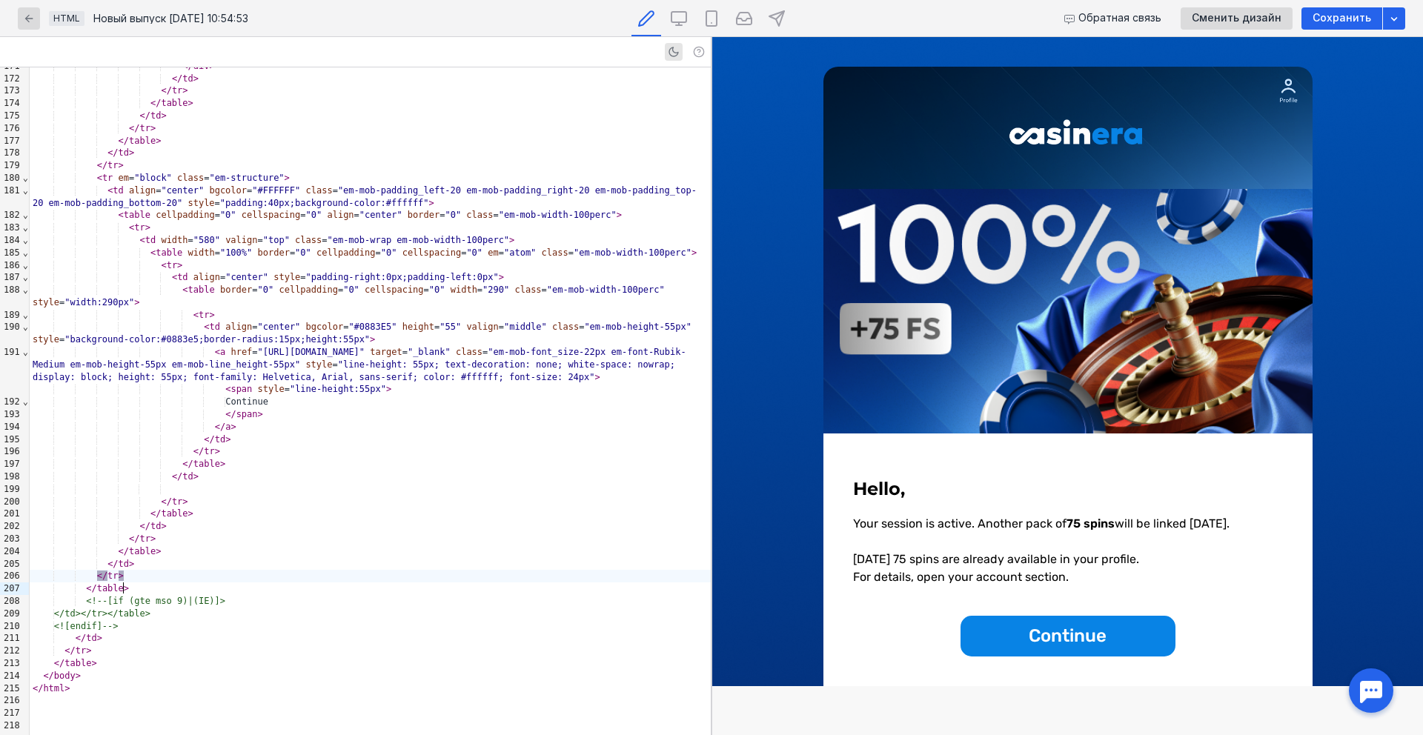
scroll to position [2538, 0]
